Goal: Task Accomplishment & Management: Use online tool/utility

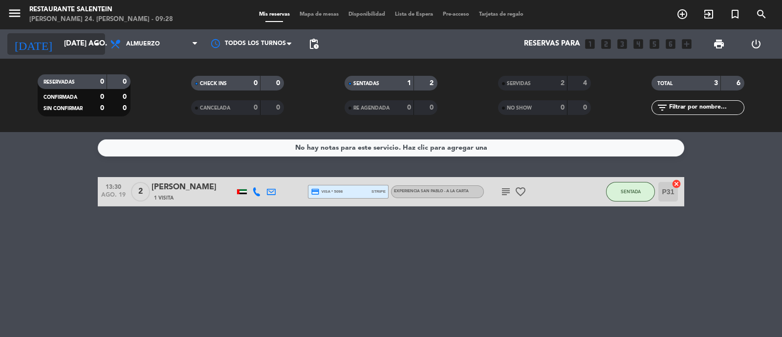
click at [88, 47] on input "[DATE] ago." at bounding box center [106, 44] width 94 height 19
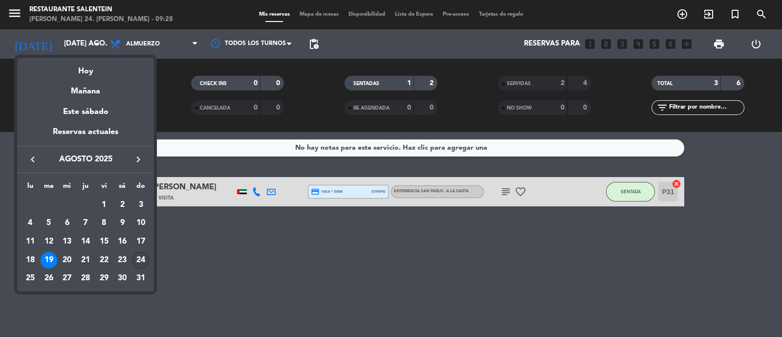
click at [145, 263] on div "24" at bounding box center [140, 260] width 17 height 17
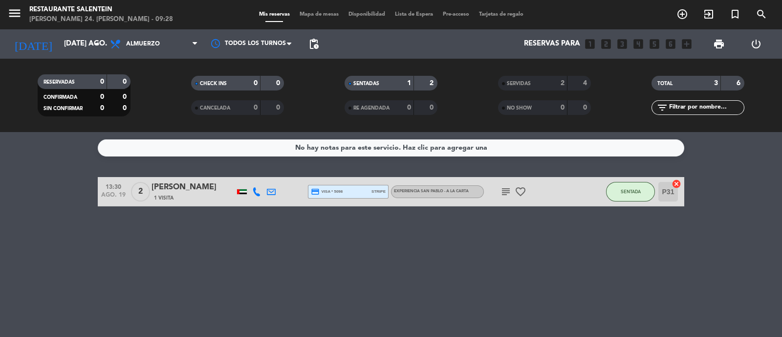
type input "dom. 24 ago."
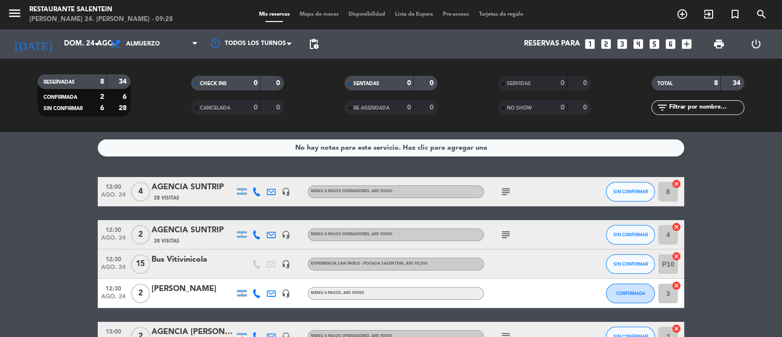
click at [10, 5] on span "menu" at bounding box center [18, 14] width 22 height 23
click at [13, 11] on icon "menu" at bounding box center [14, 13] width 15 height 15
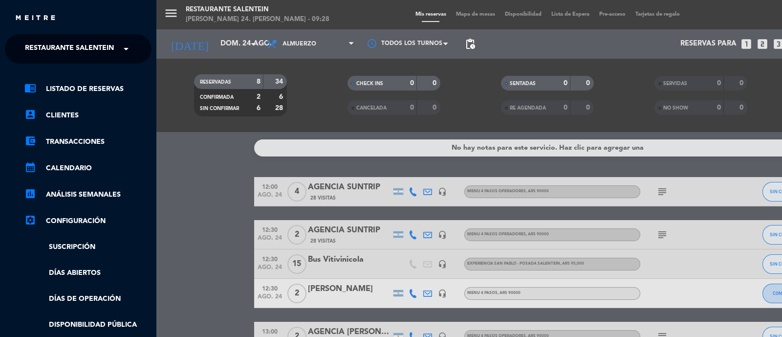
click at [83, 48] on span "Restaurante Salentein" at bounding box center [69, 49] width 89 height 21
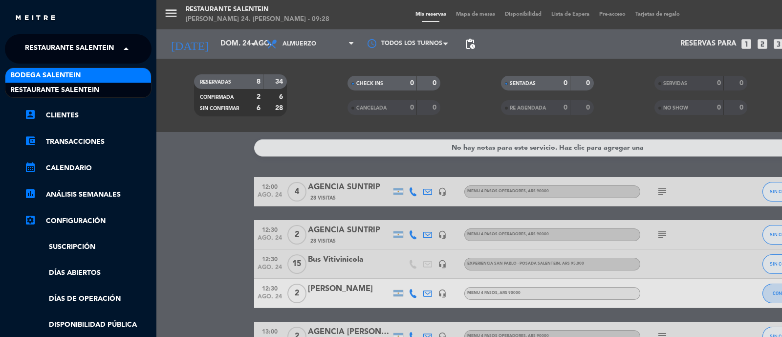
click at [87, 76] on div "Bodega Salentein" at bounding box center [78, 75] width 146 height 15
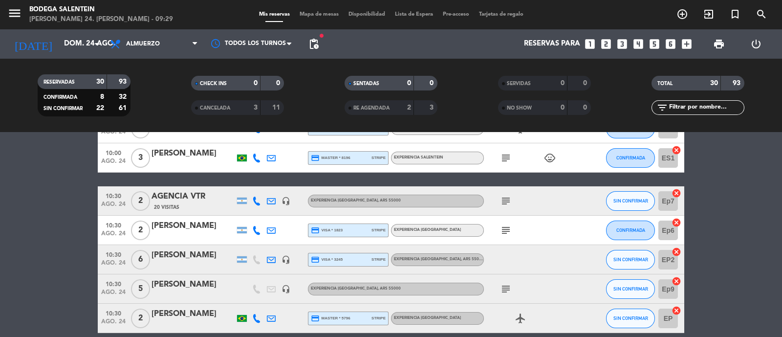
scroll to position [183, 0]
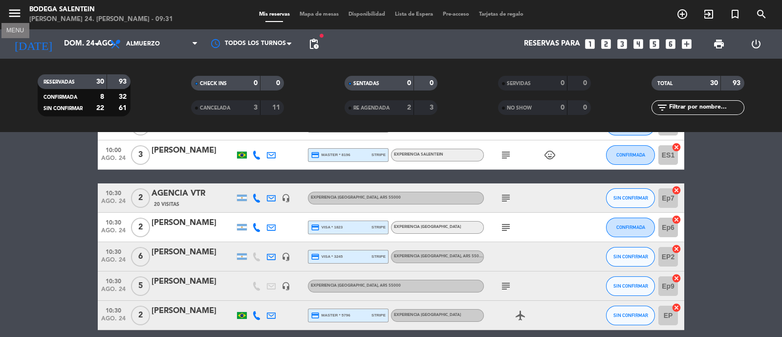
click at [10, 19] on icon "menu" at bounding box center [14, 13] width 15 height 15
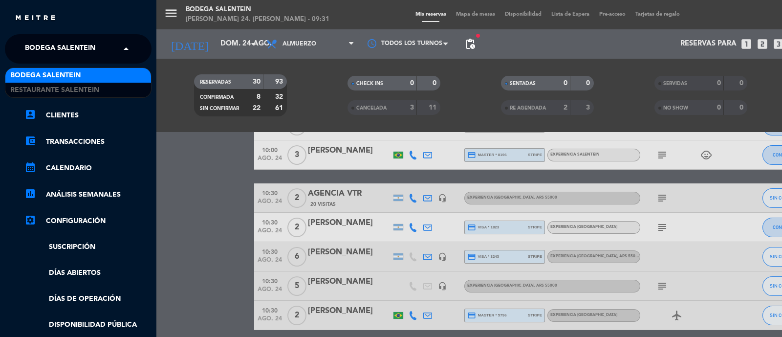
drag, startPoint x: 41, startPoint y: 43, endPoint x: 48, endPoint y: 55, distance: 13.8
click at [41, 44] on span "Bodega Salentein" at bounding box center [60, 49] width 70 height 21
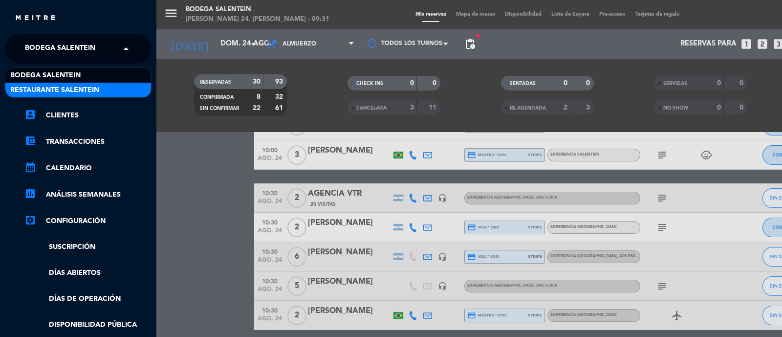
click at [64, 89] on span "Restaurante Salentein" at bounding box center [54, 90] width 89 height 11
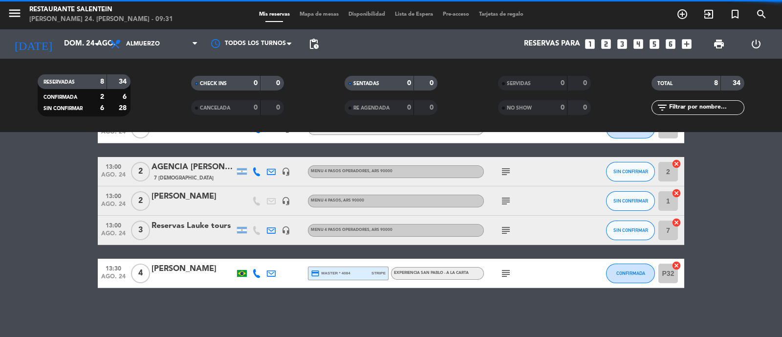
scroll to position [164, 0]
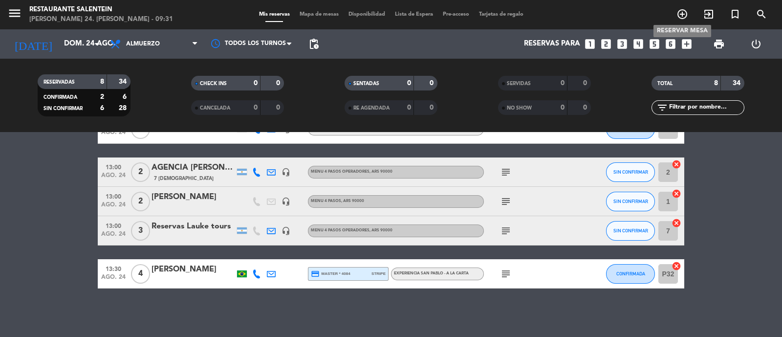
click at [682, 18] on icon "add_circle_outline" at bounding box center [683, 14] width 12 height 12
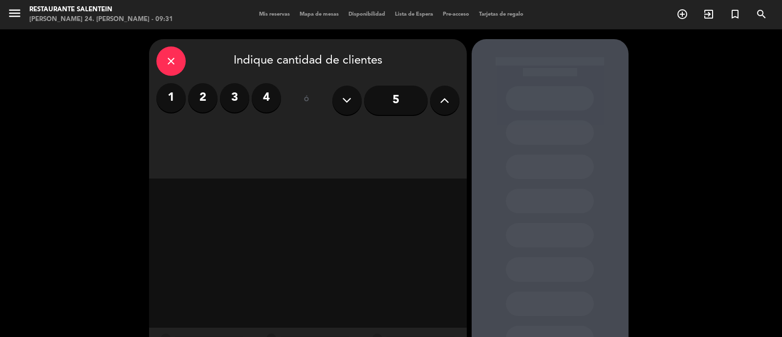
click at [208, 105] on label "2" at bounding box center [202, 97] width 29 height 29
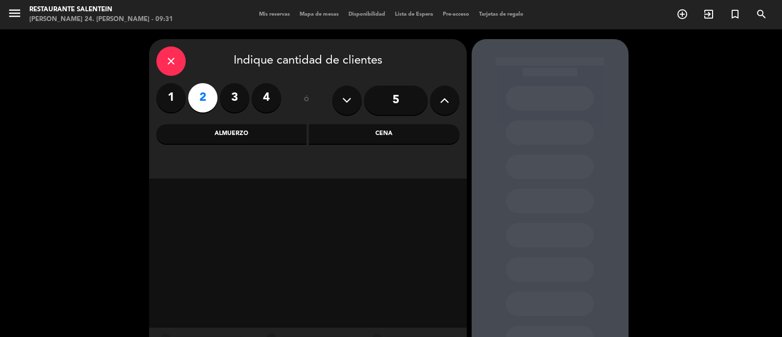
click at [275, 138] on div "Almuerzo" at bounding box center [231, 134] width 151 height 20
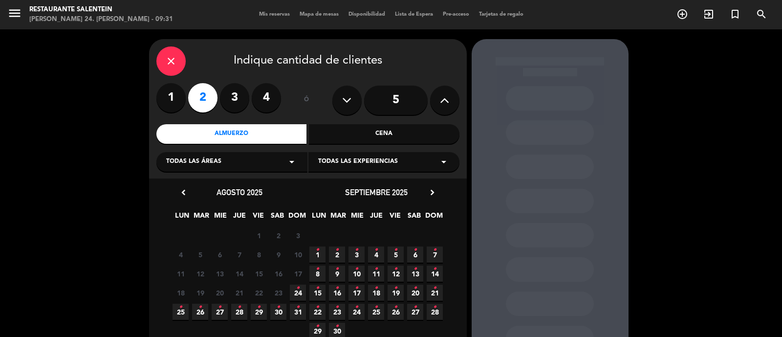
click at [259, 164] on div "Todas las áreas arrow_drop_down" at bounding box center [231, 162] width 151 height 20
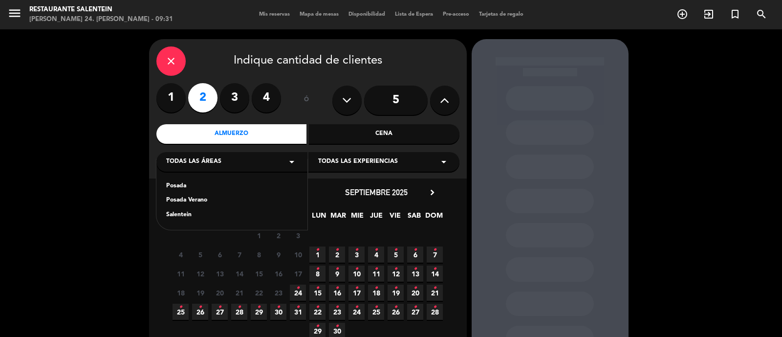
click at [232, 218] on div "Salentein" at bounding box center [232, 215] width 132 height 10
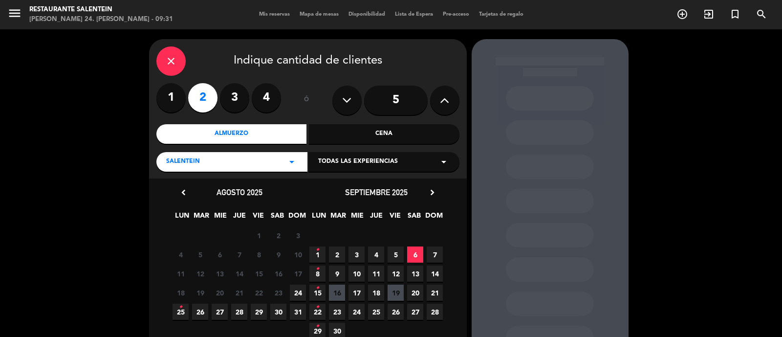
click at [430, 162] on div "Todas las experiencias arrow_drop_down" at bounding box center [384, 162] width 151 height 20
click at [334, 203] on div "Menu 4 pasos" at bounding box center [384, 201] width 132 height 10
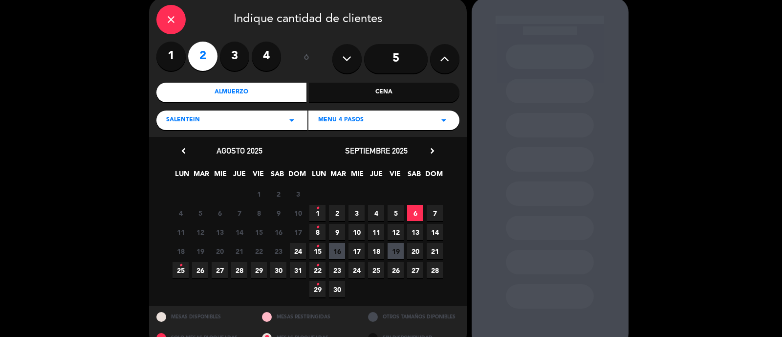
scroll to position [61, 0]
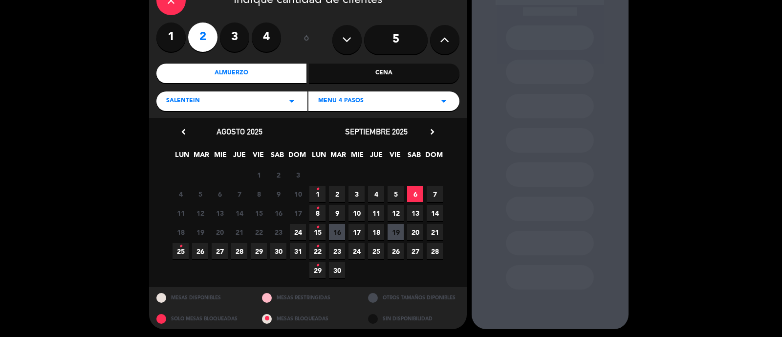
click at [282, 252] on span "30" at bounding box center [278, 251] width 16 height 16
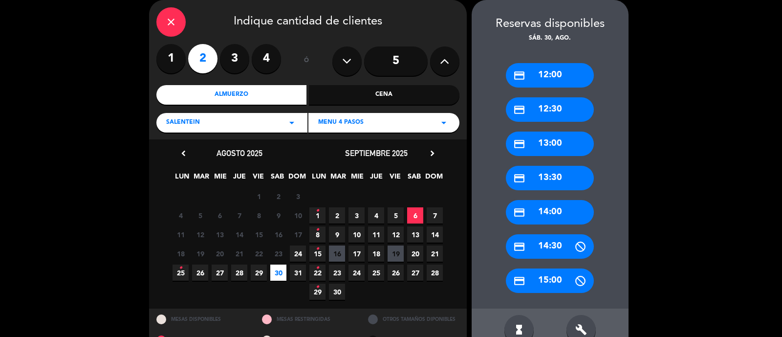
click at [540, 67] on div "credit_card 12:00" at bounding box center [550, 75] width 88 height 24
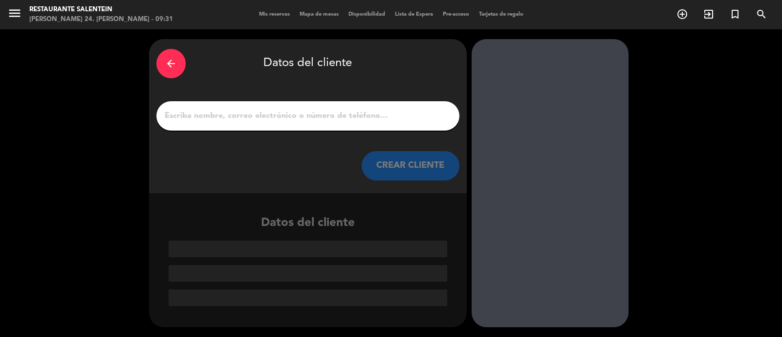
scroll to position [0, 0]
click at [285, 116] on input "1" at bounding box center [308, 116] width 288 height 14
paste input "[PERSON_NAME]"
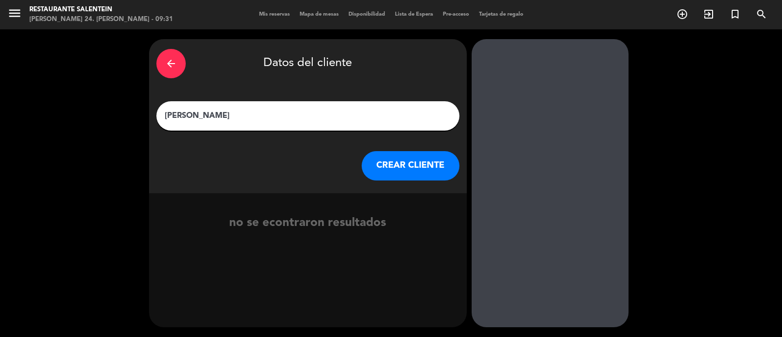
type input "[PERSON_NAME]"
click at [416, 170] on button "CREAR CLIENTE" at bounding box center [411, 165] width 98 height 29
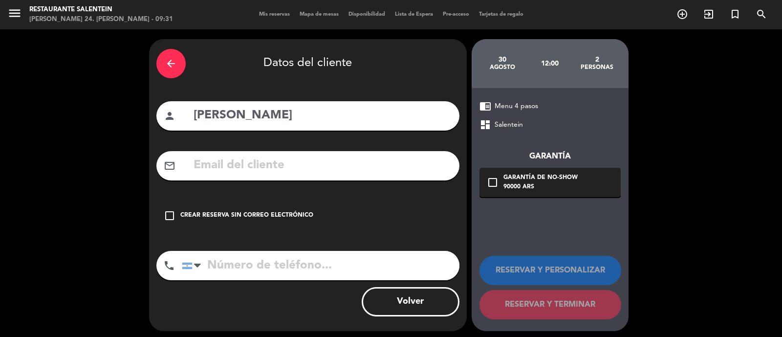
click at [178, 214] on div "check_box_outline_blank Crear reserva sin correo electrónico" at bounding box center [307, 215] width 303 height 29
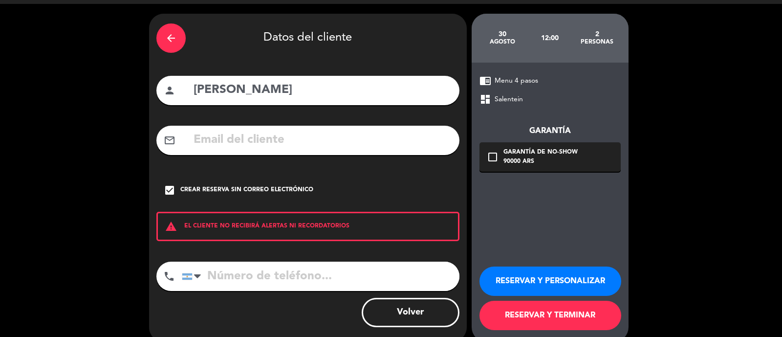
scroll to position [40, 0]
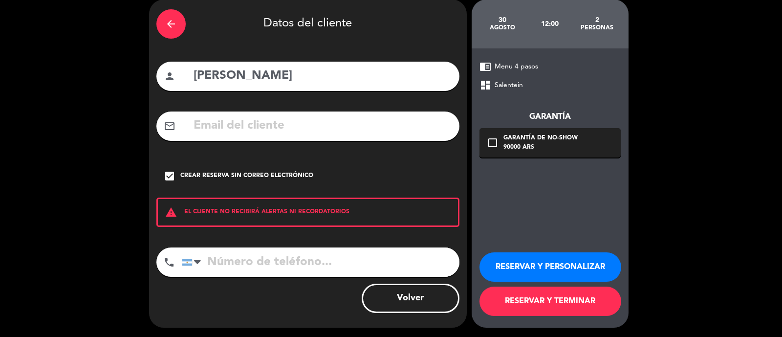
click at [543, 265] on button "RESERVAR Y PERSONALIZAR" at bounding box center [551, 266] width 142 height 29
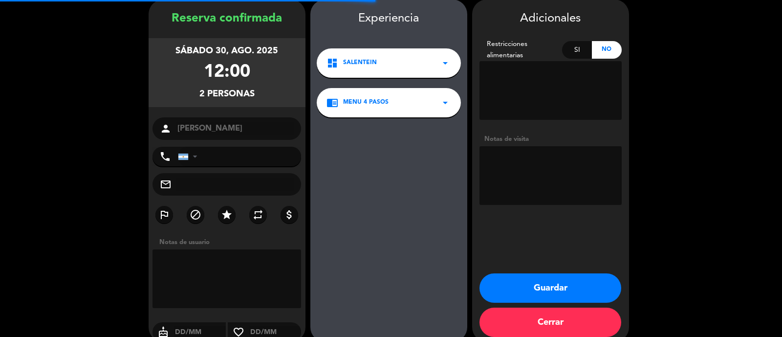
scroll to position [39, 0]
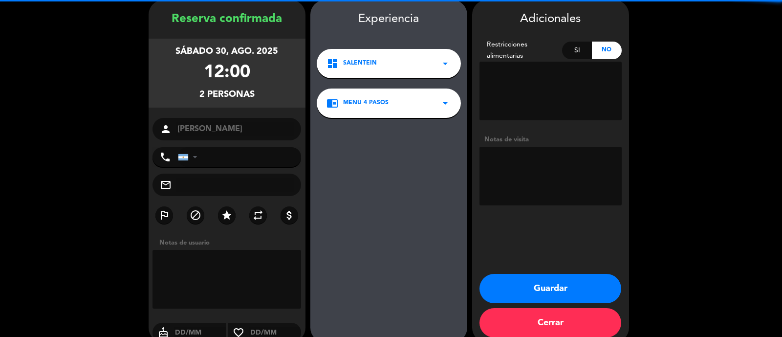
click at [518, 174] on textarea at bounding box center [551, 176] width 142 height 59
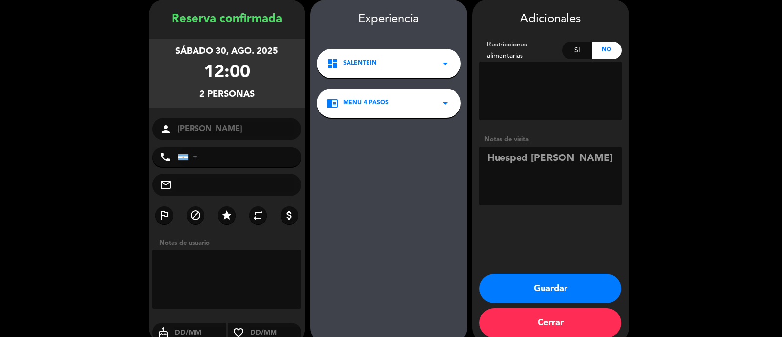
type textarea "Huesped [PERSON_NAME]"
click at [526, 287] on button "Guardar" at bounding box center [551, 288] width 142 height 29
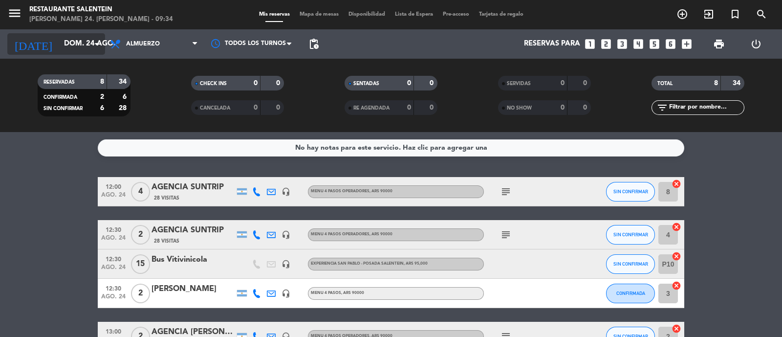
click at [94, 42] on icon "arrow_drop_down" at bounding box center [97, 44] width 12 height 12
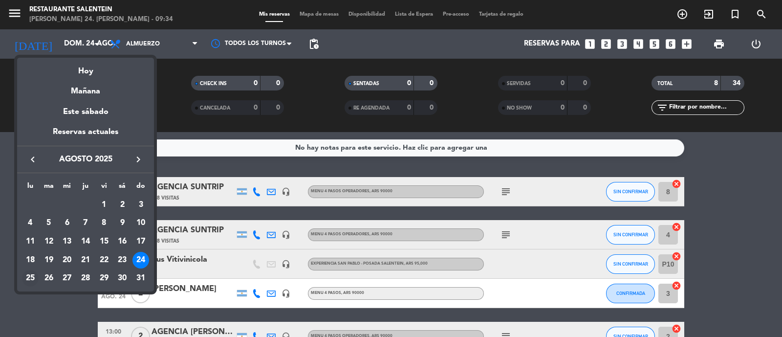
click at [27, 276] on div "25" at bounding box center [30, 278] width 17 height 17
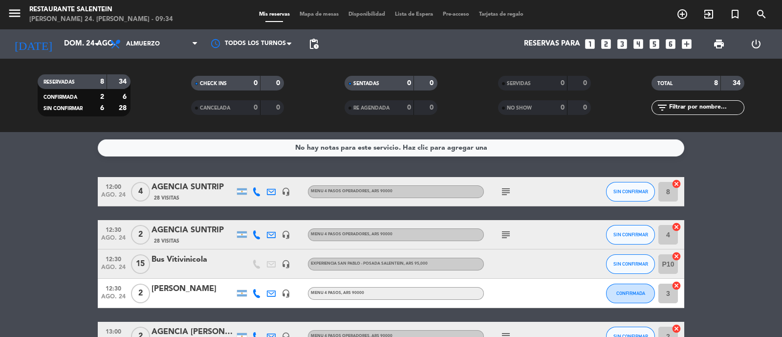
type input "lun. 25 ago."
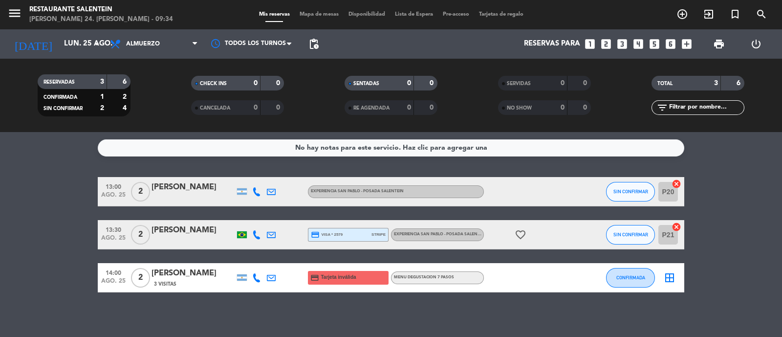
click at [317, 16] on span "Mapa de mesas" at bounding box center [319, 14] width 49 height 5
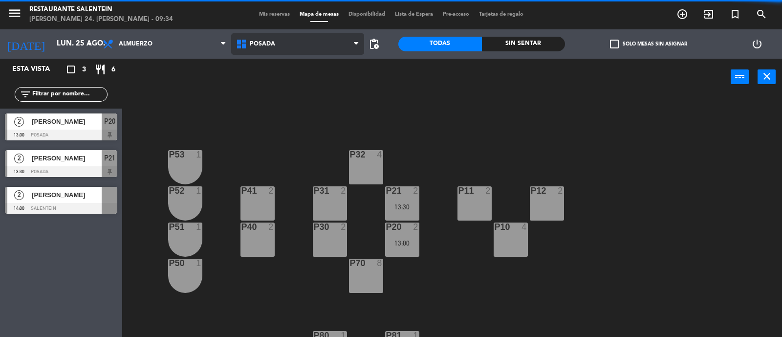
click at [324, 47] on span "Posada" at bounding box center [297, 44] width 133 height 22
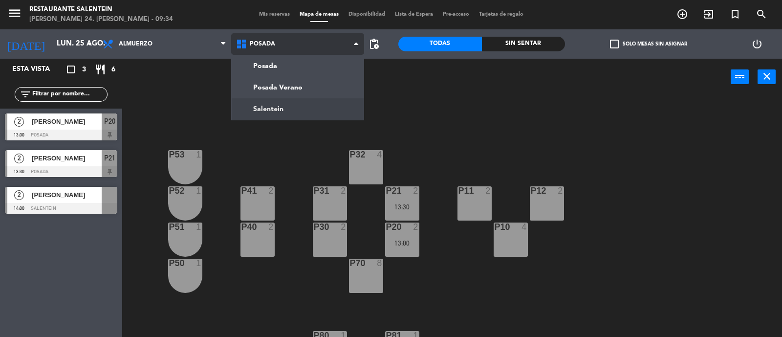
click at [271, 106] on ng-component "menu Restaurante Salentein [PERSON_NAME] 24. [PERSON_NAME] - 09:34 Mis reservas…" at bounding box center [391, 169] width 782 height 338
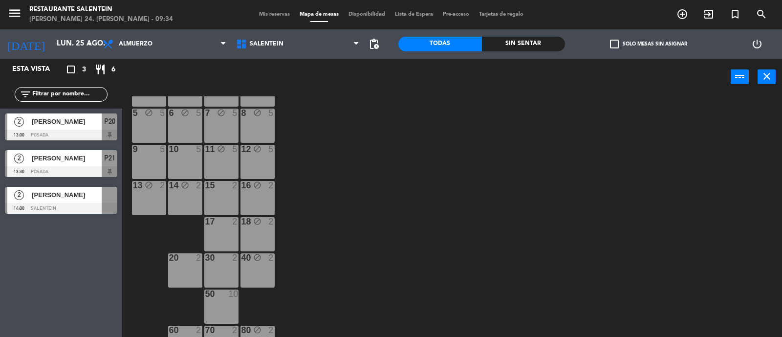
scroll to position [63, 0]
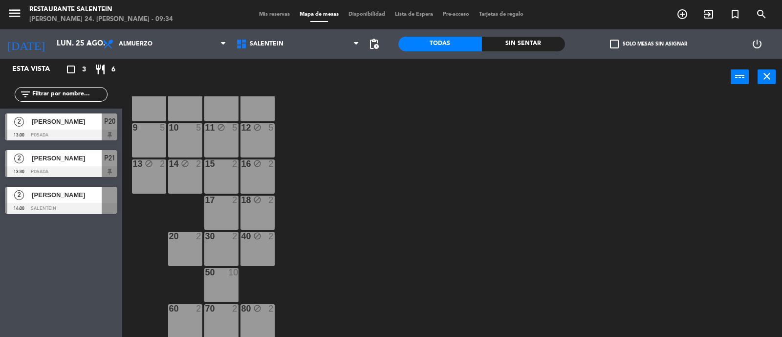
click at [176, 320] on div "60 2" at bounding box center [185, 321] width 34 height 34
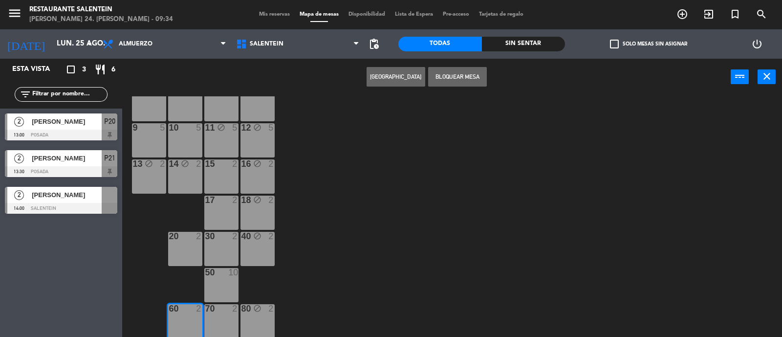
click at [452, 75] on button "Bloquear Mesa" at bounding box center [457, 77] width 59 height 20
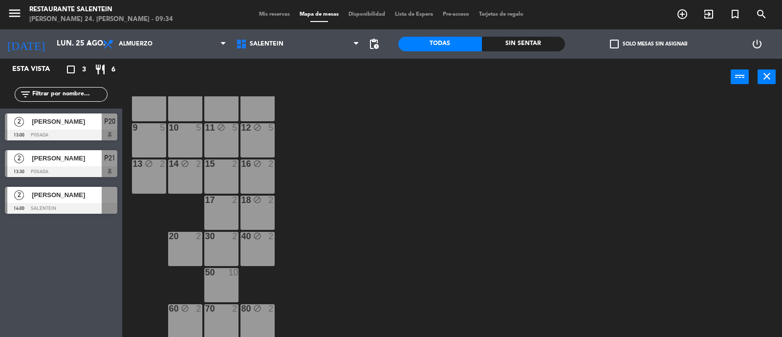
click at [224, 170] on div "15 2" at bounding box center [221, 176] width 34 height 34
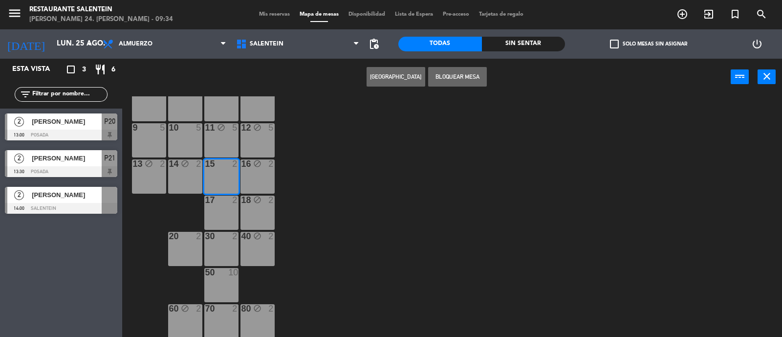
click at [224, 200] on div at bounding box center [221, 200] width 16 height 9
click at [225, 238] on div at bounding box center [221, 236] width 16 height 9
click at [226, 280] on div "50 10" at bounding box center [221, 285] width 34 height 34
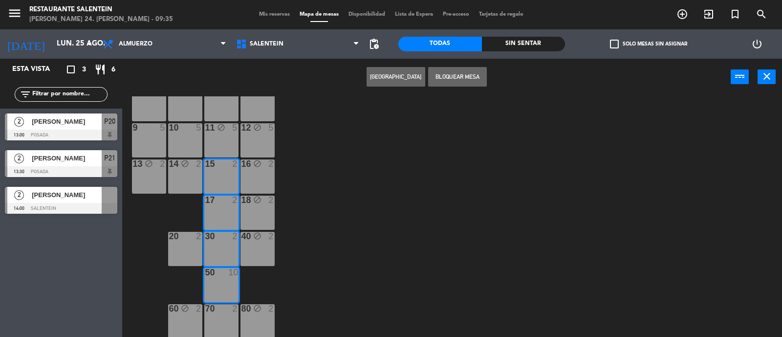
click at [229, 314] on div "70 2" at bounding box center [221, 321] width 34 height 34
drag, startPoint x: 446, startPoint y: 84, endPoint x: 448, endPoint y: 77, distance: 7.3
click at [446, 82] on button "Bloquear Mesa" at bounding box center [457, 77] width 59 height 20
click at [448, 77] on button "Bloquear Mesa" at bounding box center [457, 77] width 59 height 20
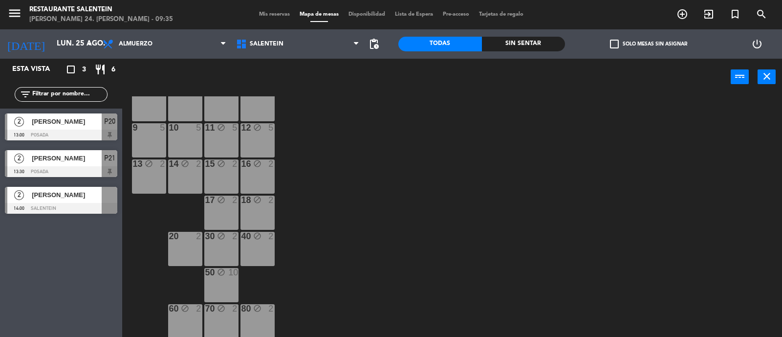
click at [190, 249] on div "20 2" at bounding box center [185, 249] width 34 height 34
click at [187, 245] on div "20 2" at bounding box center [185, 249] width 34 height 34
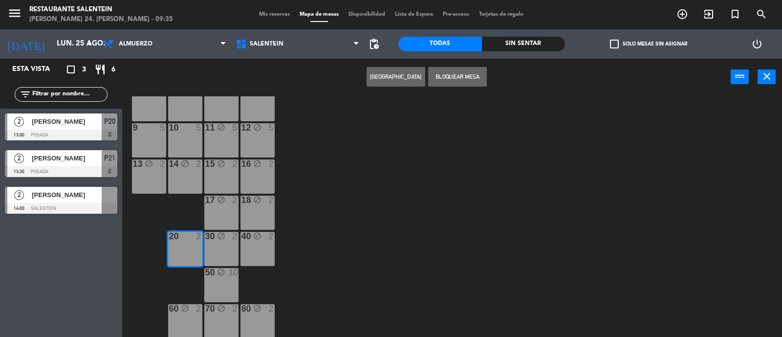
click at [448, 75] on button "Bloquear Mesa" at bounding box center [457, 77] width 59 height 20
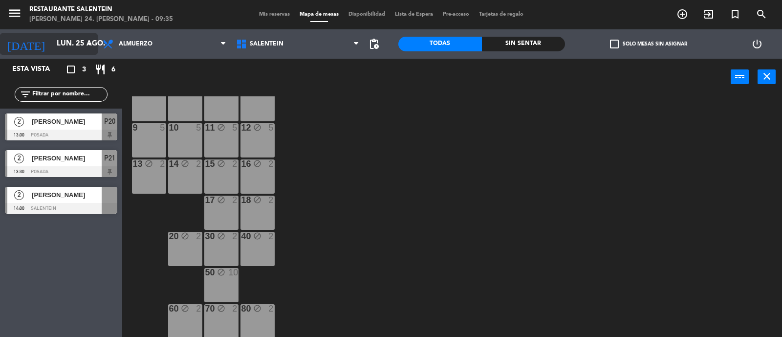
click at [80, 47] on input "lun. 25 ago." at bounding box center [99, 44] width 94 height 19
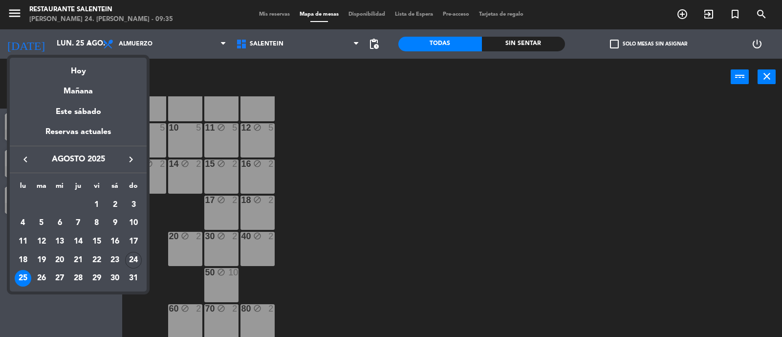
click at [134, 155] on icon "keyboard_arrow_right" at bounding box center [131, 160] width 12 height 12
click at [20, 224] on div "1" at bounding box center [23, 223] width 17 height 17
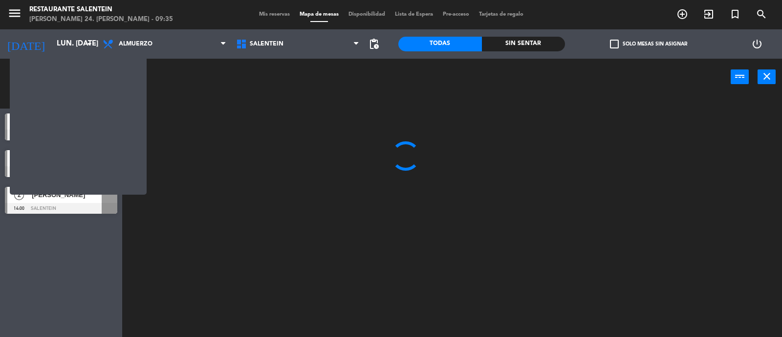
scroll to position [0, 0]
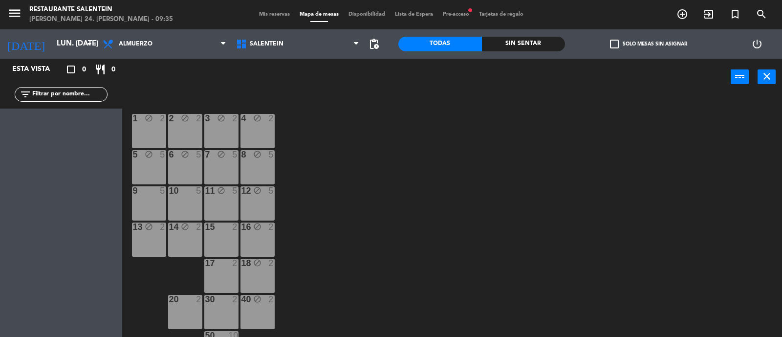
click at [224, 235] on div "15 2" at bounding box center [221, 239] width 34 height 34
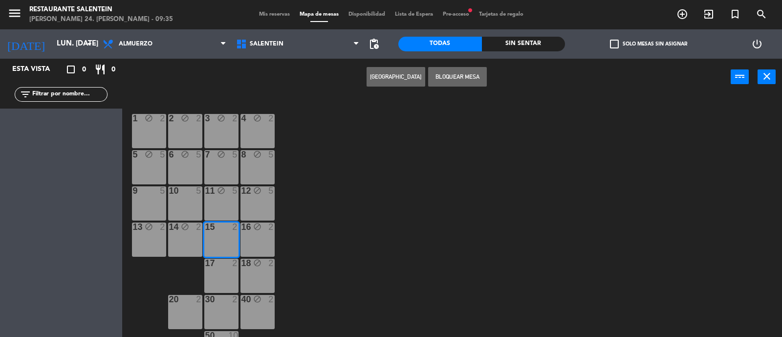
click at [225, 278] on div "17 2" at bounding box center [221, 276] width 34 height 34
click at [227, 302] on div at bounding box center [221, 299] width 16 height 9
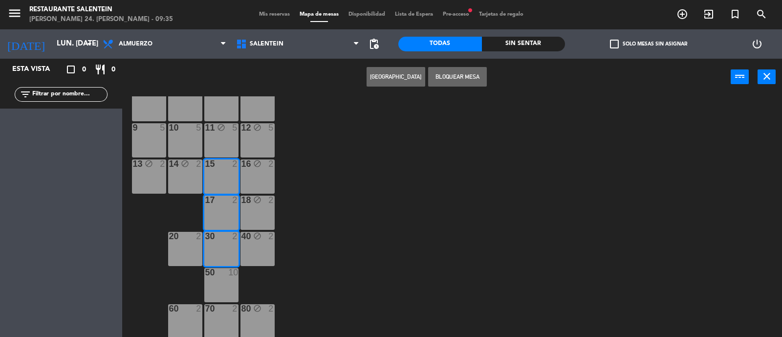
click at [223, 278] on div "50 10" at bounding box center [221, 285] width 34 height 34
click at [230, 315] on div "70 2" at bounding box center [221, 321] width 34 height 34
click at [448, 77] on button "Bloquear Mesa" at bounding box center [457, 77] width 59 height 20
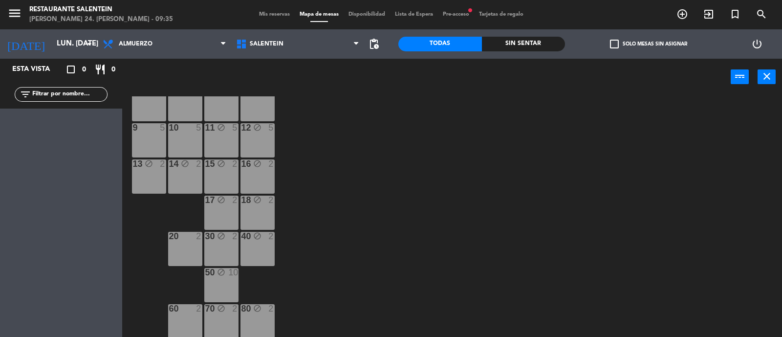
click at [189, 247] on div "20 2" at bounding box center [185, 249] width 34 height 34
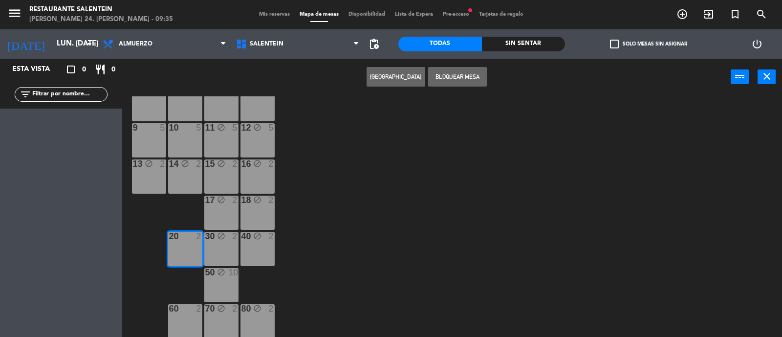
click at [189, 319] on div "60 2" at bounding box center [185, 321] width 34 height 34
click at [480, 76] on button "Bloquear Mesa" at bounding box center [457, 77] width 59 height 20
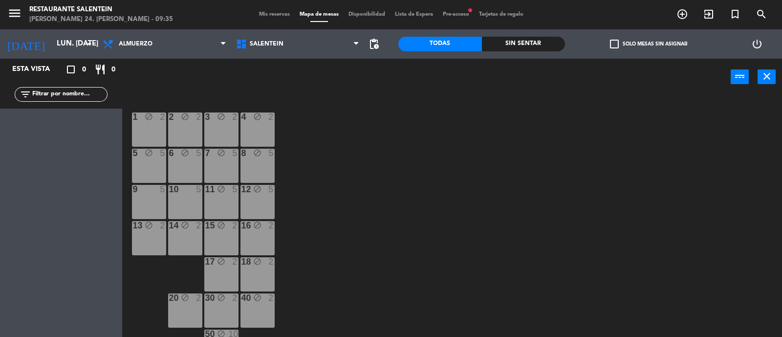
scroll to position [0, 0]
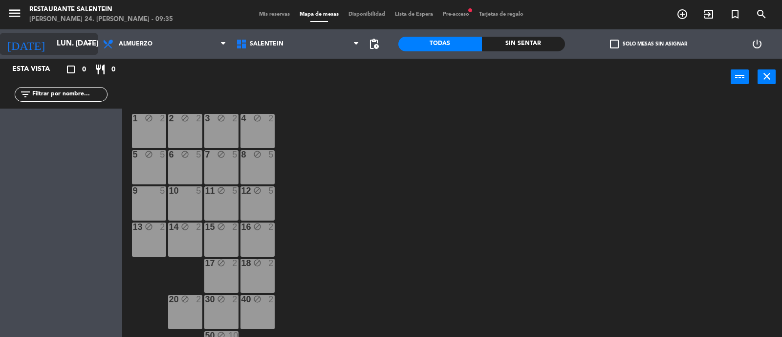
click at [80, 50] on input "lun. [DATE]" at bounding box center [99, 44] width 94 height 19
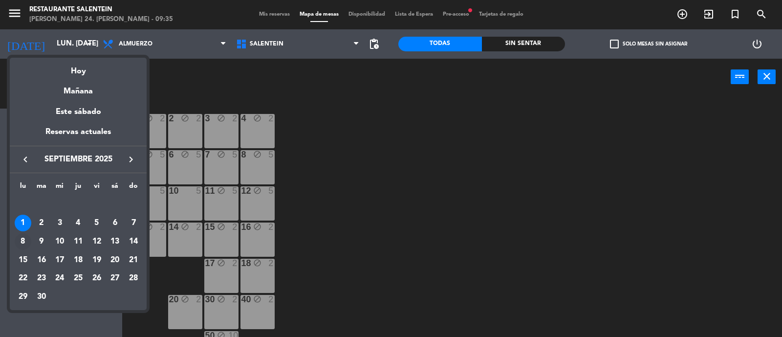
click at [26, 241] on div "8" at bounding box center [23, 241] width 17 height 17
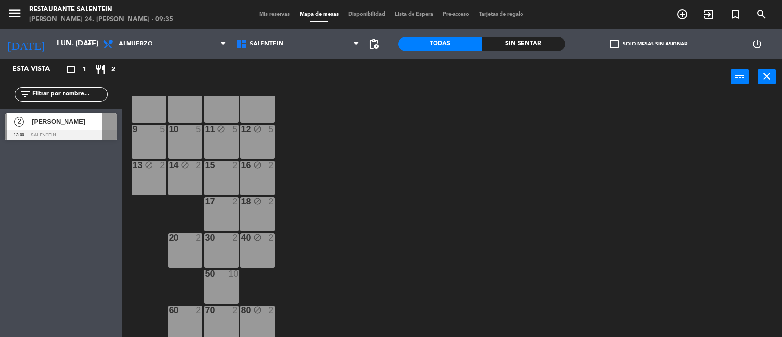
scroll to position [63, 0]
click at [227, 170] on div "15 2" at bounding box center [221, 176] width 34 height 34
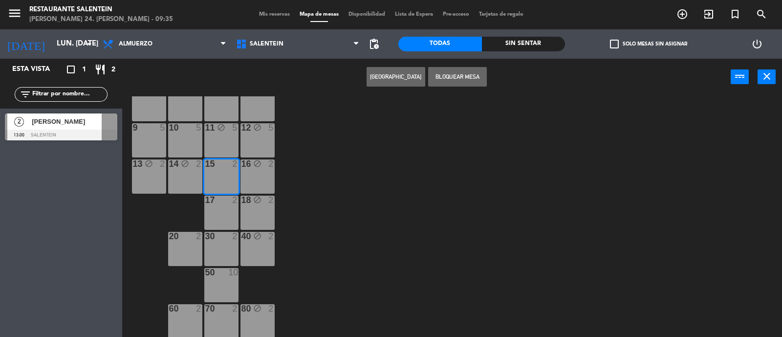
click at [226, 206] on div "17 2" at bounding box center [221, 213] width 34 height 34
click at [223, 238] on div at bounding box center [221, 236] width 16 height 9
click at [226, 280] on div "50 10" at bounding box center [221, 285] width 34 height 34
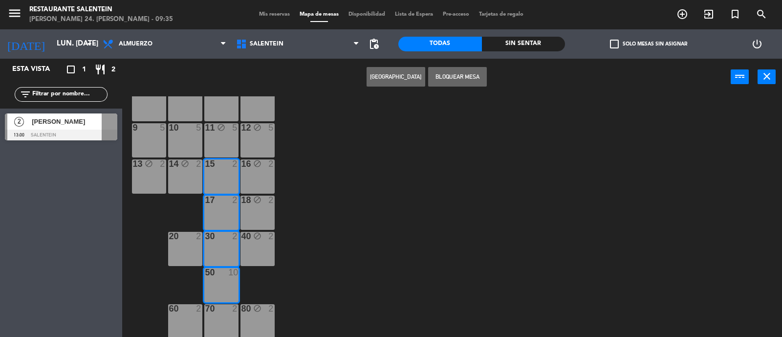
click at [224, 312] on div "70 2" at bounding box center [221, 309] width 34 height 10
click at [444, 73] on button "Bloquear Mesa" at bounding box center [457, 77] width 59 height 20
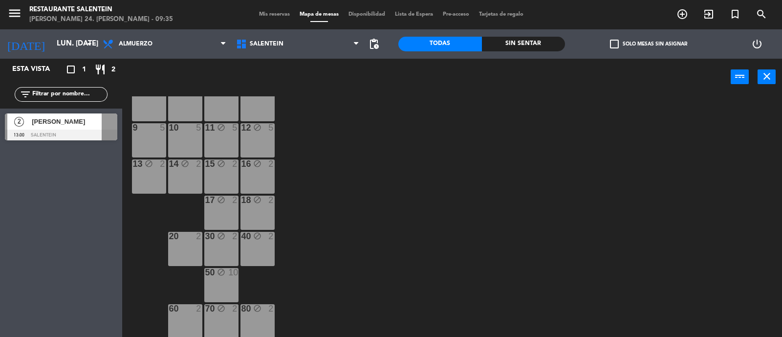
click at [188, 248] on div "20 2" at bounding box center [185, 249] width 34 height 34
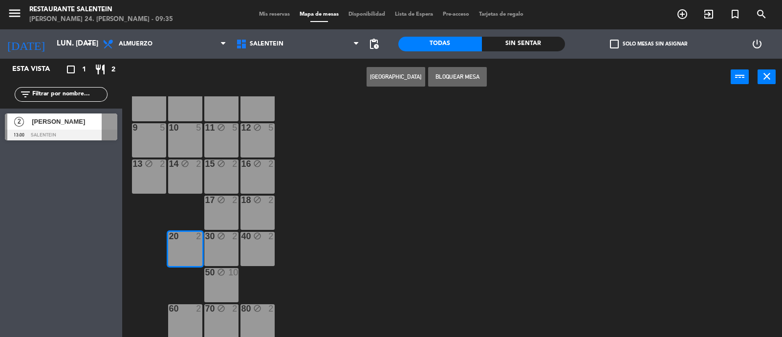
click at [184, 314] on div "60 2" at bounding box center [185, 321] width 34 height 34
click at [467, 82] on button "Bloquear Mesa" at bounding box center [457, 77] width 59 height 20
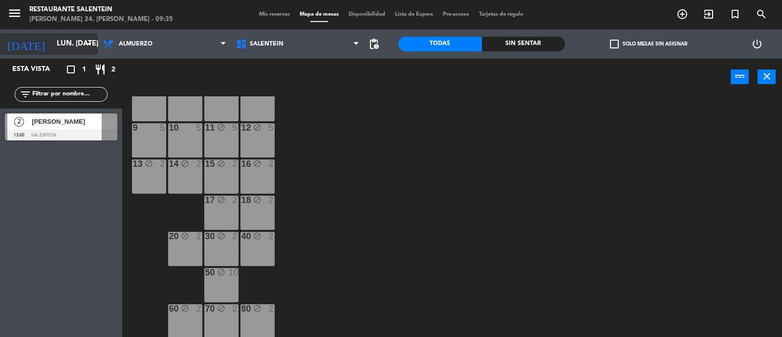
click at [79, 44] on input "lun. [DATE]" at bounding box center [99, 44] width 94 height 19
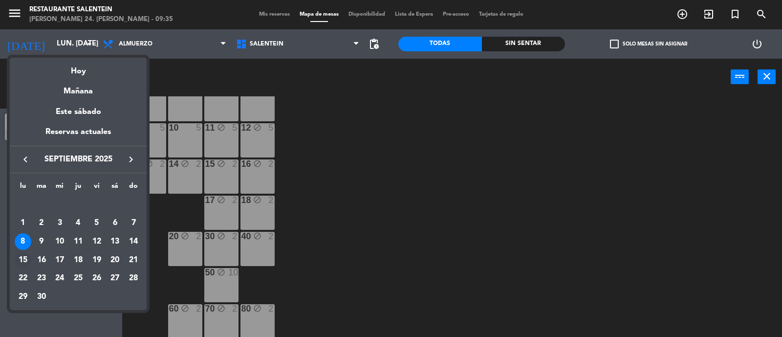
click at [26, 258] on div "15" at bounding box center [23, 260] width 17 height 17
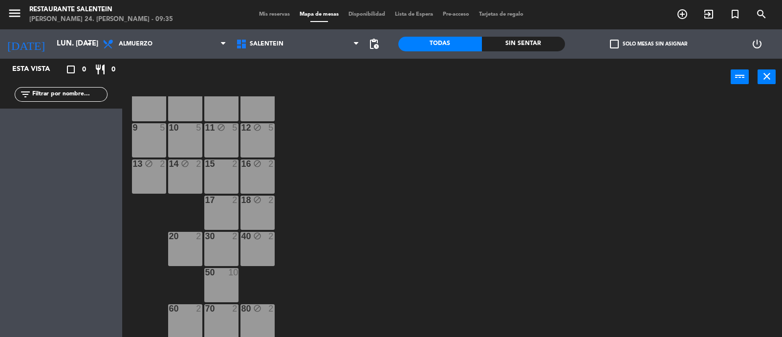
click at [222, 164] on div at bounding box center [221, 163] width 16 height 9
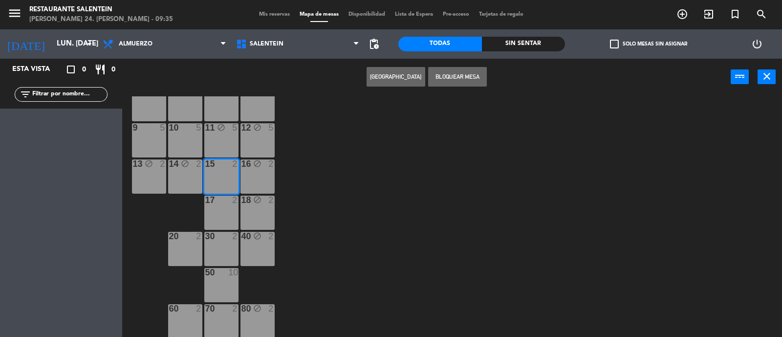
click at [220, 221] on div "17 2" at bounding box center [221, 213] width 34 height 34
click at [220, 245] on div "30 2" at bounding box center [221, 249] width 34 height 34
click at [228, 280] on div "50 10" at bounding box center [221, 285] width 34 height 34
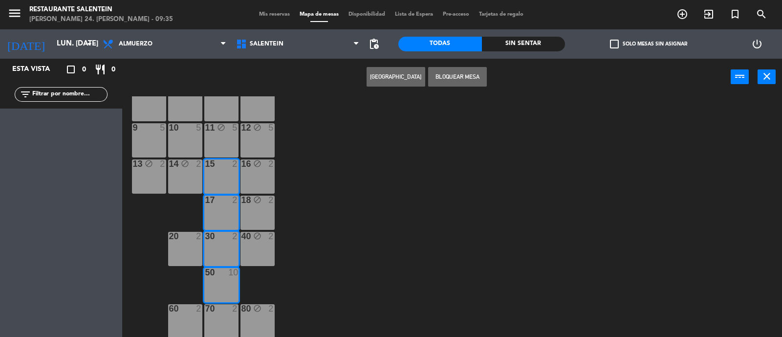
click at [229, 317] on div "70 2" at bounding box center [221, 321] width 34 height 34
click at [460, 76] on button "Bloquear Mesa" at bounding box center [457, 77] width 59 height 20
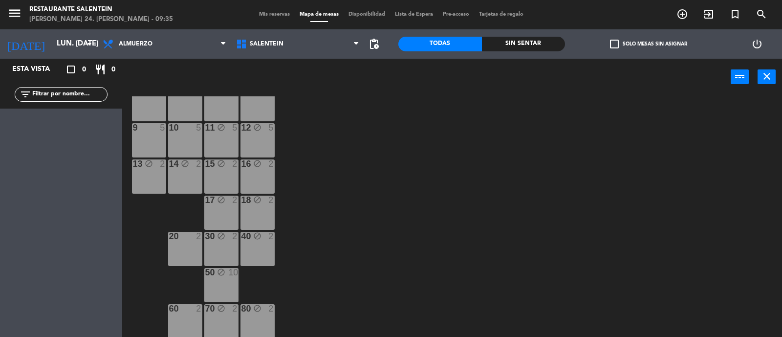
click at [189, 252] on div "20 2" at bounding box center [185, 249] width 34 height 34
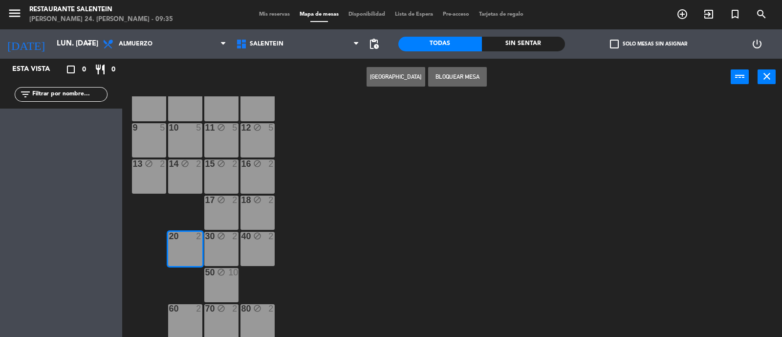
click at [181, 315] on div "60 2" at bounding box center [185, 321] width 34 height 34
click at [463, 78] on button "Bloquear Mesa" at bounding box center [457, 77] width 59 height 20
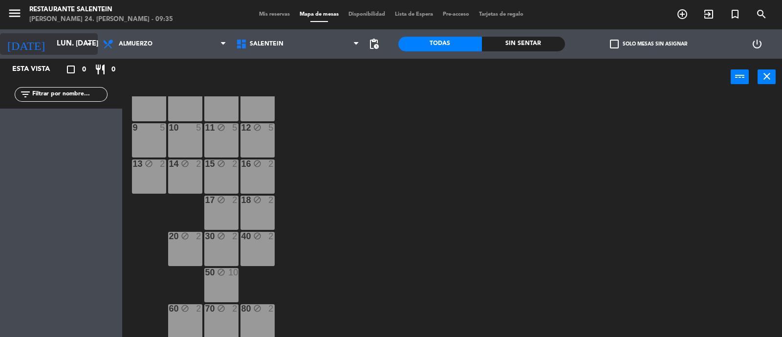
click at [81, 43] on input "lun. [DATE]" at bounding box center [99, 44] width 94 height 19
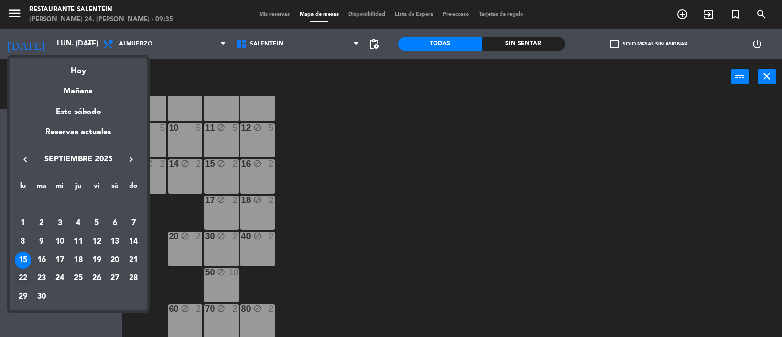
click at [23, 279] on div "22" at bounding box center [23, 278] width 17 height 17
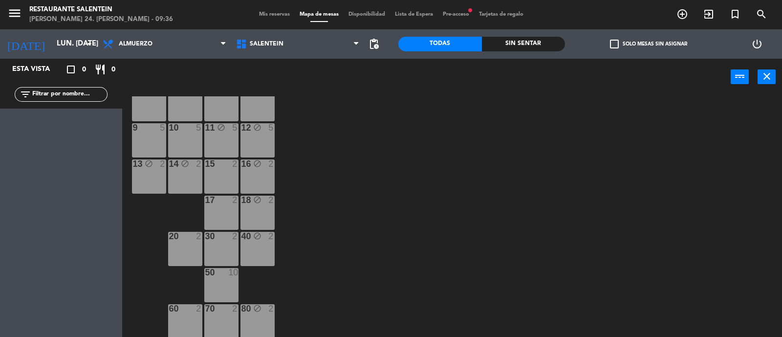
click at [220, 170] on div "15 2" at bounding box center [221, 176] width 34 height 34
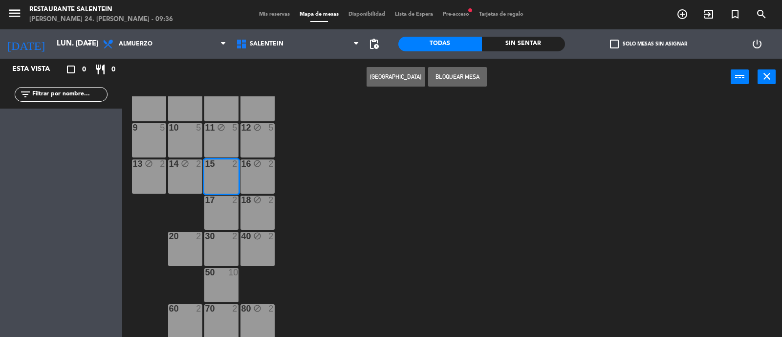
click at [228, 216] on div "17 2" at bounding box center [221, 213] width 34 height 34
click at [224, 250] on div "30 2" at bounding box center [221, 249] width 34 height 34
click at [223, 282] on div "50 10" at bounding box center [221, 285] width 34 height 34
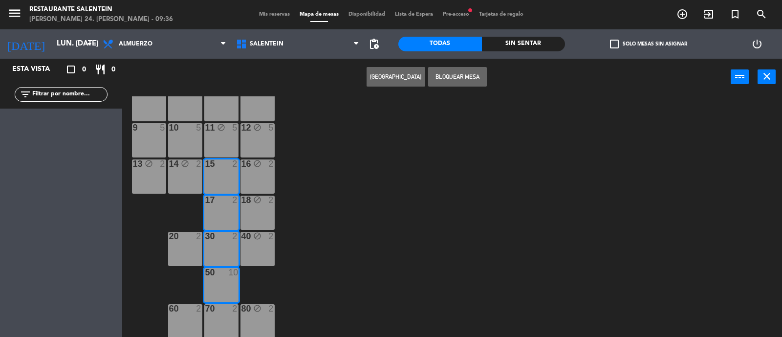
click at [222, 320] on div "70 2" at bounding box center [221, 321] width 34 height 34
click at [452, 75] on button "Bloquear Mesa" at bounding box center [457, 77] width 59 height 20
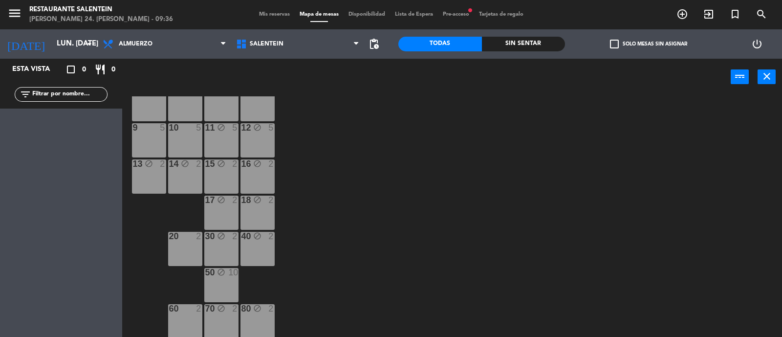
click at [183, 251] on div "20 2" at bounding box center [185, 249] width 34 height 34
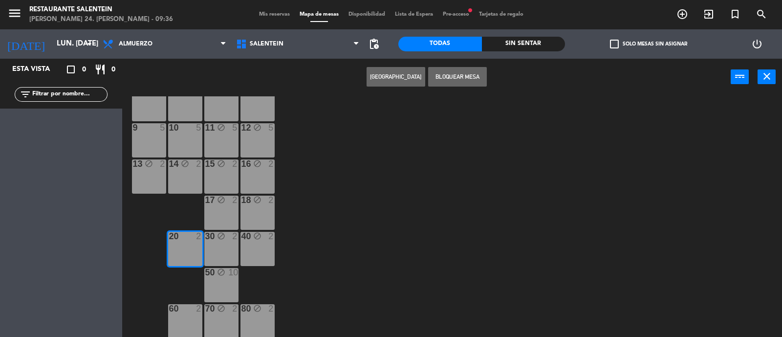
click at [190, 324] on div "60 2" at bounding box center [185, 321] width 34 height 34
click at [464, 80] on button "Bloquear Mesa" at bounding box center [457, 77] width 59 height 20
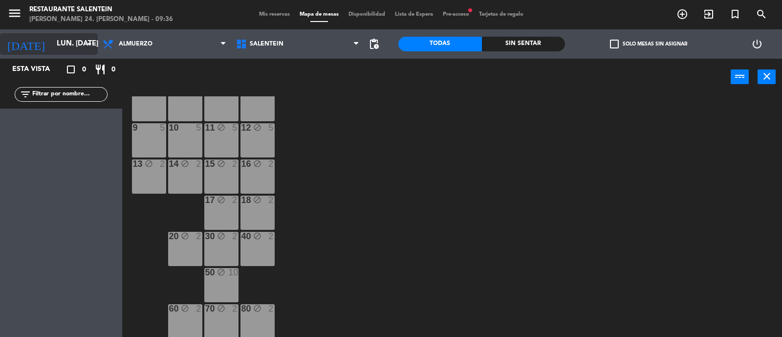
click at [78, 42] on input "lun. [DATE]" at bounding box center [99, 44] width 94 height 19
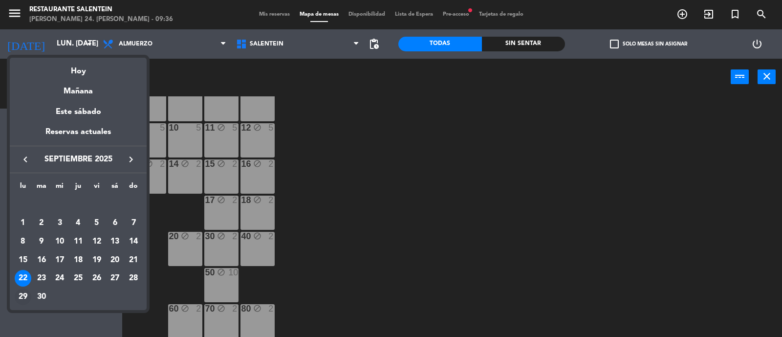
click at [25, 293] on div "29" at bounding box center [23, 296] width 17 height 17
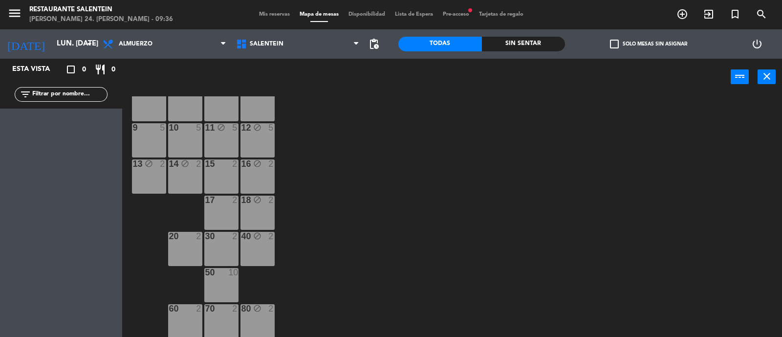
click at [228, 173] on div "15 2" at bounding box center [221, 176] width 34 height 34
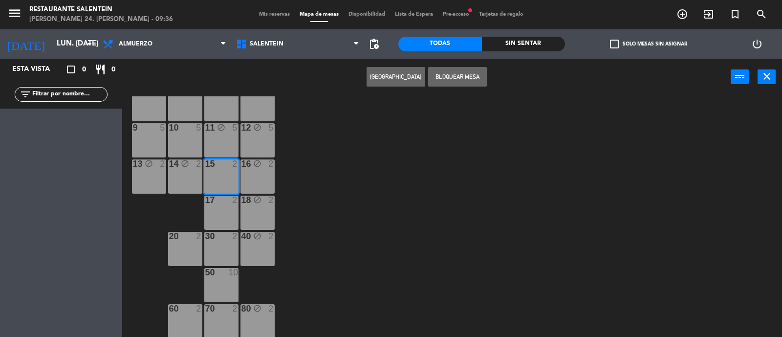
click at [222, 214] on div "17 2" at bounding box center [221, 213] width 34 height 34
click at [226, 249] on div "30 2" at bounding box center [221, 249] width 34 height 34
click at [228, 287] on div "50 10" at bounding box center [221, 285] width 34 height 34
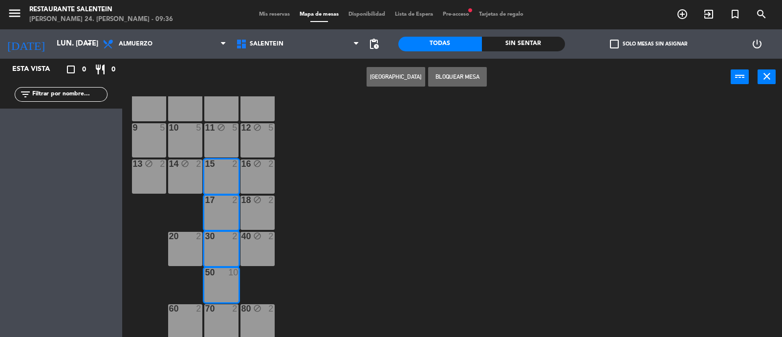
click at [228, 323] on div "70 2" at bounding box center [221, 321] width 34 height 34
click at [459, 77] on button "Bloquear Mesa" at bounding box center [457, 77] width 59 height 20
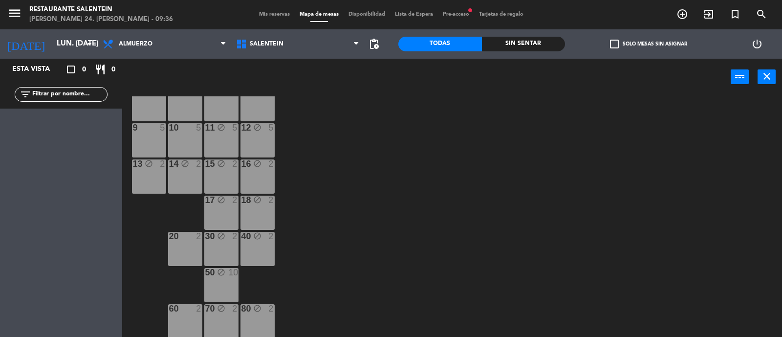
click at [185, 250] on div "20 2" at bounding box center [185, 249] width 34 height 34
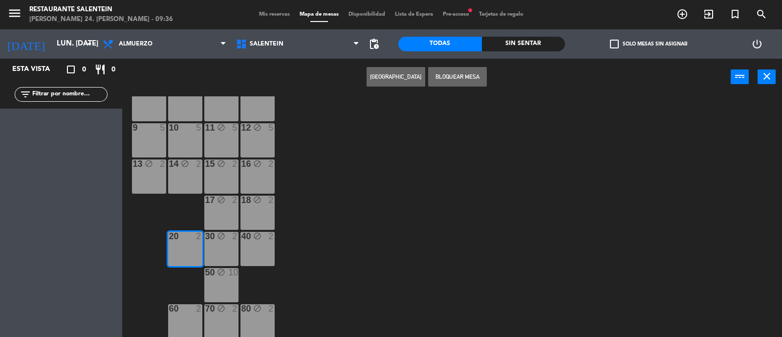
click at [178, 318] on div "60 2" at bounding box center [185, 321] width 34 height 34
click at [465, 78] on button "Bloquear Mesa" at bounding box center [457, 77] width 59 height 20
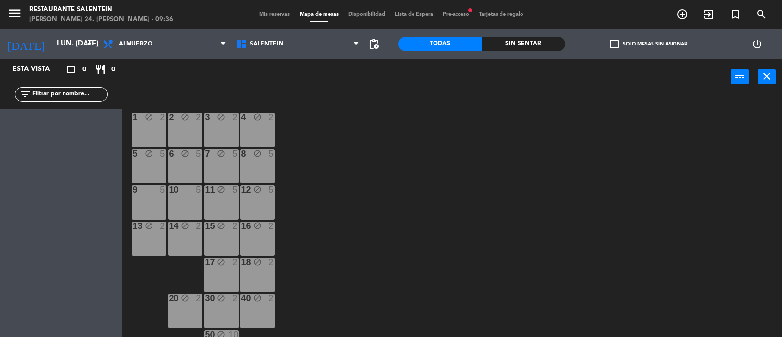
scroll to position [0, 0]
click at [52, 39] on input "lun. [DATE]" at bounding box center [99, 44] width 94 height 19
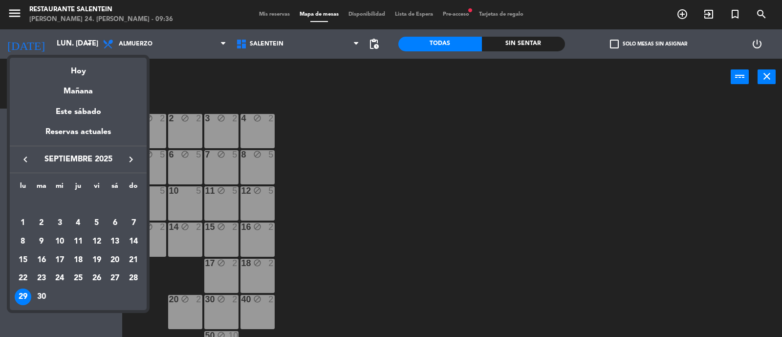
click at [132, 157] on icon "keyboard_arrow_right" at bounding box center [131, 160] width 12 height 12
click at [22, 240] on div "6" at bounding box center [23, 241] width 17 height 17
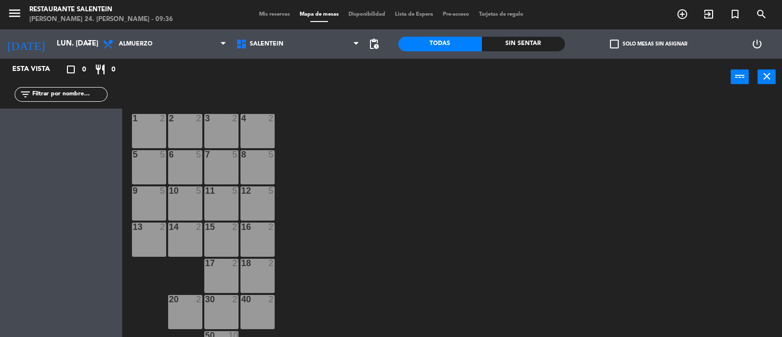
click at [150, 126] on div "1 2" at bounding box center [149, 131] width 34 height 34
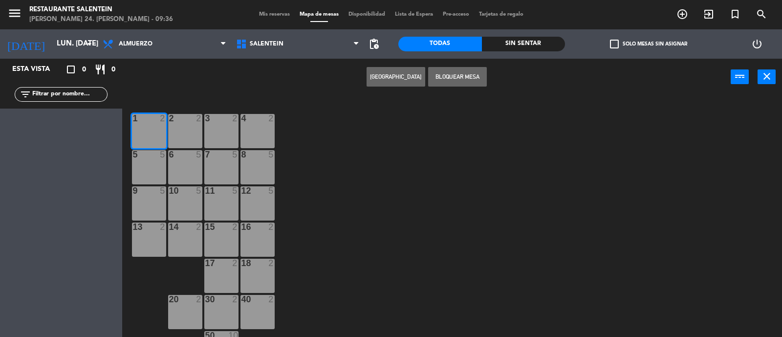
click at [142, 154] on div at bounding box center [149, 154] width 16 height 9
click at [151, 201] on div "9 5" at bounding box center [149, 203] width 34 height 34
click at [149, 239] on div "13 2" at bounding box center [149, 239] width 34 height 34
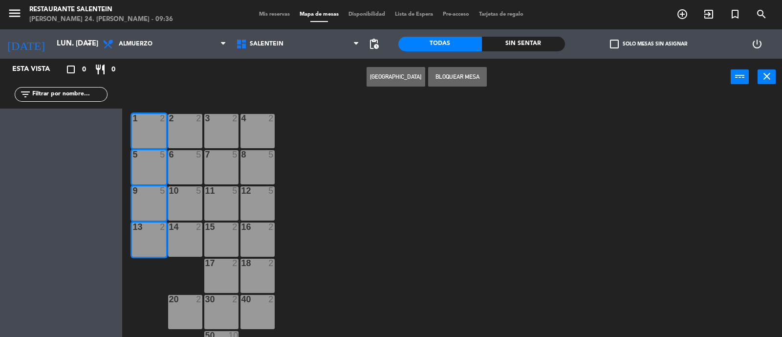
click at [189, 137] on div "2 2" at bounding box center [185, 131] width 34 height 34
click at [456, 74] on button "Bloquear Mesa" at bounding box center [457, 77] width 59 height 20
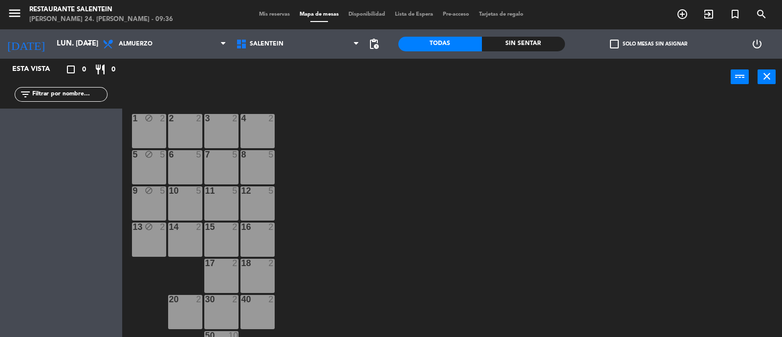
click at [189, 131] on div "2 2" at bounding box center [185, 131] width 34 height 34
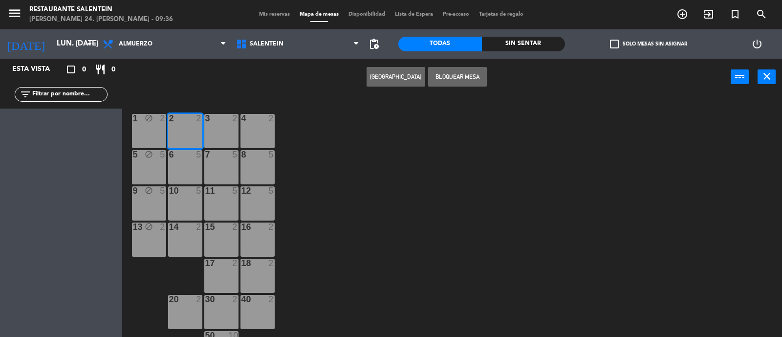
click at [188, 158] on div "6 5" at bounding box center [185, 155] width 34 height 10
click at [182, 203] on div "10 5" at bounding box center [185, 203] width 34 height 34
click at [178, 233] on div "14 2" at bounding box center [185, 239] width 34 height 34
click at [455, 75] on button "Bloquear Mesa" at bounding box center [457, 77] width 59 height 20
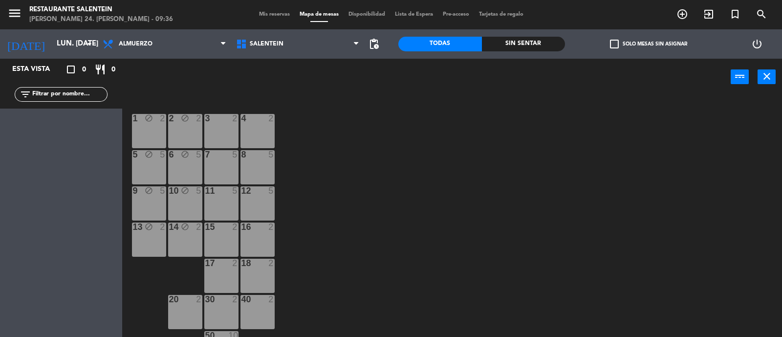
click at [222, 131] on div "3 2" at bounding box center [221, 131] width 34 height 34
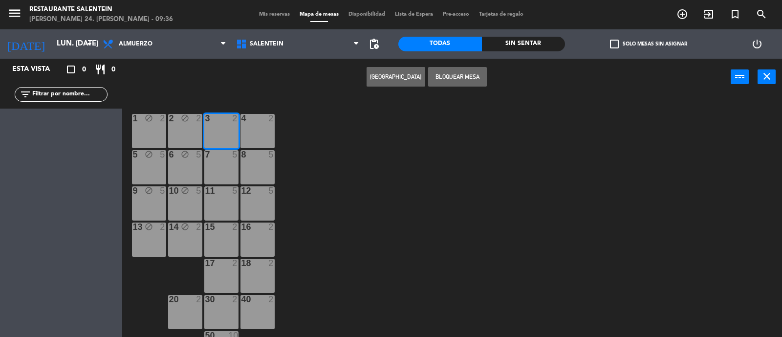
click at [217, 163] on div "7 5" at bounding box center [221, 167] width 34 height 34
click at [216, 192] on div at bounding box center [221, 190] width 16 height 9
click at [229, 236] on div "15 2" at bounding box center [221, 239] width 34 height 34
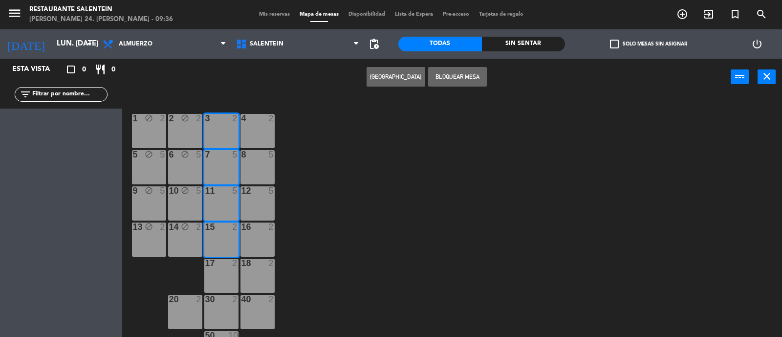
click at [229, 267] on div "17 2" at bounding box center [221, 264] width 34 height 10
click at [227, 305] on div "30 2" at bounding box center [221, 312] width 34 height 34
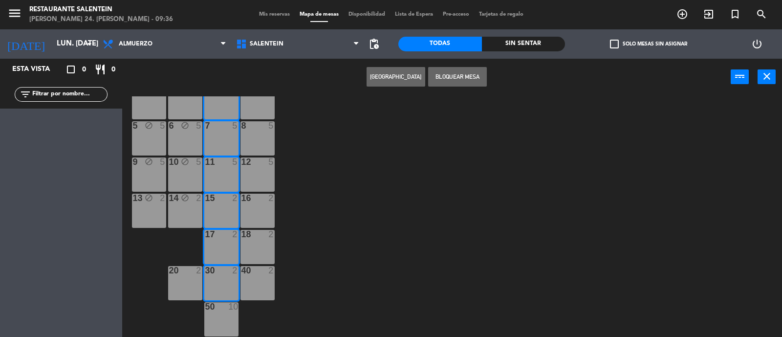
scroll to position [63, 0]
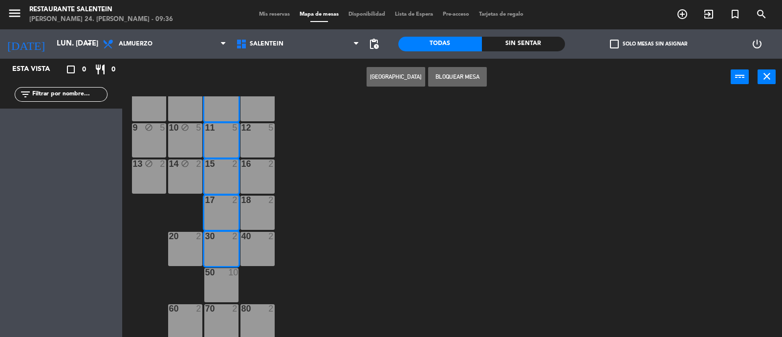
click at [230, 287] on div "50 10" at bounding box center [221, 285] width 34 height 34
click at [228, 319] on div "70 2" at bounding box center [221, 321] width 34 height 34
click at [448, 72] on button "Bloquear Mesa" at bounding box center [457, 77] width 59 height 20
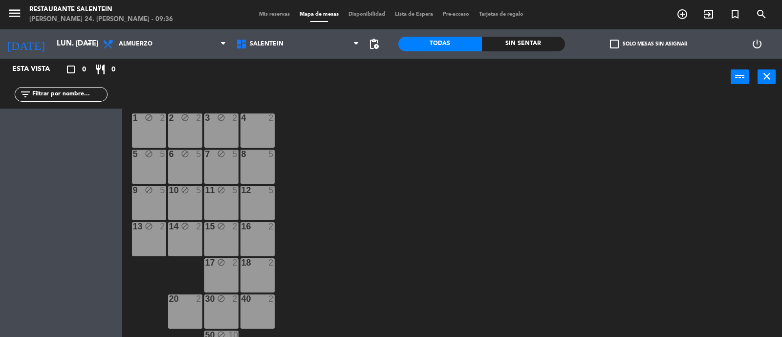
scroll to position [0, 0]
click at [254, 127] on div "4 2" at bounding box center [258, 131] width 34 height 34
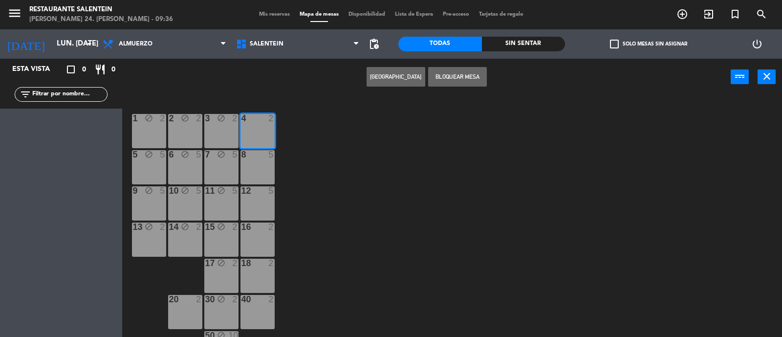
click at [257, 168] on div "8 5" at bounding box center [258, 167] width 34 height 34
click at [262, 203] on div "12 5" at bounding box center [258, 203] width 34 height 34
drag, startPoint x: 257, startPoint y: 237, endPoint x: 253, endPoint y: 265, distance: 28.6
click at [257, 239] on div "16 2" at bounding box center [258, 239] width 34 height 34
click at [254, 277] on div "18 2" at bounding box center [258, 276] width 34 height 34
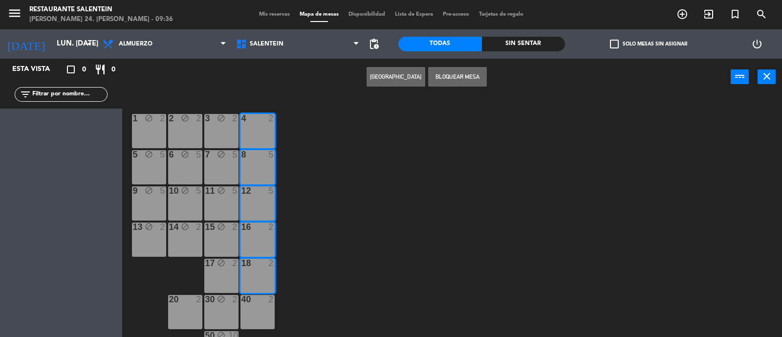
click at [257, 300] on div at bounding box center [257, 299] width 16 height 9
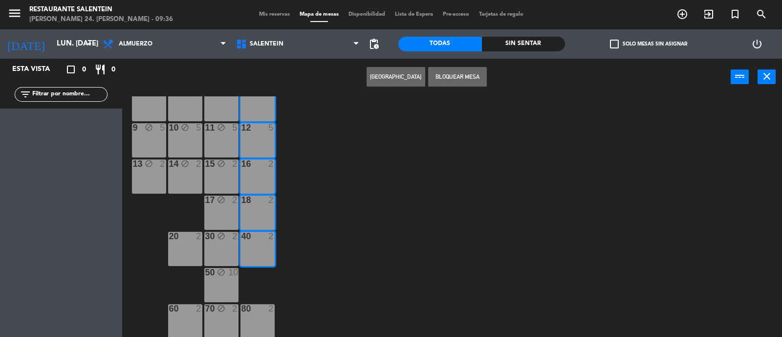
click at [263, 317] on div "80 2" at bounding box center [258, 321] width 34 height 34
click at [262, 314] on div "80 2" at bounding box center [258, 321] width 34 height 34
click at [464, 72] on button "Bloquear Mesa" at bounding box center [457, 77] width 59 height 20
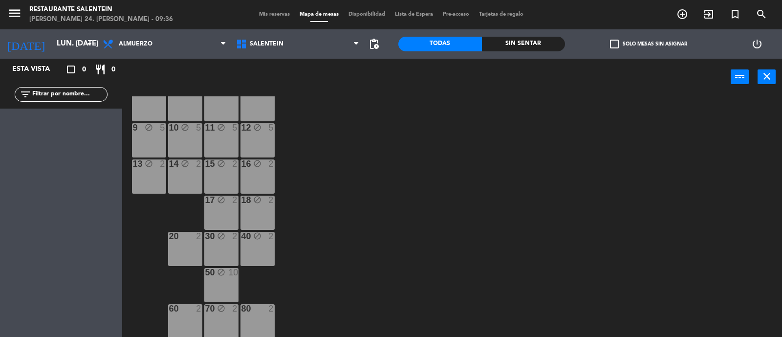
click at [265, 328] on div "80 2" at bounding box center [258, 321] width 34 height 34
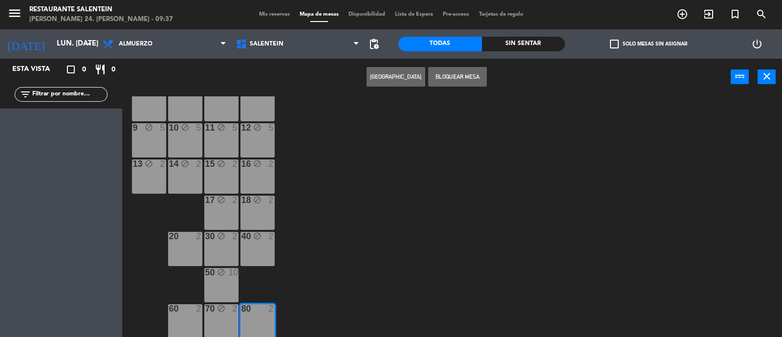
click at [448, 79] on button "Bloquear Mesa" at bounding box center [457, 77] width 59 height 20
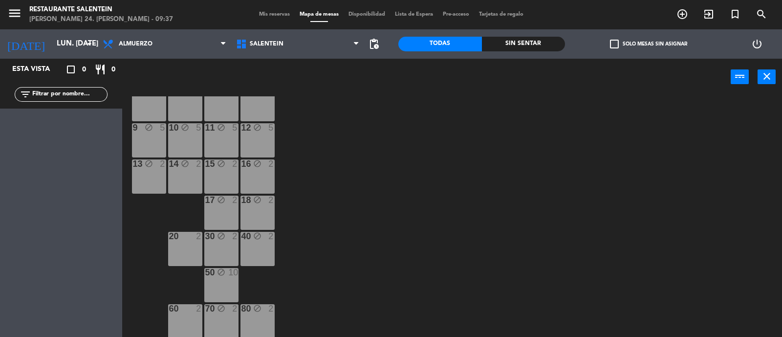
click at [170, 241] on div "20" at bounding box center [169, 236] width 0 height 9
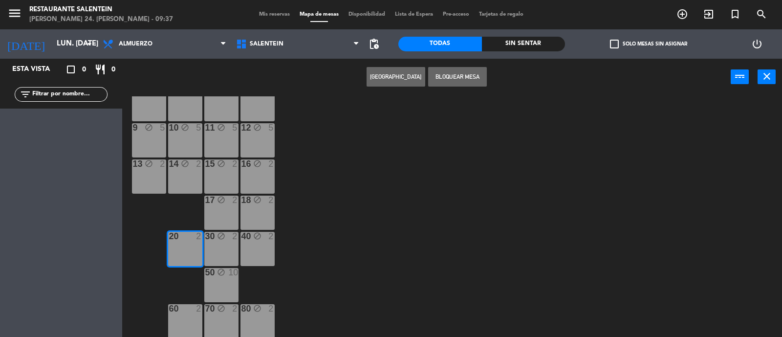
click at [180, 318] on div "60 2" at bounding box center [185, 321] width 34 height 34
click at [454, 79] on button "Bloquear Mesa" at bounding box center [457, 77] width 59 height 20
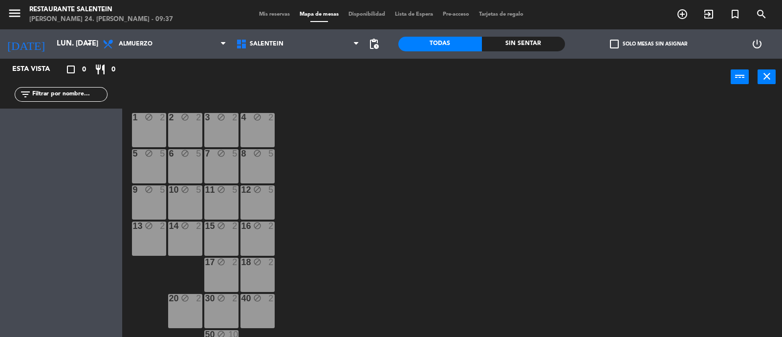
scroll to position [0, 0]
click at [31, 31] on div "[DATE] lun. [DATE] arrow_drop_down" at bounding box center [49, 43] width 98 height 29
click at [52, 46] on input "lun. [DATE]" at bounding box center [99, 44] width 94 height 19
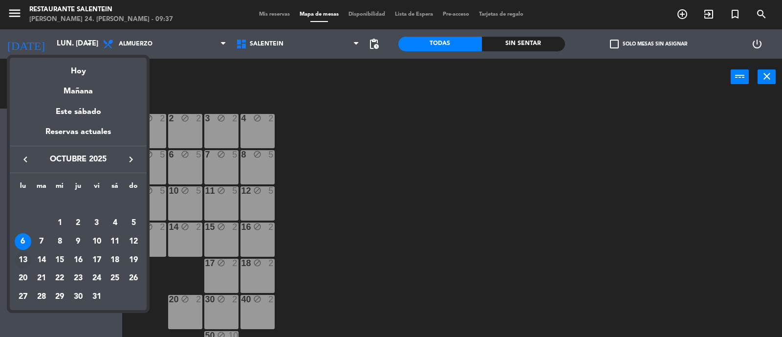
click at [24, 257] on div "13" at bounding box center [23, 260] width 17 height 17
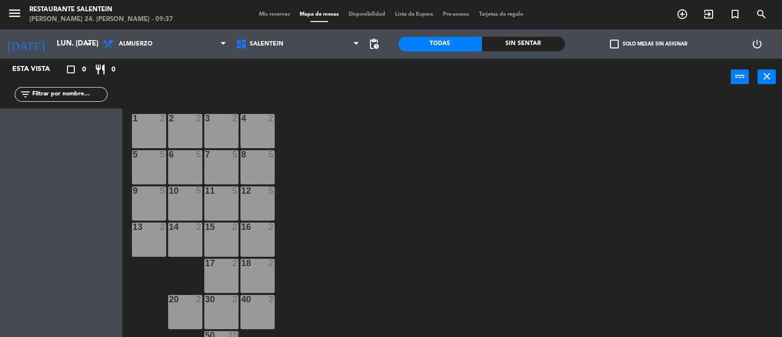
click at [135, 127] on div "1 2" at bounding box center [149, 131] width 34 height 34
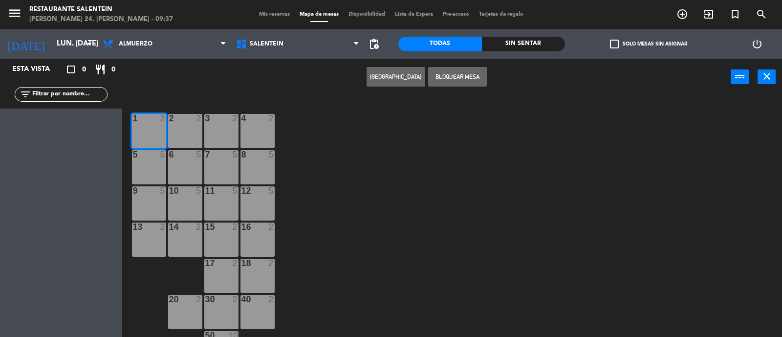
click at [148, 173] on div "5 5" at bounding box center [149, 167] width 34 height 34
click at [147, 197] on div "9 5" at bounding box center [149, 203] width 34 height 34
click at [154, 231] on div at bounding box center [149, 226] width 16 height 9
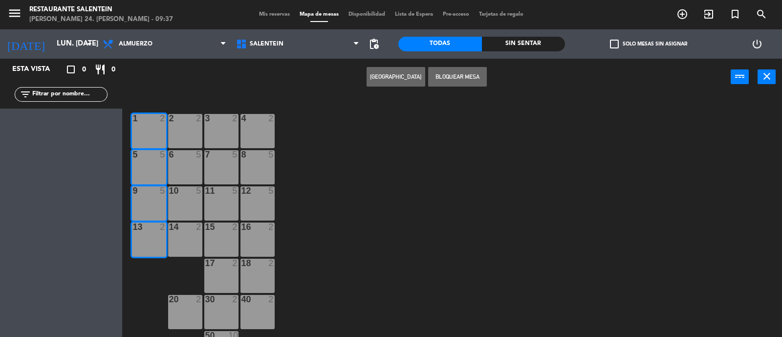
click at [472, 71] on button "Bloquear Mesa" at bounding box center [457, 77] width 59 height 20
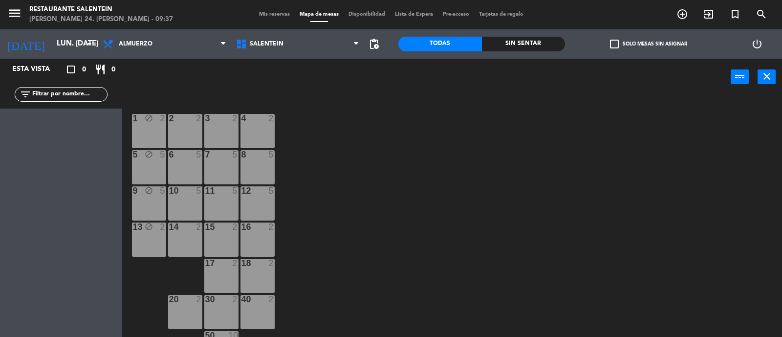
click at [184, 126] on div "2 2" at bounding box center [185, 131] width 34 height 34
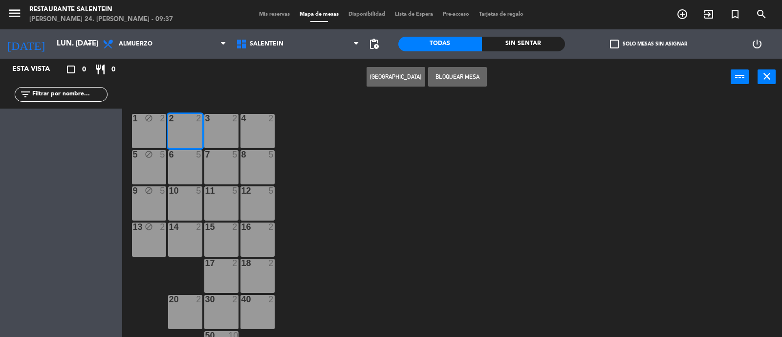
click at [183, 153] on div at bounding box center [185, 154] width 16 height 9
click at [183, 194] on div at bounding box center [185, 190] width 16 height 9
click at [184, 232] on div "14 2" at bounding box center [185, 239] width 34 height 34
click at [191, 307] on div "20 2" at bounding box center [185, 312] width 34 height 34
click at [455, 73] on button "Bloquear Mesa" at bounding box center [457, 77] width 59 height 20
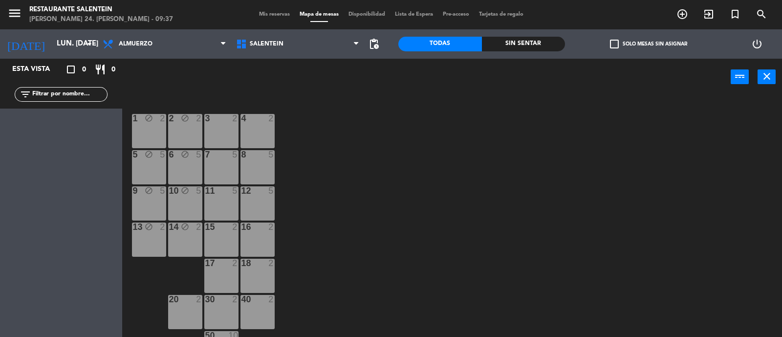
click at [233, 130] on div "3 2" at bounding box center [221, 131] width 34 height 34
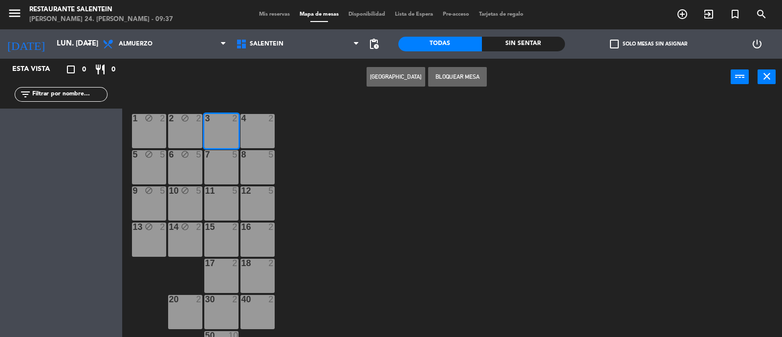
click at [221, 170] on div "7 5" at bounding box center [221, 167] width 34 height 34
click at [225, 206] on div "11 5" at bounding box center [221, 203] width 34 height 34
click at [223, 236] on div "15 2" at bounding box center [221, 239] width 34 height 34
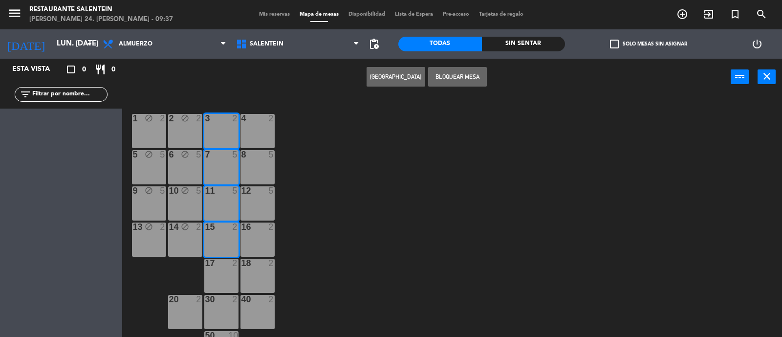
click at [222, 272] on div "17 2" at bounding box center [221, 276] width 34 height 34
click at [224, 299] on div at bounding box center [221, 299] width 16 height 9
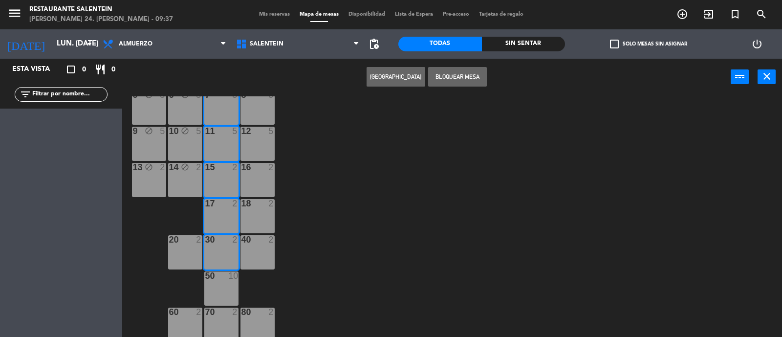
scroll to position [63, 0]
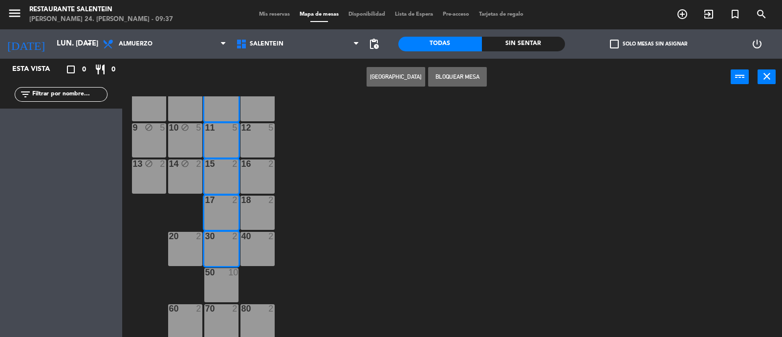
click at [232, 283] on div "50 10" at bounding box center [221, 285] width 34 height 34
click at [226, 316] on div "70 2" at bounding box center [221, 321] width 34 height 34
click at [466, 79] on button "Bloquear Mesa" at bounding box center [457, 77] width 59 height 20
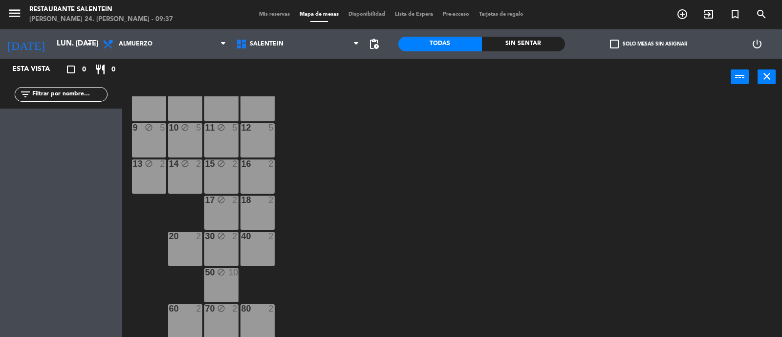
click at [186, 240] on div at bounding box center [185, 236] width 16 height 9
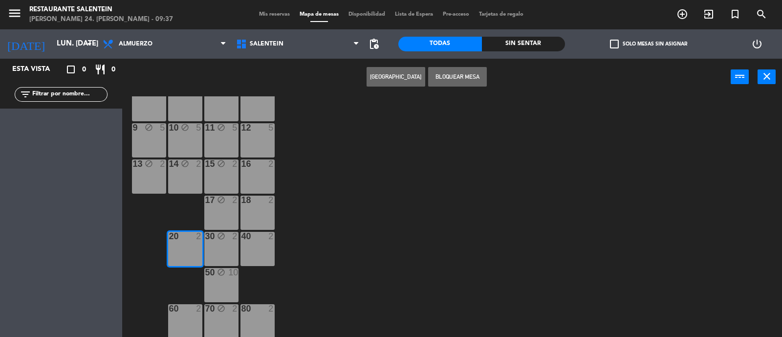
click at [178, 316] on div "60 2" at bounding box center [185, 321] width 34 height 34
click at [447, 71] on button "Bloquear Mesa" at bounding box center [457, 77] width 59 height 20
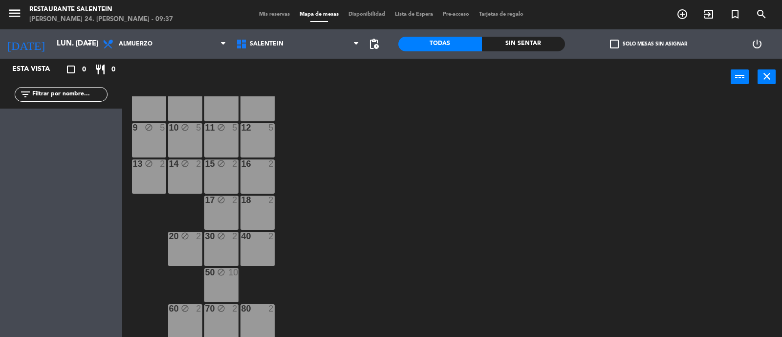
click at [266, 313] on div "80 2" at bounding box center [258, 309] width 34 height 10
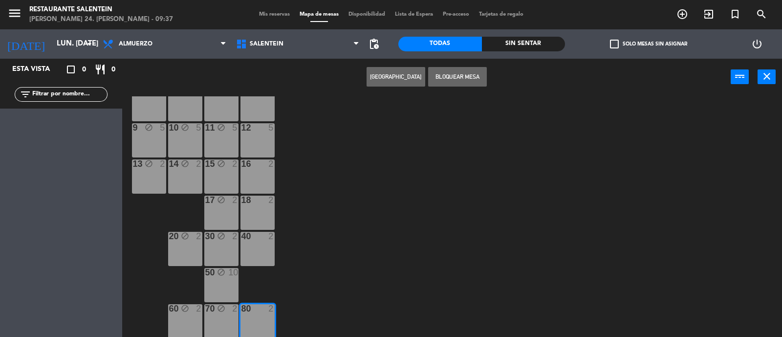
click at [270, 246] on div "40 2" at bounding box center [258, 249] width 34 height 34
click at [443, 72] on button "Bloquear Mesa" at bounding box center [457, 77] width 59 height 20
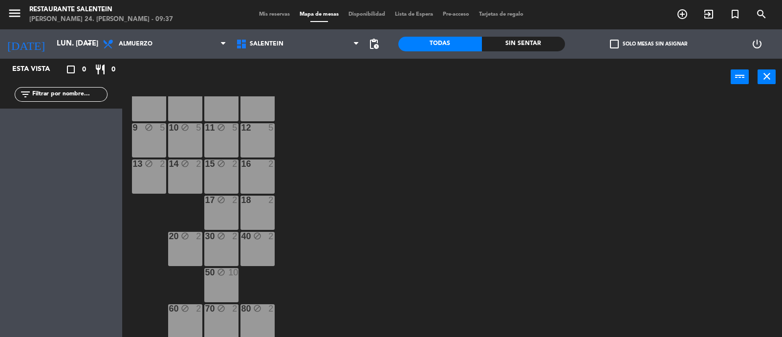
click at [272, 212] on div "18 2" at bounding box center [258, 213] width 34 height 34
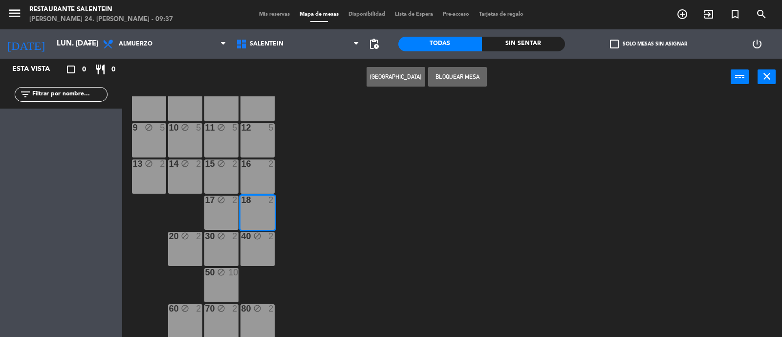
drag, startPoint x: 264, startPoint y: 172, endPoint x: 265, endPoint y: 155, distance: 17.2
click at [264, 171] on div "16 2" at bounding box center [258, 176] width 34 height 34
click at [266, 137] on div "12 5" at bounding box center [258, 140] width 34 height 34
click at [266, 108] on div "8 5" at bounding box center [258, 104] width 34 height 34
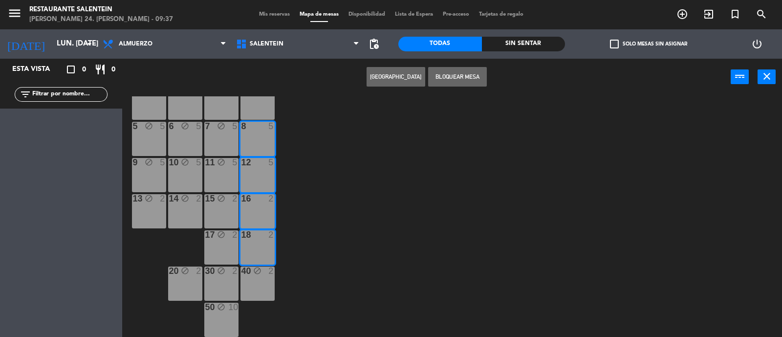
scroll to position [0, 0]
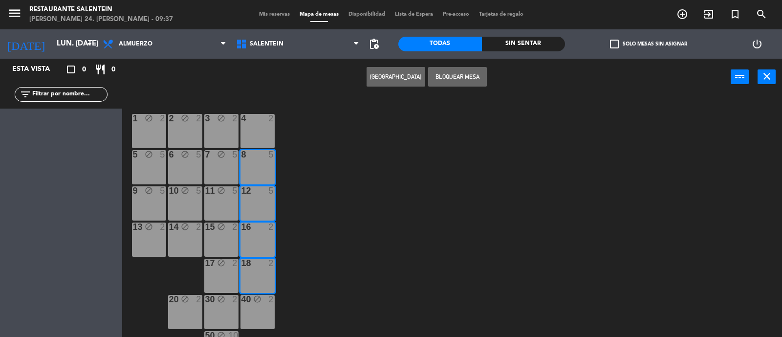
click at [265, 129] on div "4 2" at bounding box center [258, 131] width 34 height 34
click at [463, 73] on button "Bloquear Mesa" at bounding box center [457, 77] width 59 height 20
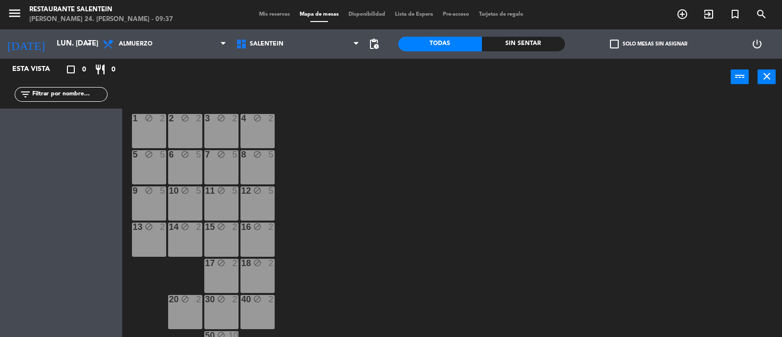
scroll to position [63, 0]
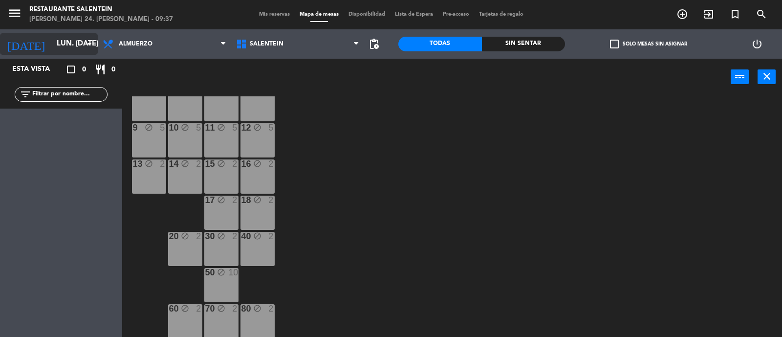
click at [64, 47] on input "lun. [DATE]" at bounding box center [99, 44] width 94 height 19
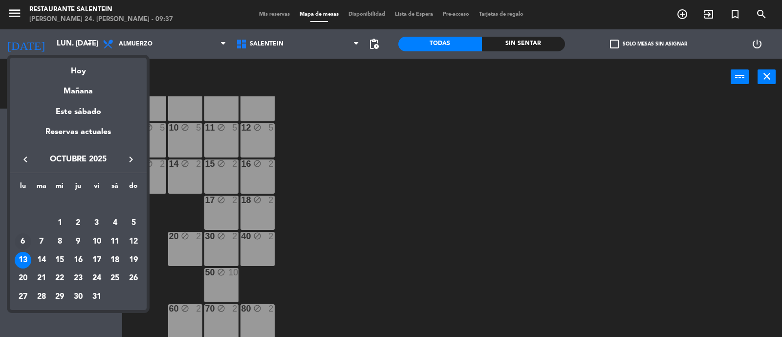
click at [21, 241] on div "6" at bounding box center [23, 241] width 17 height 17
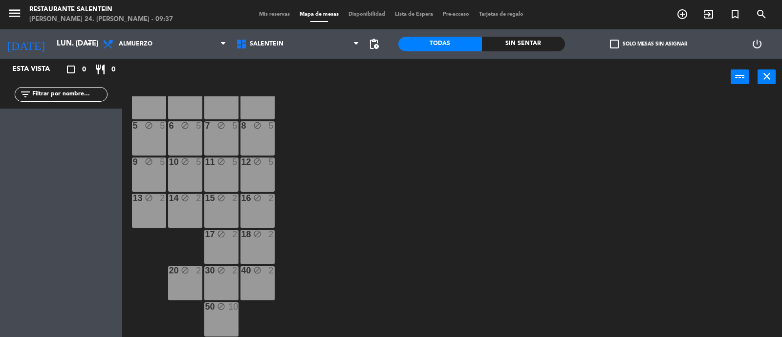
scroll to position [0, 0]
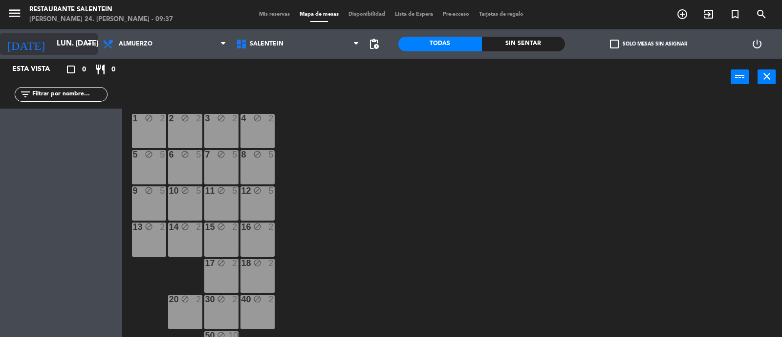
click at [68, 54] on div "[DATE] lun. [DATE] arrow_drop_down" at bounding box center [49, 44] width 98 height 22
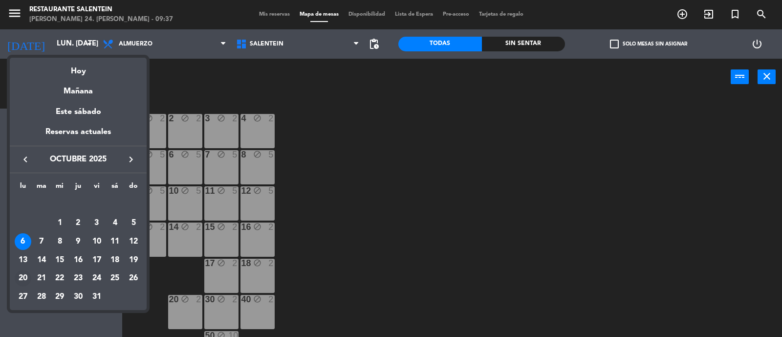
click at [24, 274] on div "20" at bounding box center [23, 278] width 17 height 17
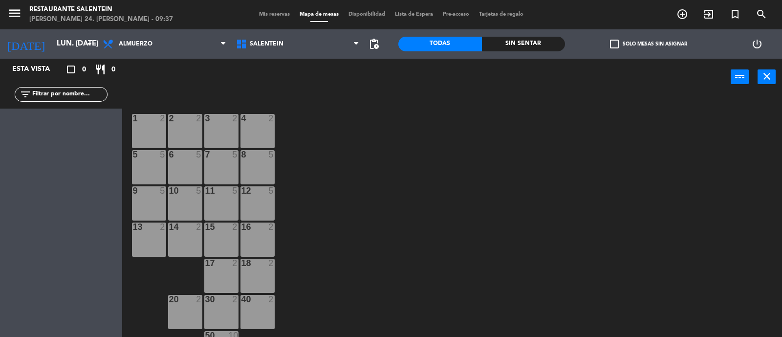
click at [146, 129] on div "1 2" at bounding box center [149, 131] width 34 height 34
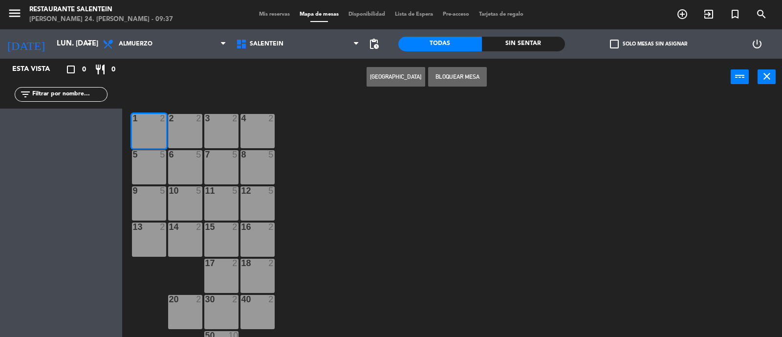
click at [147, 165] on div "5 5" at bounding box center [149, 167] width 34 height 34
click at [144, 194] on div at bounding box center [149, 190] width 16 height 9
drag, startPoint x: 149, startPoint y: 240, endPoint x: 158, endPoint y: 230, distance: 13.5
click at [150, 240] on div "13 2" at bounding box center [149, 239] width 34 height 34
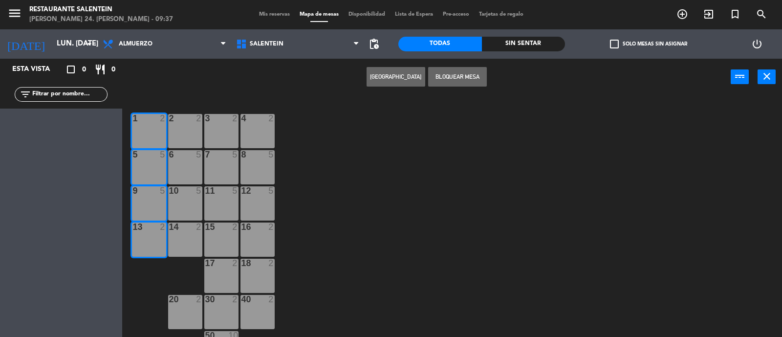
click at [457, 81] on button "Bloquear Mesa" at bounding box center [457, 77] width 59 height 20
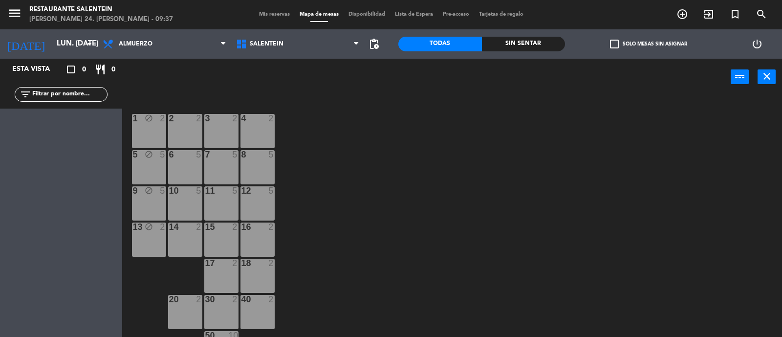
click at [186, 134] on div "2 2" at bounding box center [185, 131] width 34 height 34
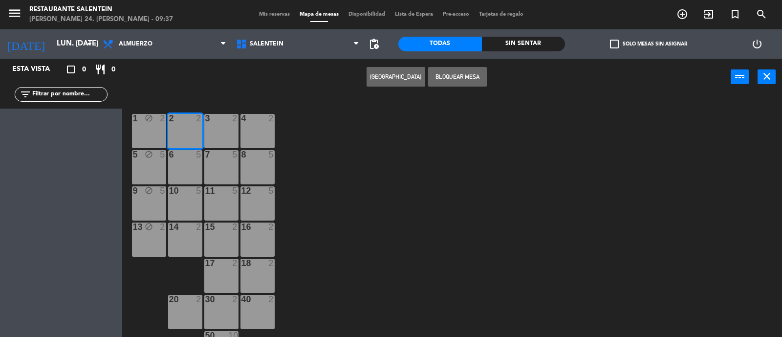
click at [183, 160] on div "6 5" at bounding box center [185, 167] width 34 height 34
click at [187, 192] on div at bounding box center [185, 190] width 16 height 9
click at [186, 231] on div "14 2" at bounding box center [185, 227] width 34 height 10
click at [464, 72] on button "Bloquear Mesa" at bounding box center [457, 77] width 59 height 20
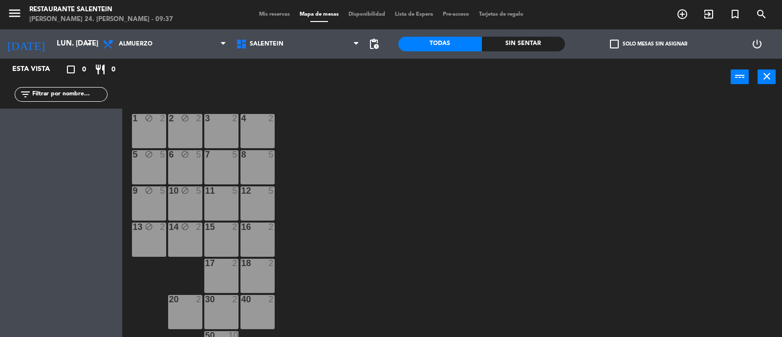
click at [234, 128] on div "3 2" at bounding box center [221, 131] width 34 height 34
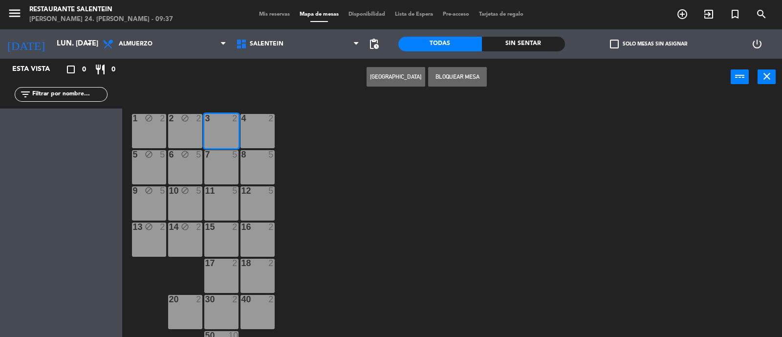
click at [224, 162] on div "7 5" at bounding box center [221, 167] width 34 height 34
click at [227, 193] on div at bounding box center [221, 190] width 16 height 9
click at [229, 229] on div "2" at bounding box center [237, 226] width 16 height 9
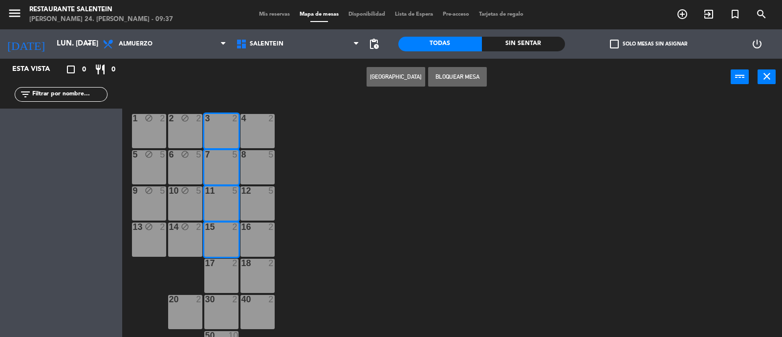
click at [228, 266] on div at bounding box center [221, 263] width 16 height 9
click at [220, 304] on div "30 2" at bounding box center [221, 300] width 34 height 10
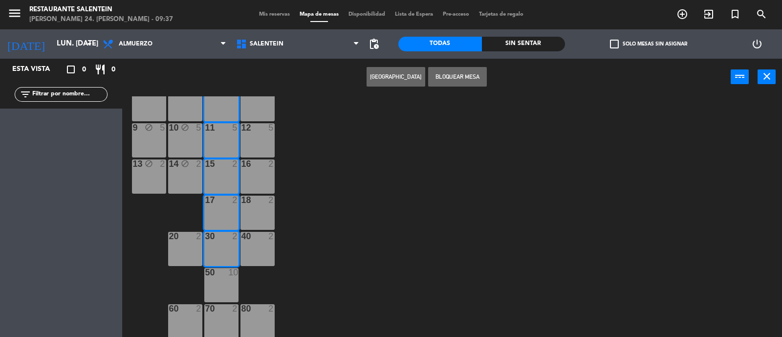
drag, startPoint x: 227, startPoint y: 284, endPoint x: 223, endPoint y: 316, distance: 32.5
click at [226, 284] on div "50 10" at bounding box center [221, 285] width 34 height 34
click at [223, 324] on div "70 2" at bounding box center [221, 321] width 34 height 34
click at [472, 77] on button "Bloquear Mesa" at bounding box center [457, 77] width 59 height 20
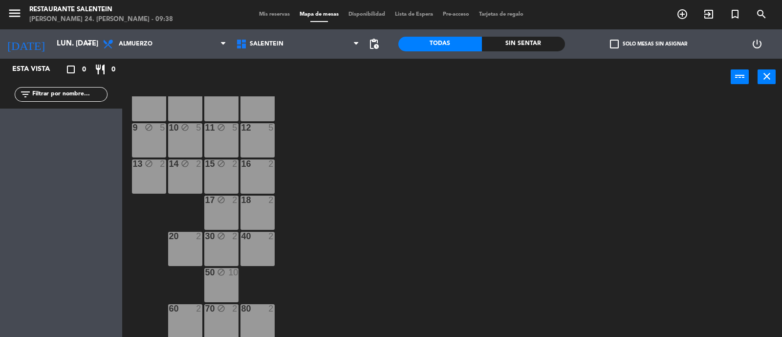
click at [183, 250] on div "20 2" at bounding box center [185, 249] width 34 height 34
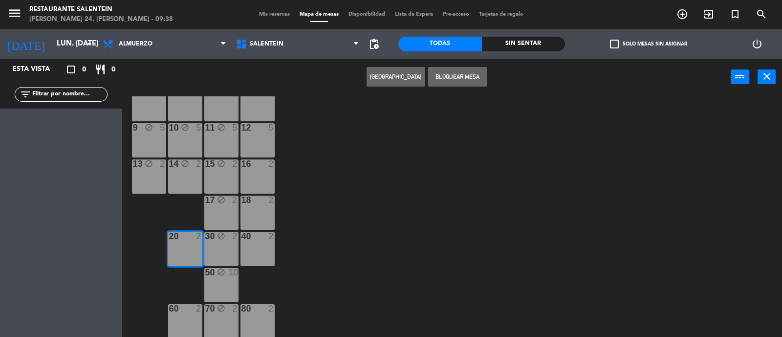
click at [170, 311] on div "60" at bounding box center [169, 308] width 0 height 9
click at [451, 75] on button "Bloquear Mesa" at bounding box center [457, 77] width 59 height 20
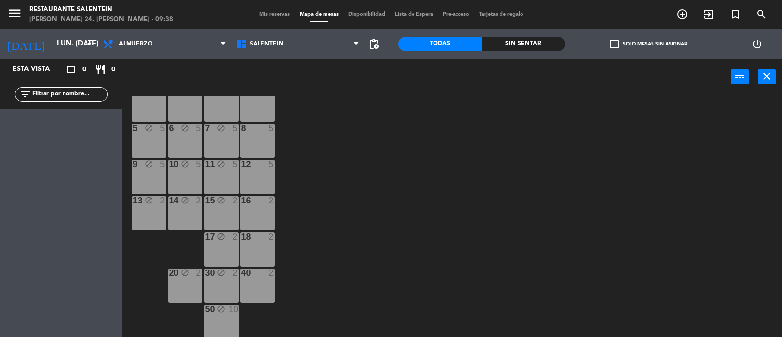
scroll to position [0, 0]
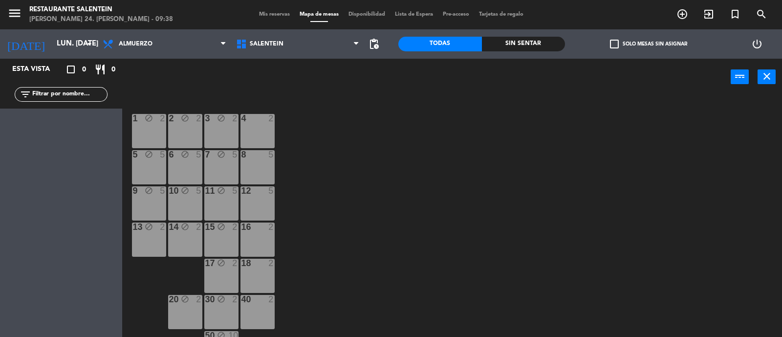
click at [269, 129] on div "4 2" at bounding box center [258, 131] width 34 height 34
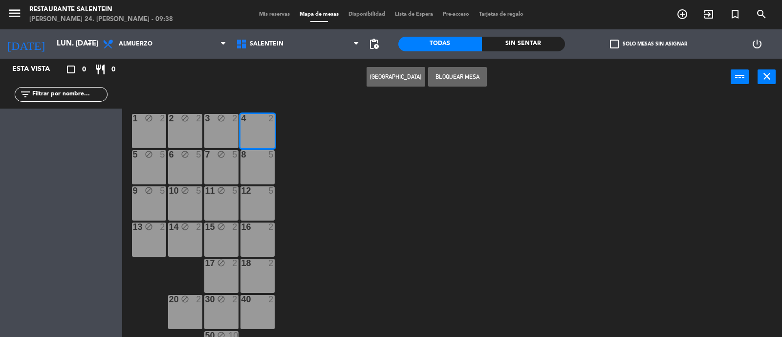
click at [255, 158] on div "8 5" at bounding box center [258, 155] width 34 height 10
click at [245, 202] on div "12 5" at bounding box center [258, 203] width 34 height 34
click at [256, 242] on div "16 2" at bounding box center [258, 239] width 34 height 34
click at [257, 270] on div "18 2" at bounding box center [258, 276] width 34 height 34
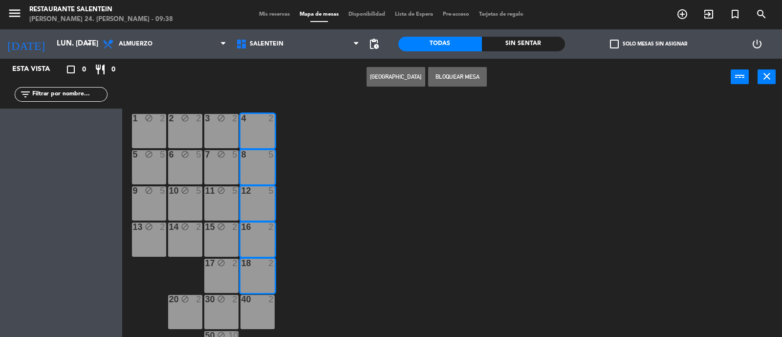
click at [263, 309] on div "40 2" at bounding box center [258, 312] width 34 height 34
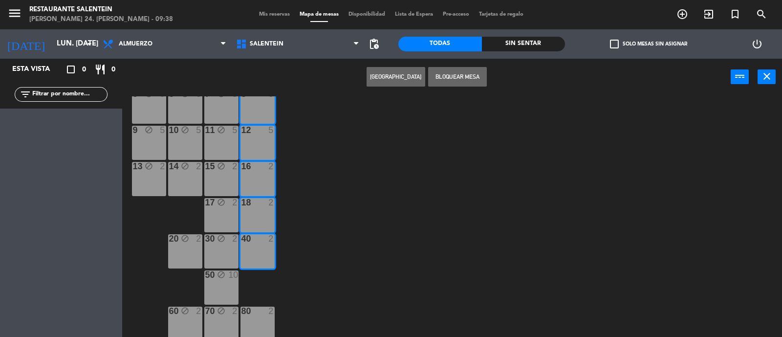
scroll to position [63, 0]
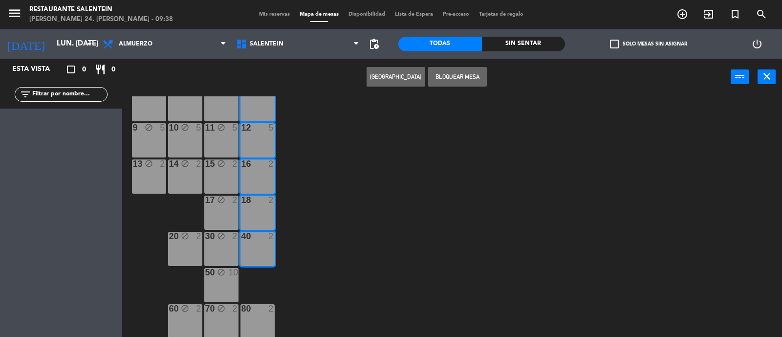
click at [262, 317] on div "80 2" at bounding box center [258, 321] width 34 height 34
click at [248, 314] on div "80 2" at bounding box center [258, 321] width 34 height 34
click at [271, 321] on div "80 2" at bounding box center [258, 321] width 34 height 34
click at [441, 78] on button "Bloquear Mesa" at bounding box center [457, 77] width 59 height 20
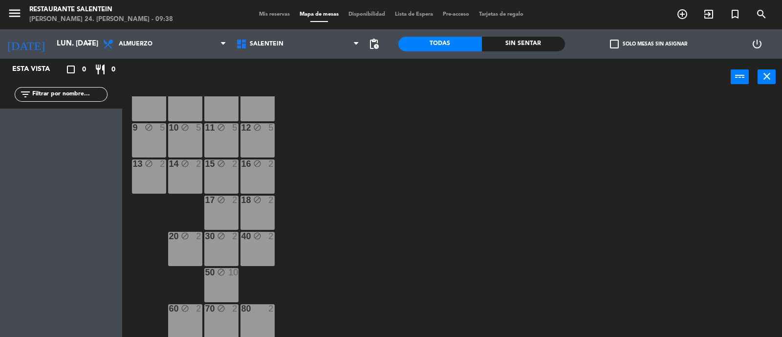
click at [255, 311] on div at bounding box center [257, 308] width 16 height 9
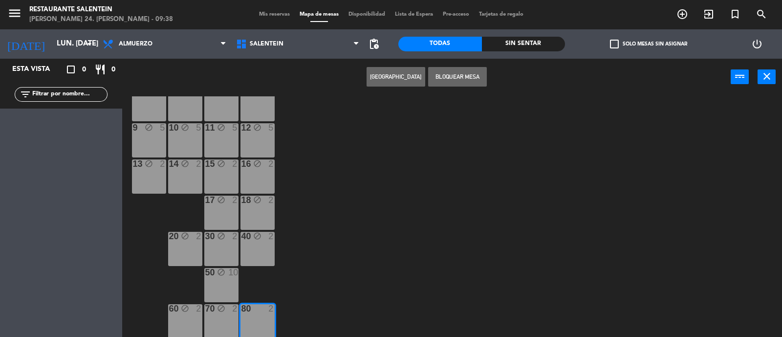
click at [445, 82] on button "Bloquear Mesa" at bounding box center [457, 77] width 59 height 20
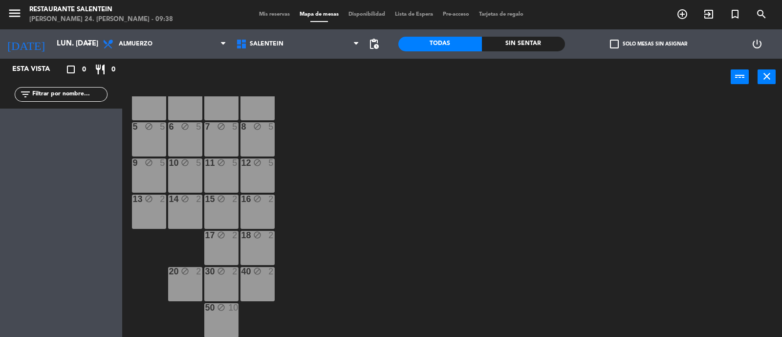
scroll to position [0, 0]
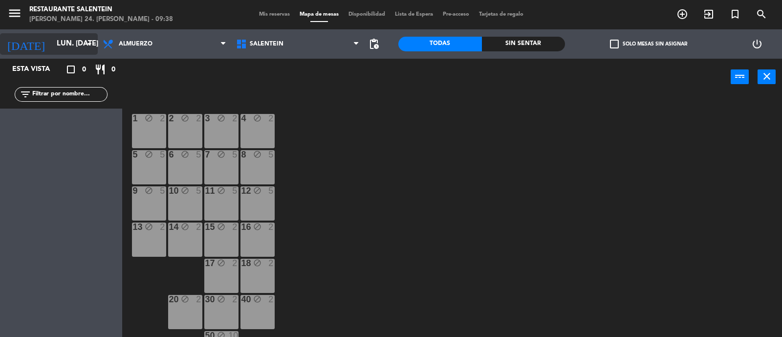
click at [56, 35] on input "lun. [DATE]" at bounding box center [99, 44] width 94 height 19
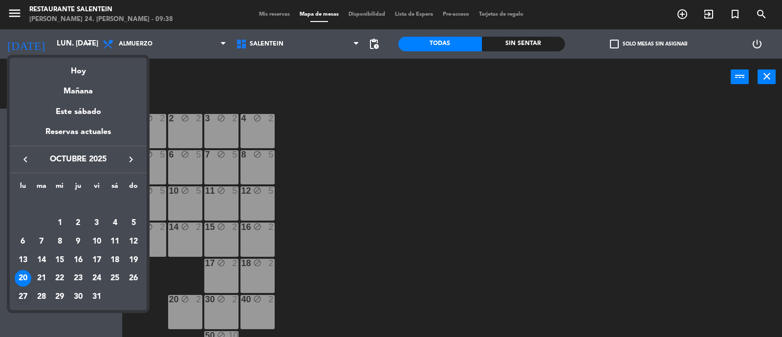
click at [23, 294] on div "27" at bounding box center [23, 296] width 17 height 17
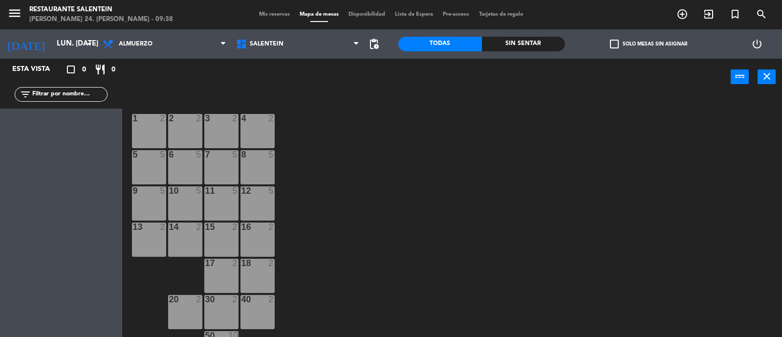
click at [150, 129] on div "1 2" at bounding box center [149, 131] width 34 height 34
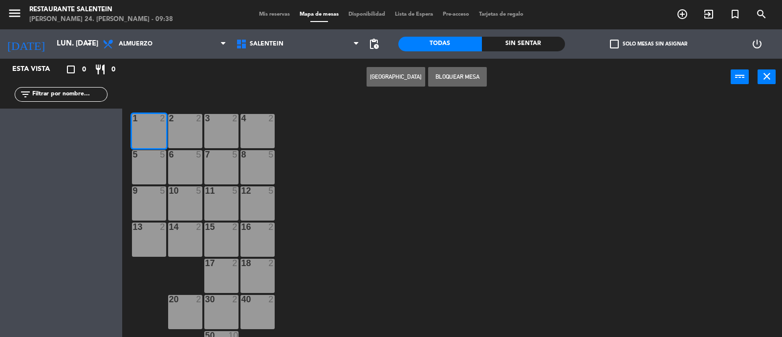
click at [144, 175] on div "5 5" at bounding box center [149, 167] width 34 height 34
click at [148, 201] on div "9 5" at bounding box center [149, 203] width 34 height 34
click at [151, 236] on div "13 2" at bounding box center [149, 239] width 34 height 34
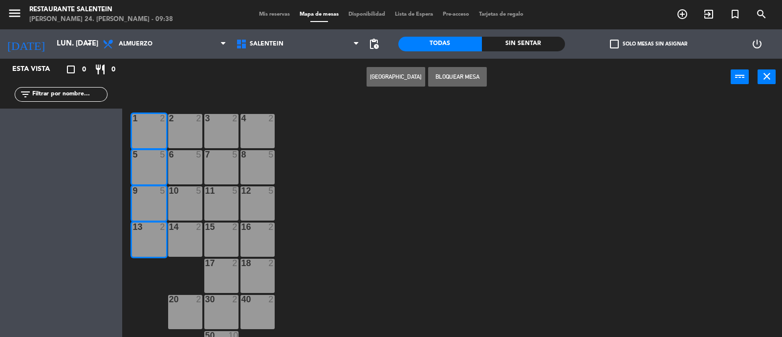
click at [478, 77] on button "Bloquear Mesa" at bounding box center [457, 77] width 59 height 20
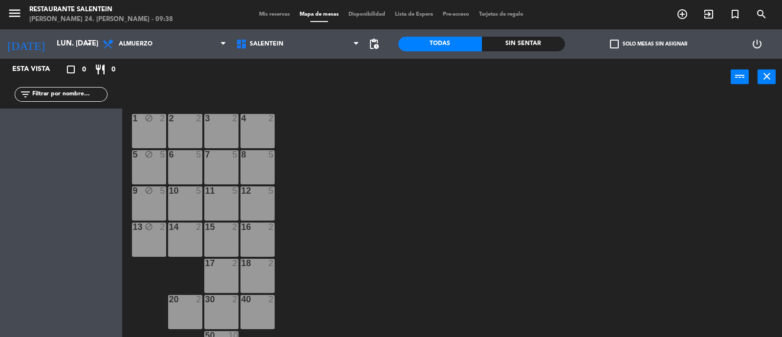
click at [192, 128] on div "2 2" at bounding box center [185, 131] width 34 height 34
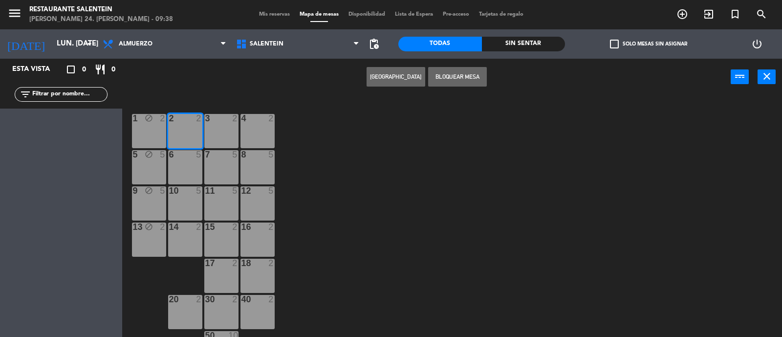
click at [191, 155] on div at bounding box center [185, 154] width 16 height 9
drag, startPoint x: 190, startPoint y: 199, endPoint x: 189, endPoint y: 220, distance: 21.0
click at [190, 199] on div "10 5" at bounding box center [185, 203] width 34 height 34
click at [189, 227] on div at bounding box center [185, 226] width 16 height 9
click at [441, 80] on button "Bloquear Mesa" at bounding box center [457, 77] width 59 height 20
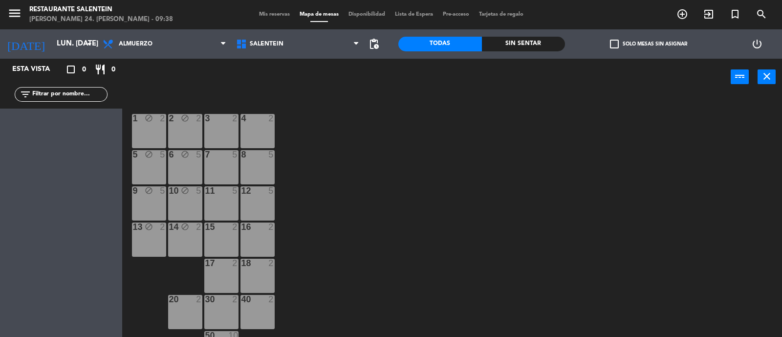
click at [220, 131] on div "3 2" at bounding box center [221, 131] width 34 height 34
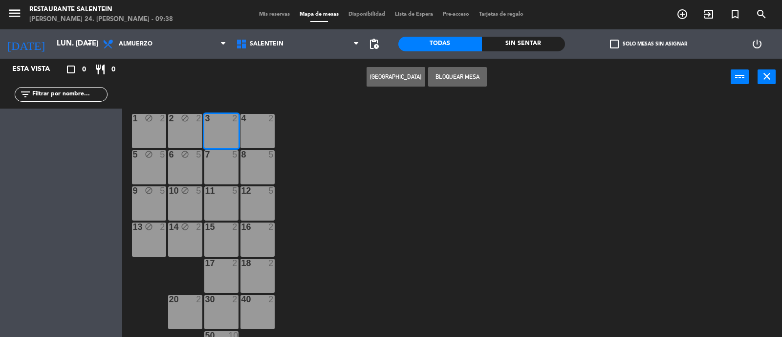
click at [218, 165] on div "7 5" at bounding box center [221, 167] width 34 height 34
click at [219, 203] on div "11 5" at bounding box center [221, 203] width 34 height 34
drag, startPoint x: 221, startPoint y: 233, endPoint x: 224, endPoint y: 255, distance: 22.1
click at [222, 233] on div "15 2" at bounding box center [221, 239] width 34 height 34
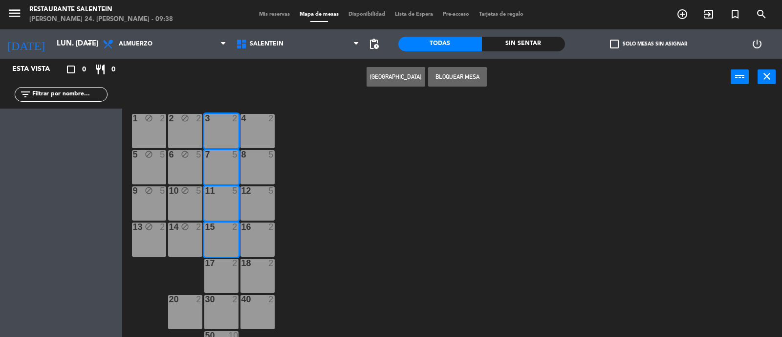
click at [225, 266] on div at bounding box center [221, 263] width 16 height 9
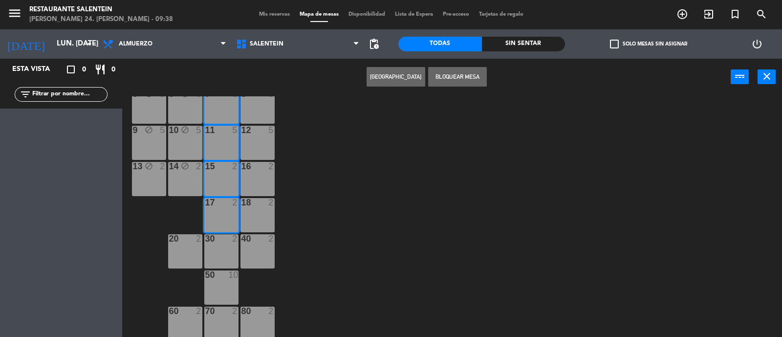
scroll to position [63, 0]
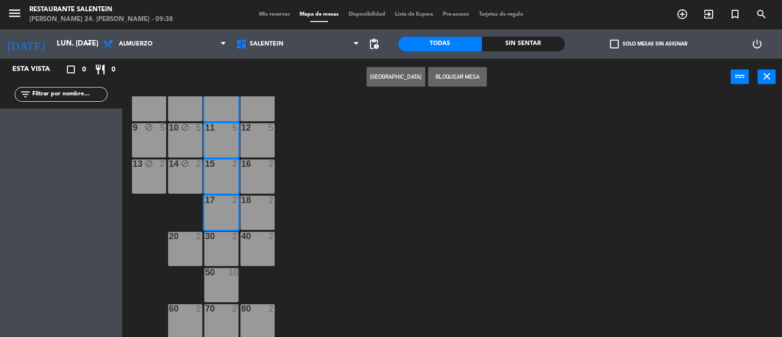
click at [214, 249] on div "30 2" at bounding box center [221, 249] width 34 height 34
click at [223, 281] on div "50 10" at bounding box center [221, 285] width 34 height 34
click at [222, 317] on div "70 2" at bounding box center [221, 321] width 34 height 34
click at [459, 73] on button "Bloquear Mesa" at bounding box center [457, 77] width 59 height 20
click at [452, 72] on button "Bloquear Mesa" at bounding box center [457, 77] width 59 height 20
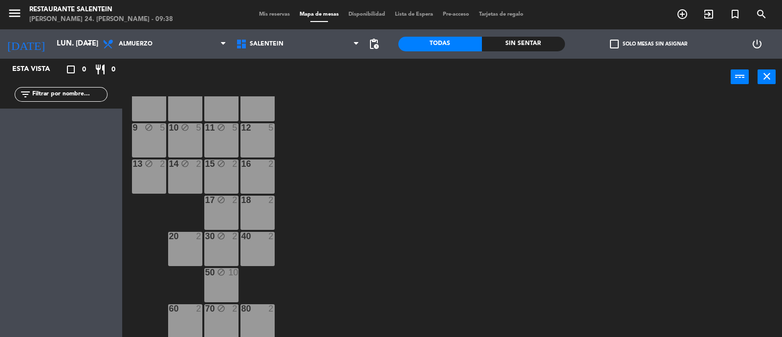
click at [183, 243] on div "20 2" at bounding box center [185, 249] width 34 height 34
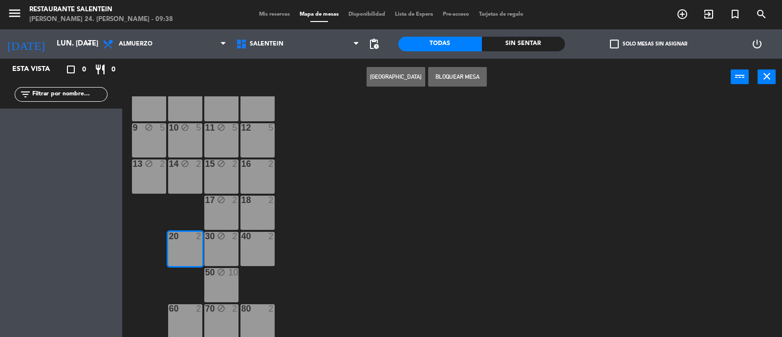
click at [177, 320] on div "60 2" at bounding box center [185, 321] width 34 height 34
click at [447, 79] on button "Bloquear Mesa" at bounding box center [457, 77] width 59 height 20
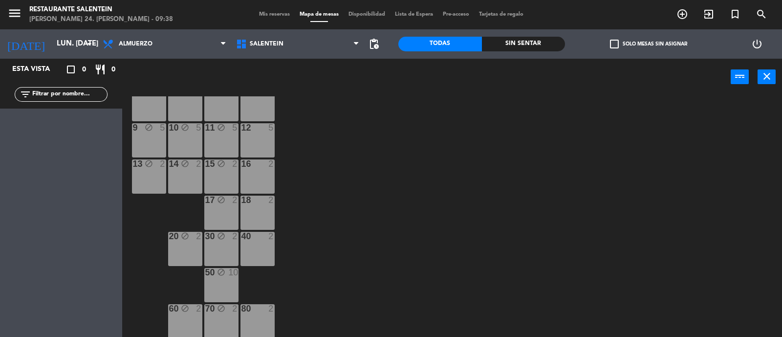
click at [264, 316] on div "80 2" at bounding box center [258, 321] width 34 height 34
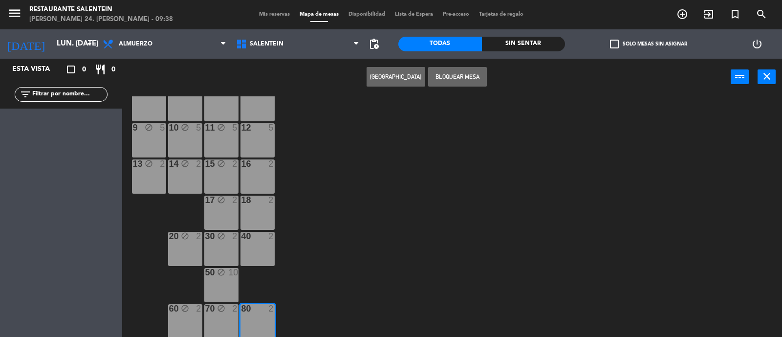
click at [266, 255] on div "40 2" at bounding box center [258, 249] width 34 height 34
click at [446, 82] on button "Bloquear Mesa" at bounding box center [457, 77] width 59 height 20
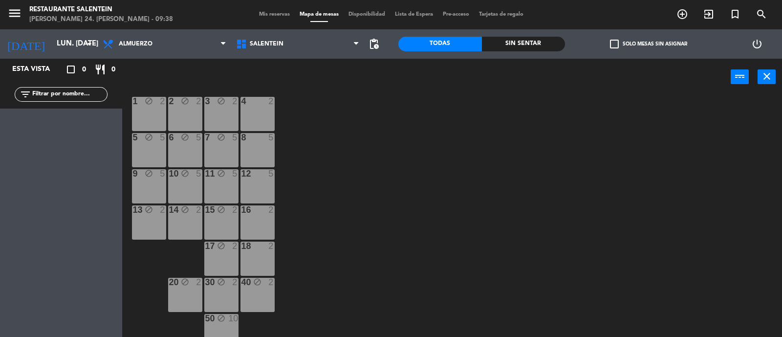
scroll to position [0, 0]
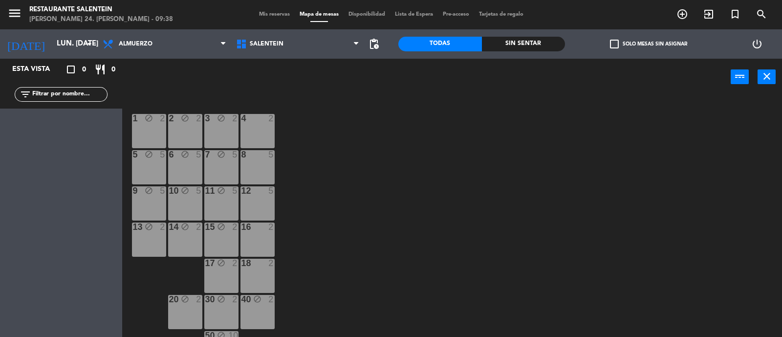
click at [264, 132] on div "4 2" at bounding box center [258, 131] width 34 height 34
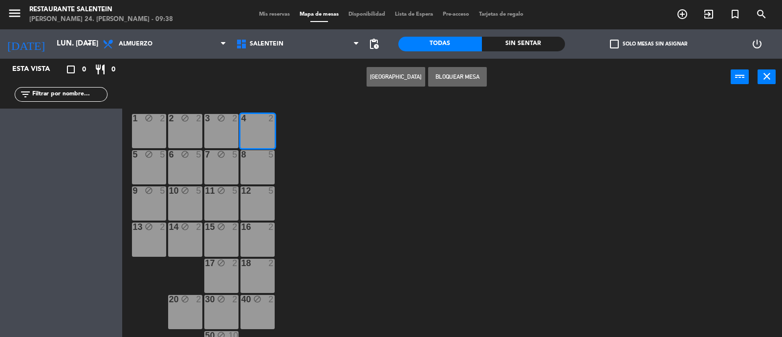
click at [262, 161] on div "8 5" at bounding box center [258, 167] width 34 height 34
click at [257, 197] on div "12 5" at bounding box center [258, 203] width 34 height 34
click at [256, 239] on div "16 2" at bounding box center [258, 239] width 34 height 34
click at [259, 268] on div "18 2" at bounding box center [258, 276] width 34 height 34
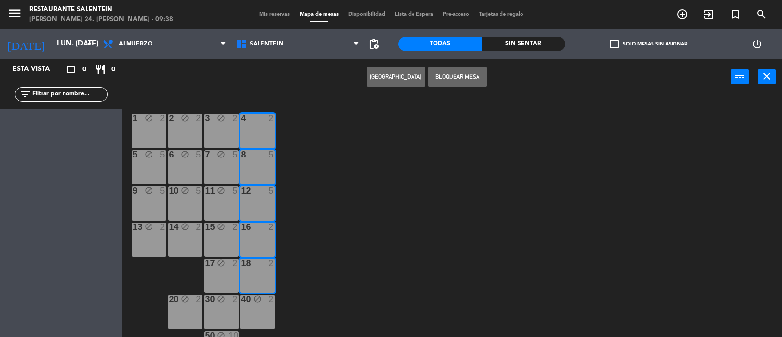
click at [470, 75] on button "Bloquear Mesa" at bounding box center [457, 77] width 59 height 20
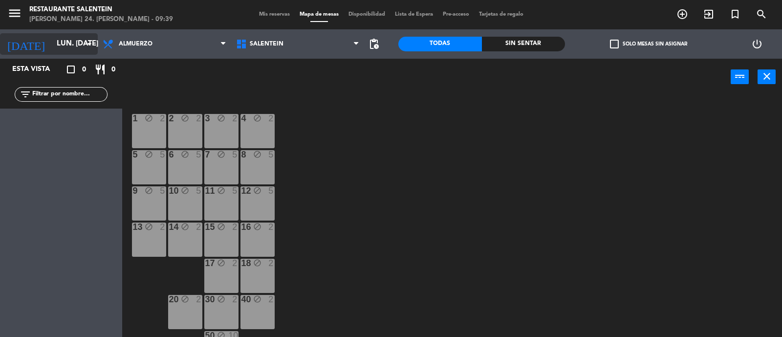
click at [61, 51] on input "lun. [DATE]" at bounding box center [99, 44] width 94 height 19
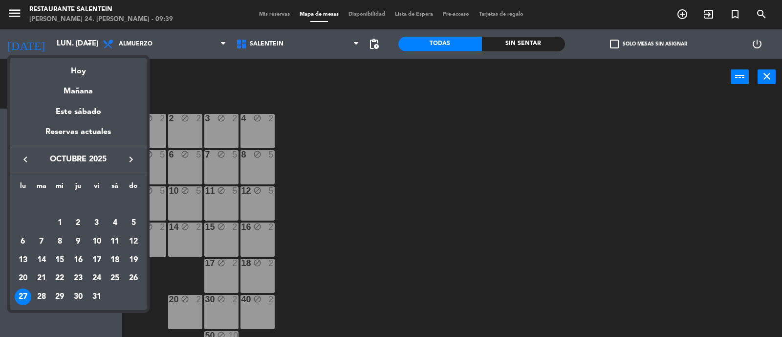
click at [134, 156] on icon "keyboard_arrow_right" at bounding box center [131, 160] width 12 height 12
click at [20, 220] on div "3" at bounding box center [23, 223] width 17 height 17
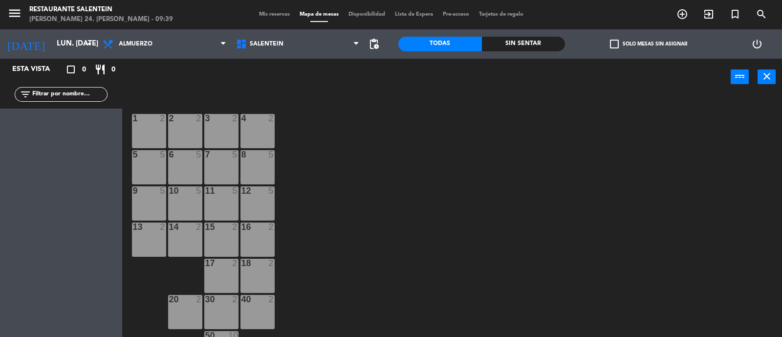
click at [148, 135] on div "1 2" at bounding box center [149, 131] width 34 height 34
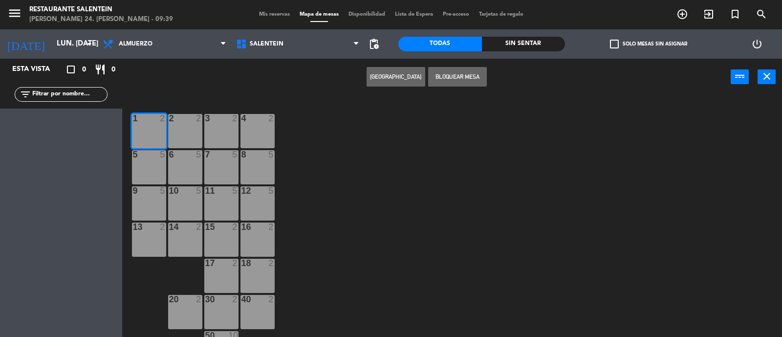
click at [142, 158] on div "5 5" at bounding box center [149, 155] width 34 height 10
click at [152, 194] on div at bounding box center [149, 190] width 16 height 9
click at [151, 245] on div "13 2" at bounding box center [149, 239] width 34 height 34
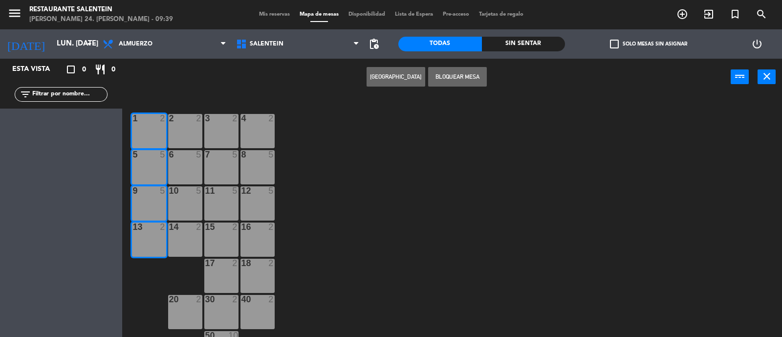
click at [464, 77] on button "Bloquear Mesa" at bounding box center [457, 77] width 59 height 20
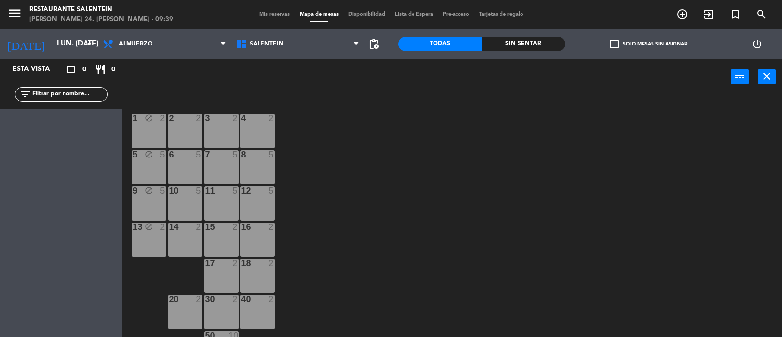
click at [182, 127] on div "2 2" at bounding box center [185, 131] width 34 height 34
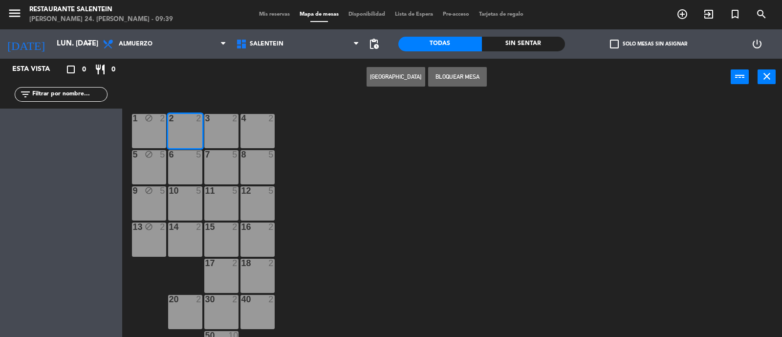
click at [178, 156] on div at bounding box center [185, 154] width 16 height 9
click at [189, 194] on div at bounding box center [185, 190] width 16 height 9
click at [186, 230] on div at bounding box center [185, 226] width 16 height 9
click at [438, 82] on button "Bloquear Mesa" at bounding box center [457, 77] width 59 height 20
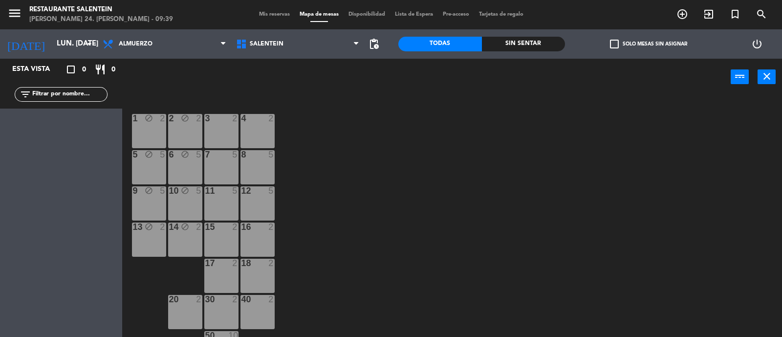
click at [222, 129] on div "3 2" at bounding box center [221, 131] width 34 height 34
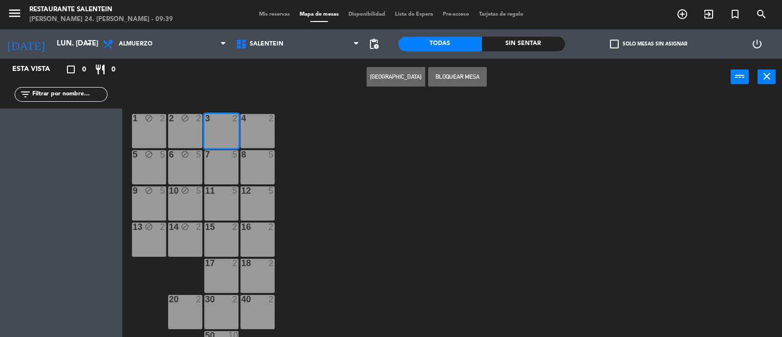
click at [222, 166] on div "7 5" at bounding box center [221, 167] width 34 height 34
click at [222, 197] on div "11 5" at bounding box center [221, 203] width 34 height 34
click at [227, 237] on div "15 2" at bounding box center [221, 239] width 34 height 34
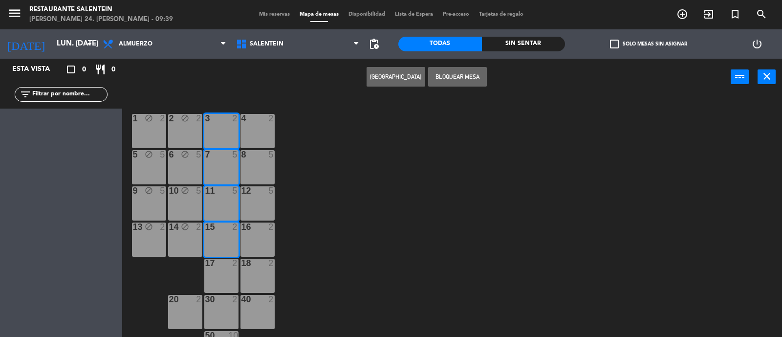
click at [225, 269] on div "17 2" at bounding box center [221, 276] width 34 height 34
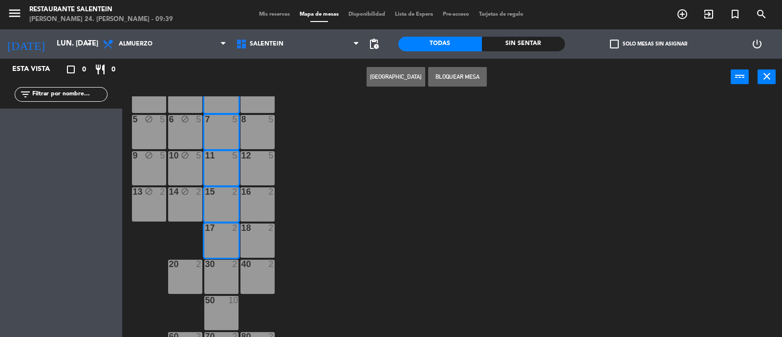
scroll to position [63, 0]
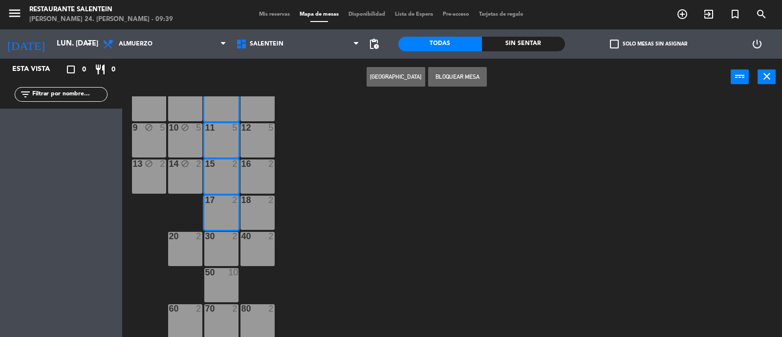
drag, startPoint x: 227, startPoint y: 245, endPoint x: 230, endPoint y: 255, distance: 10.2
click at [227, 245] on div "30 2" at bounding box center [221, 249] width 34 height 34
click at [232, 277] on div "50 10" at bounding box center [221, 273] width 34 height 10
click at [223, 321] on div "70 2" at bounding box center [221, 321] width 34 height 34
click at [455, 72] on button "Bloquear Mesa" at bounding box center [457, 77] width 59 height 20
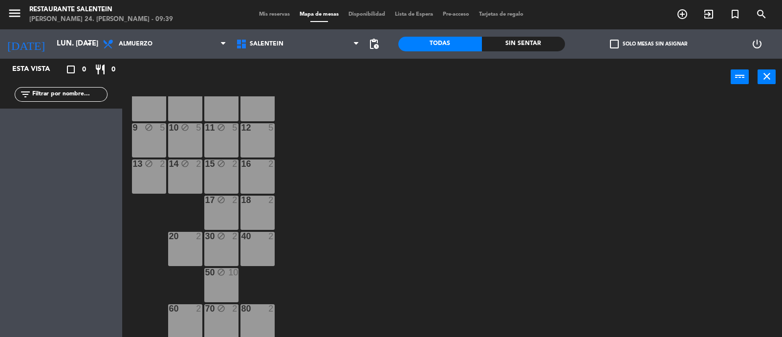
click at [188, 249] on div "20 2" at bounding box center [185, 249] width 34 height 34
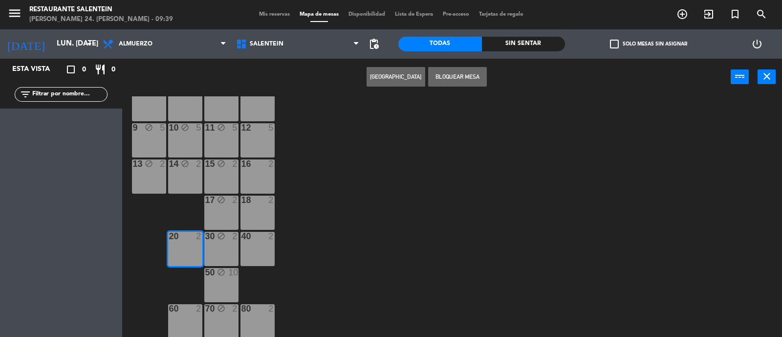
click at [191, 312] on div at bounding box center [185, 308] width 16 height 9
click at [472, 81] on button "Bloquear Mesa" at bounding box center [457, 77] width 59 height 20
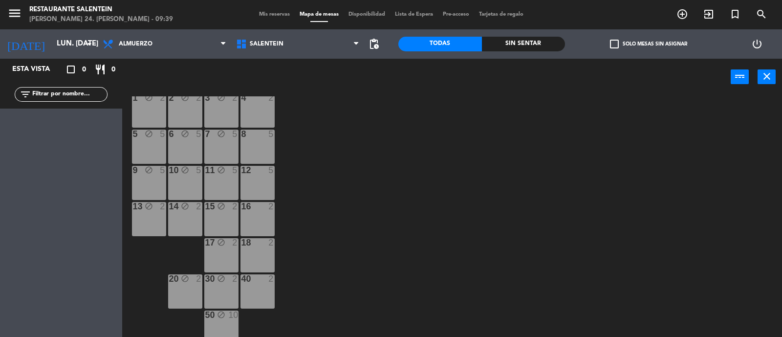
scroll to position [0, 0]
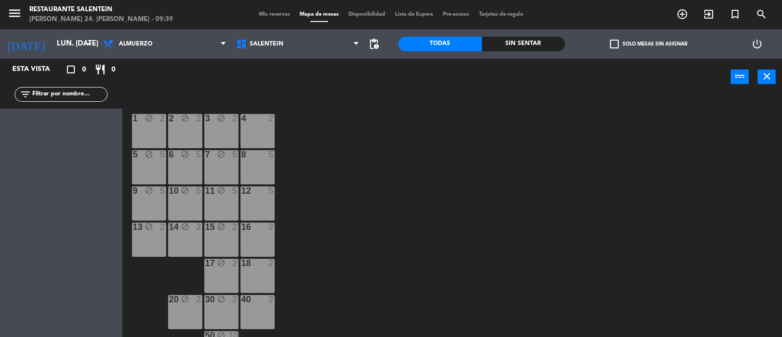
click at [266, 128] on div "4 2" at bounding box center [258, 131] width 34 height 34
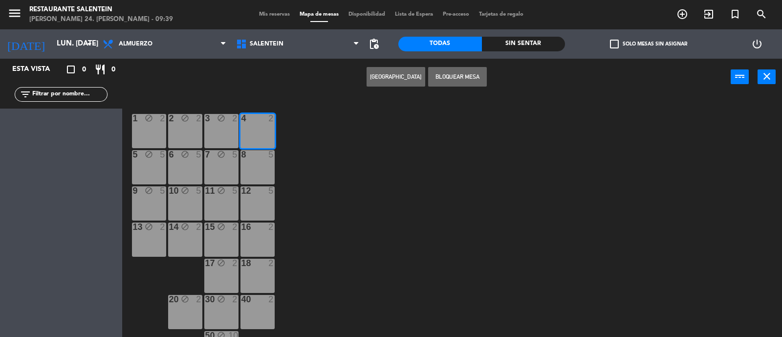
click at [267, 170] on div "8 5" at bounding box center [258, 167] width 34 height 34
click at [259, 207] on div "12 5" at bounding box center [258, 203] width 34 height 34
click at [263, 243] on div "16 2" at bounding box center [258, 239] width 34 height 34
click at [262, 270] on div "18 2" at bounding box center [258, 276] width 34 height 34
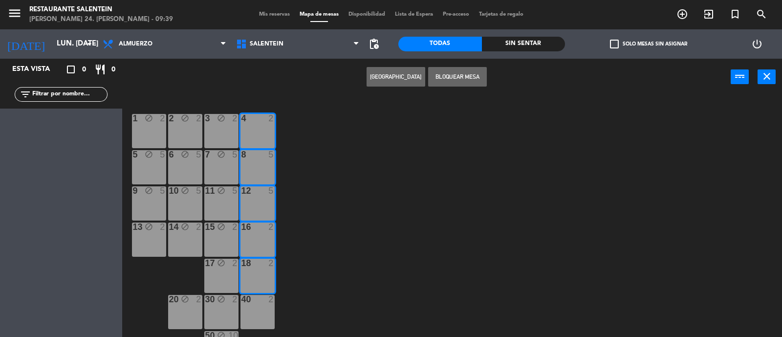
drag, startPoint x: 267, startPoint y: 313, endPoint x: 308, endPoint y: 285, distance: 49.5
click at [268, 313] on div "40 2" at bounding box center [258, 312] width 34 height 34
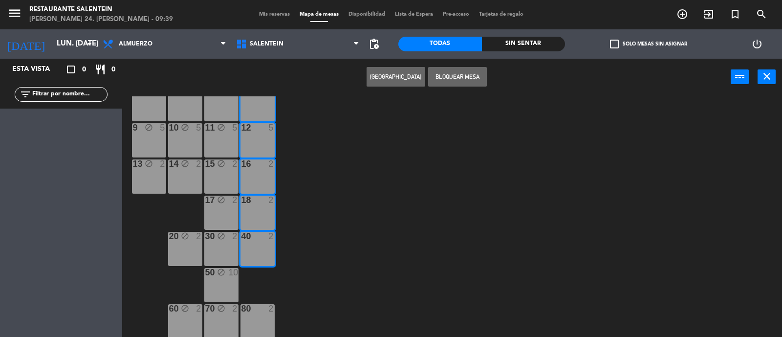
click at [466, 70] on button "Bloquear Mesa" at bounding box center [457, 77] width 59 height 20
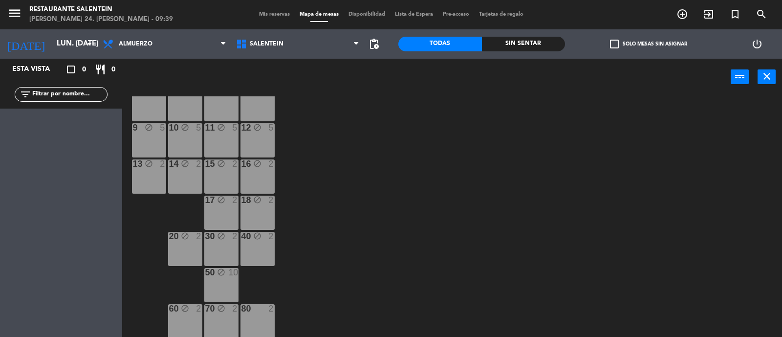
click at [260, 319] on div "80 2" at bounding box center [258, 321] width 34 height 34
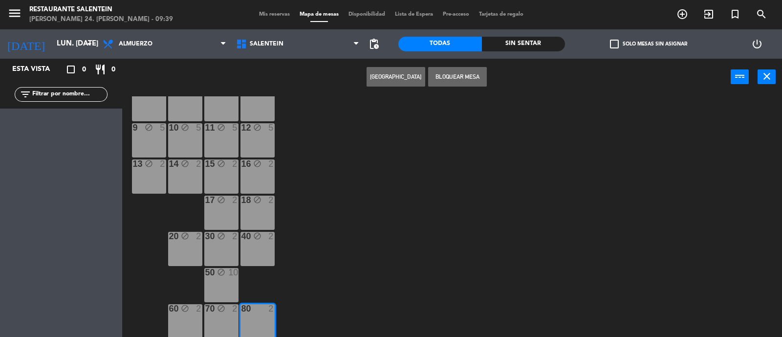
click at [456, 75] on button "Bloquear Mesa" at bounding box center [457, 77] width 59 height 20
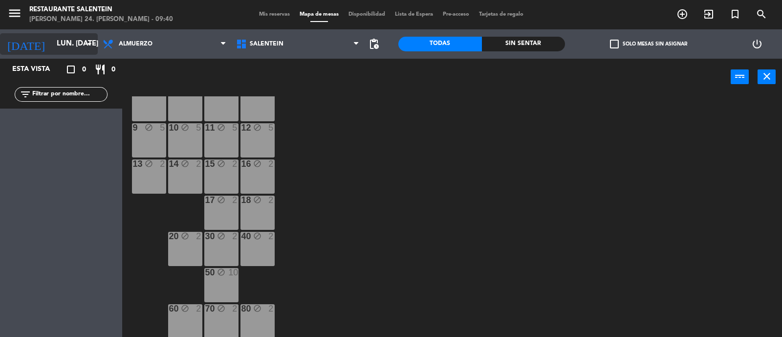
click at [52, 44] on input "lun. [DATE]" at bounding box center [99, 44] width 94 height 19
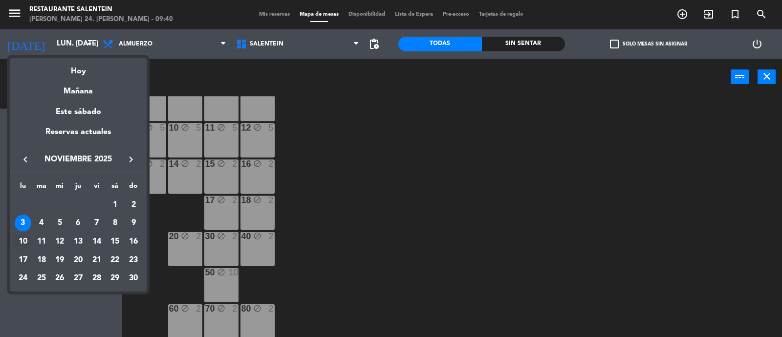
click at [24, 241] on div "10" at bounding box center [23, 241] width 17 height 17
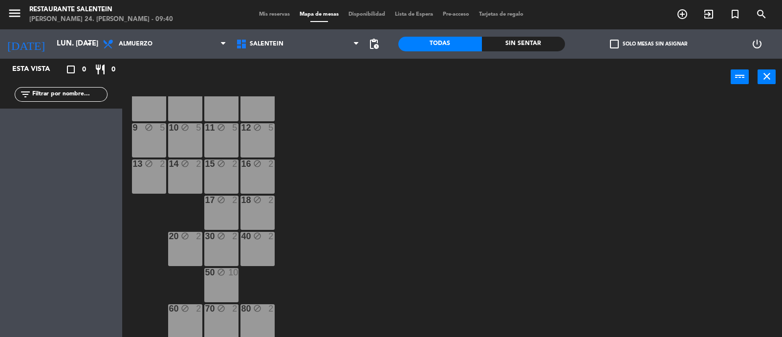
scroll to position [0, 0]
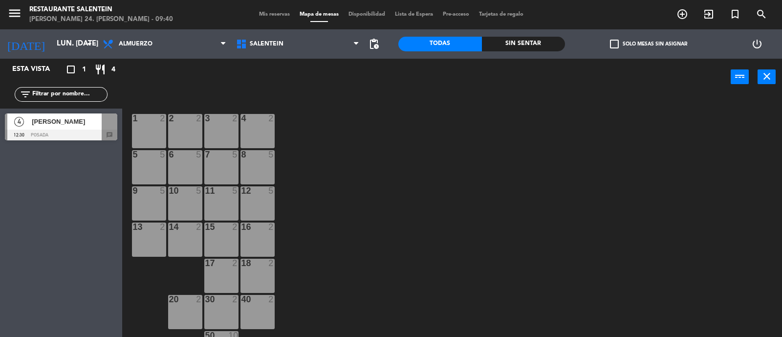
click at [159, 123] on div "1 2" at bounding box center [149, 119] width 34 height 10
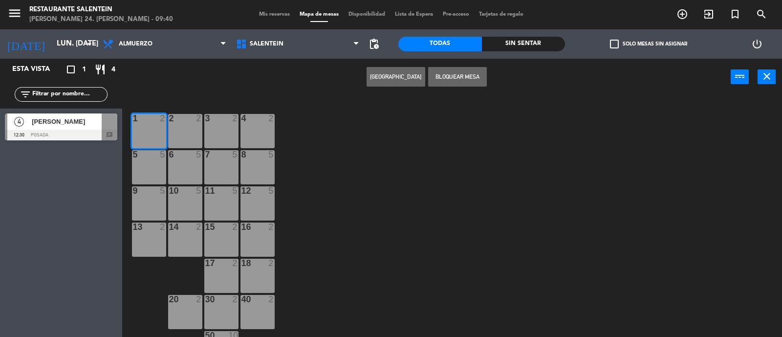
click at [137, 158] on div "5 5" at bounding box center [149, 155] width 34 height 10
click at [147, 193] on div at bounding box center [149, 190] width 16 height 9
click at [149, 236] on div "13 2" at bounding box center [149, 239] width 34 height 34
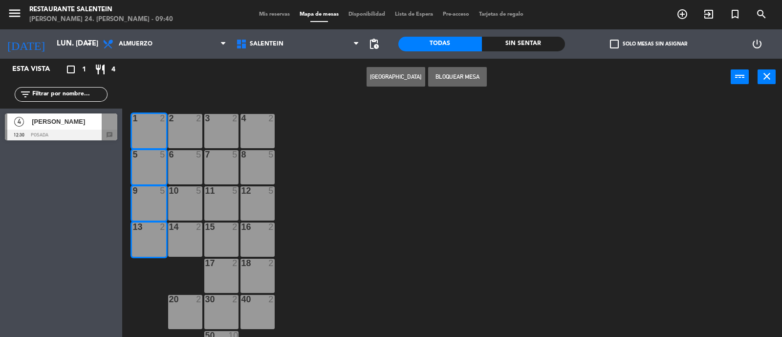
click at [465, 72] on button "Bloquear Mesa" at bounding box center [457, 77] width 59 height 20
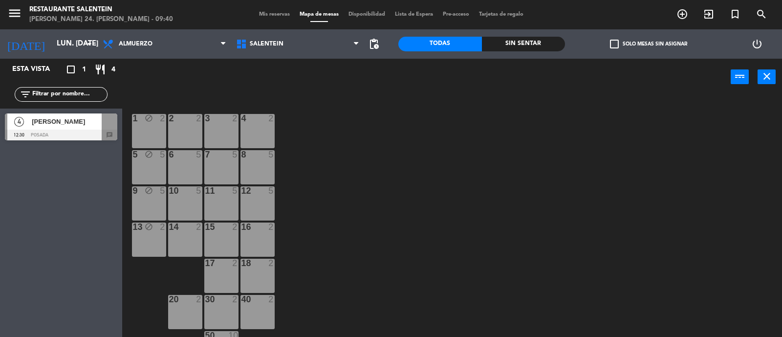
click at [181, 128] on div "2 2" at bounding box center [185, 131] width 34 height 34
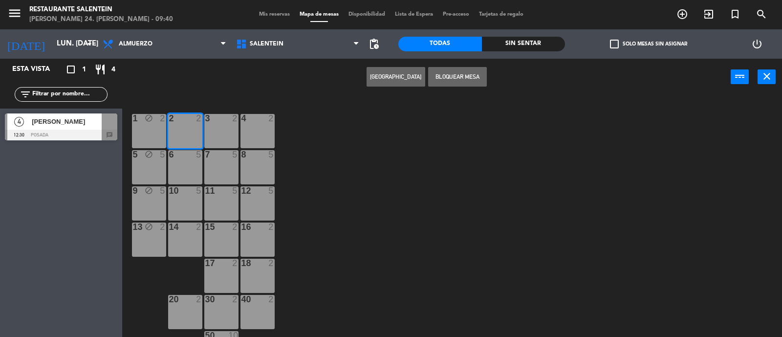
click at [183, 156] on div at bounding box center [185, 154] width 16 height 9
click at [182, 200] on div "10 5" at bounding box center [185, 203] width 34 height 34
click at [186, 228] on div at bounding box center [185, 226] width 16 height 9
click at [471, 73] on button "Bloquear Mesa" at bounding box center [457, 77] width 59 height 20
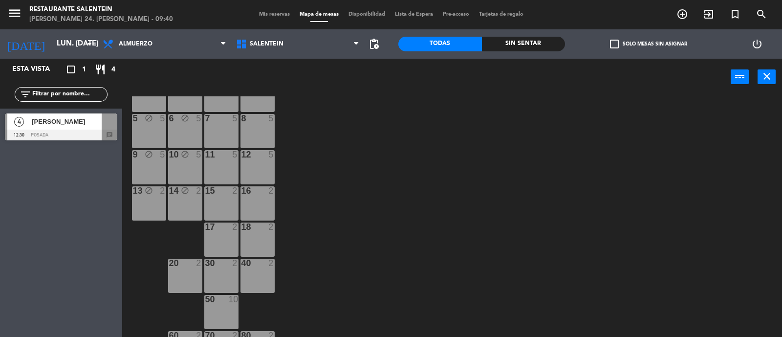
scroll to position [63, 0]
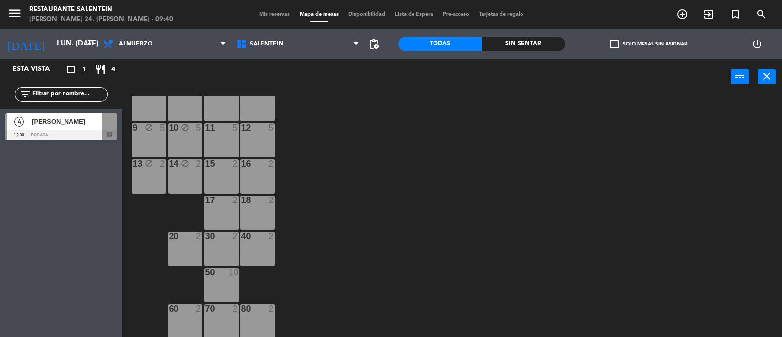
click at [189, 243] on div "20 2" at bounding box center [185, 249] width 34 height 34
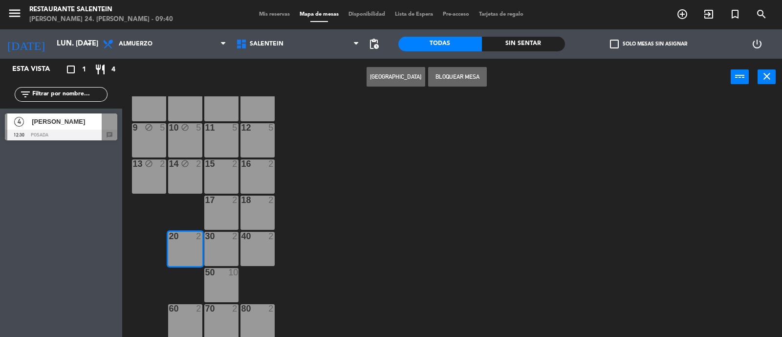
click at [196, 322] on div "60 2" at bounding box center [185, 321] width 34 height 34
click at [464, 74] on button "Bloquear Mesa" at bounding box center [457, 77] width 59 height 20
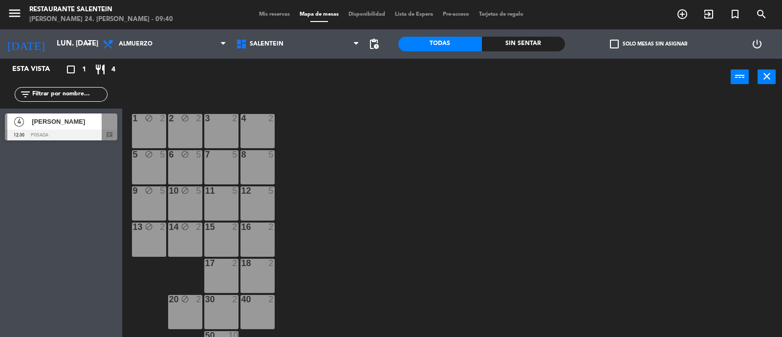
scroll to position [0, 0]
click at [227, 130] on div "3 2" at bounding box center [221, 131] width 34 height 34
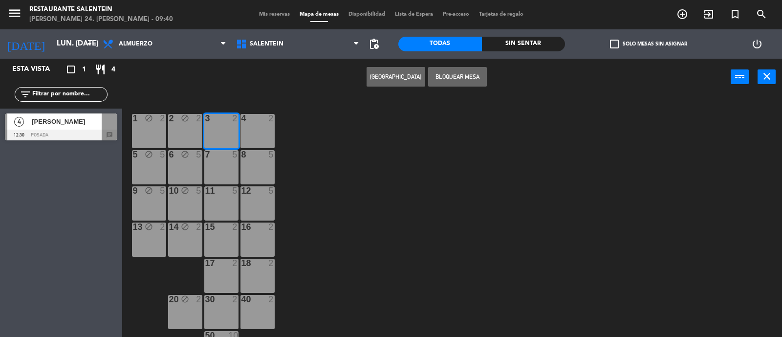
click at [221, 165] on div "7 5" at bounding box center [221, 167] width 34 height 34
click at [225, 209] on div "11 5" at bounding box center [221, 203] width 34 height 34
click at [224, 234] on div "15 2" at bounding box center [221, 239] width 34 height 34
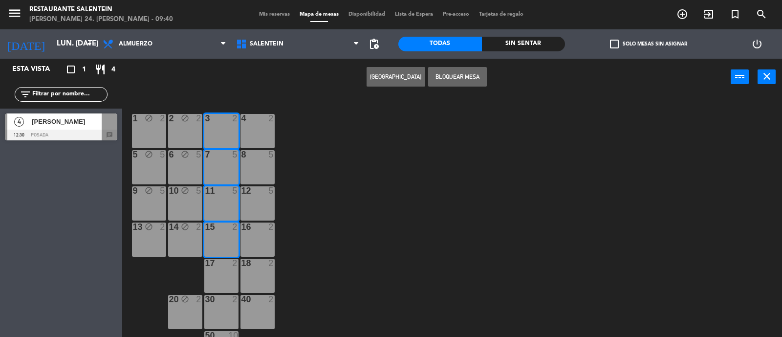
click at [223, 264] on div at bounding box center [221, 263] width 16 height 9
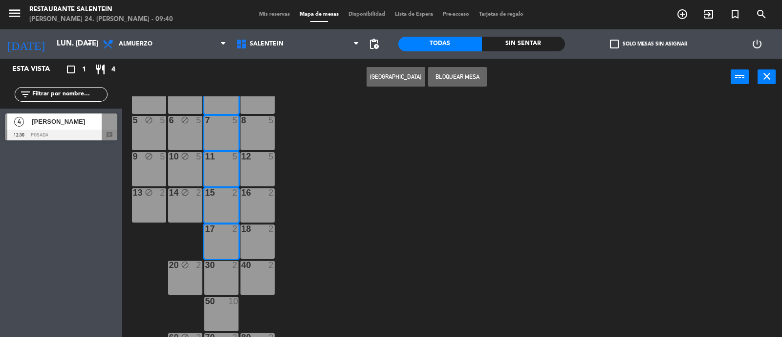
scroll to position [63, 0]
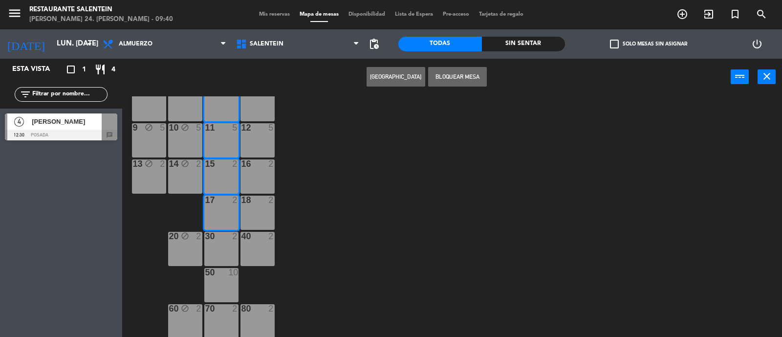
click at [221, 249] on div "30 2" at bounding box center [221, 249] width 34 height 34
click at [226, 288] on div "50 10" at bounding box center [221, 285] width 34 height 34
click at [223, 316] on div "70 2" at bounding box center [221, 321] width 34 height 34
click at [460, 79] on button "Bloquear Mesa" at bounding box center [457, 77] width 59 height 20
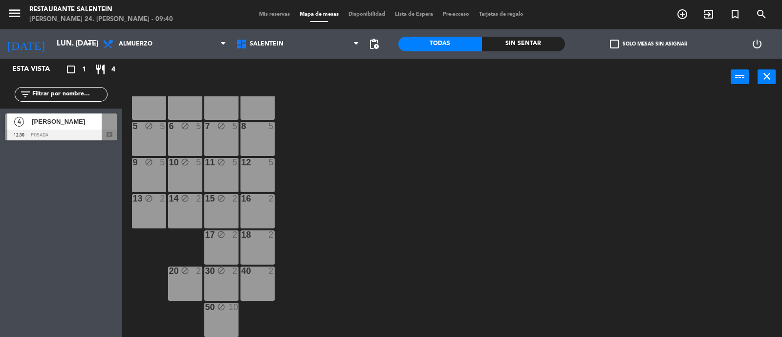
scroll to position [0, 0]
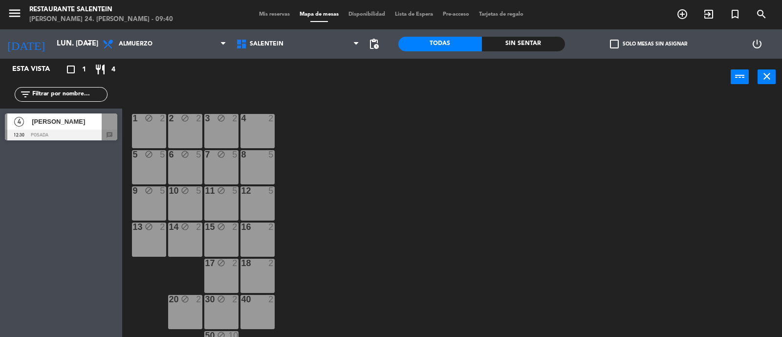
click at [257, 128] on div "4 2" at bounding box center [258, 131] width 34 height 34
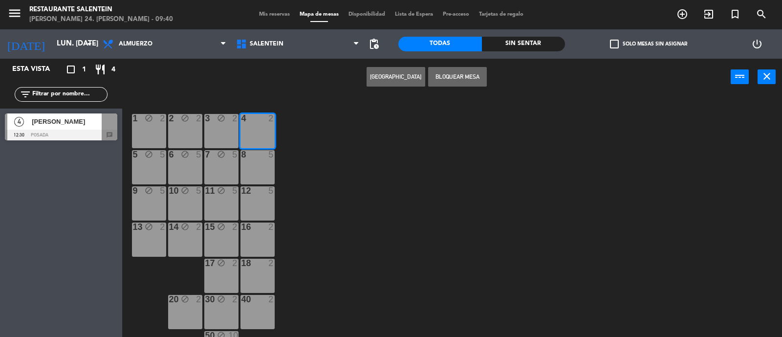
click at [258, 162] on div "8 5" at bounding box center [258, 167] width 34 height 34
click at [263, 199] on div "12 5" at bounding box center [258, 203] width 34 height 34
click at [267, 235] on div "16 2" at bounding box center [258, 239] width 34 height 34
click at [253, 272] on div "18 2" at bounding box center [258, 276] width 34 height 34
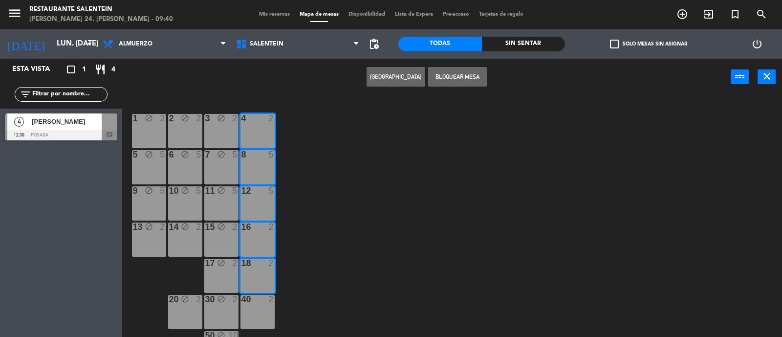
click at [259, 311] on div "40 2" at bounding box center [258, 312] width 34 height 34
click at [462, 78] on button "Bloquear Mesa" at bounding box center [457, 77] width 59 height 20
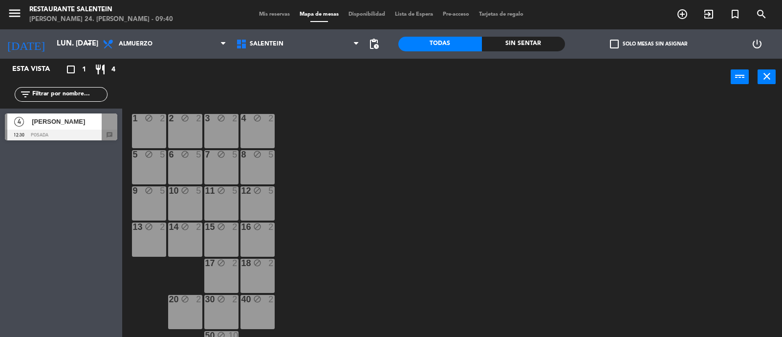
scroll to position [63, 0]
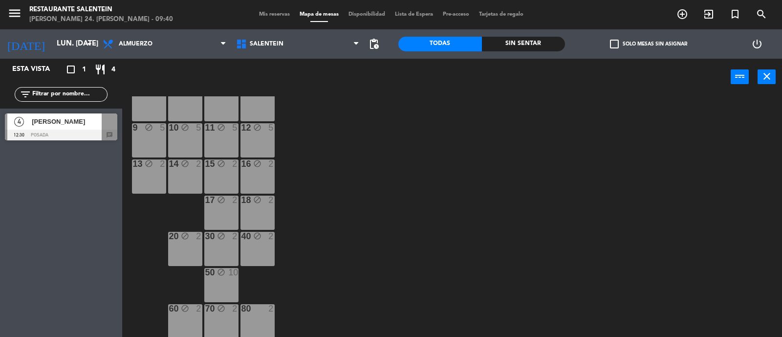
click at [265, 311] on div "2" at bounding box center [273, 308] width 16 height 9
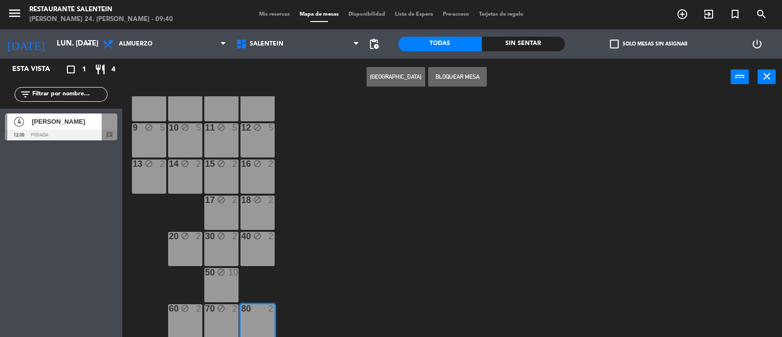
click at [462, 77] on button "Bloquear Mesa" at bounding box center [457, 77] width 59 height 20
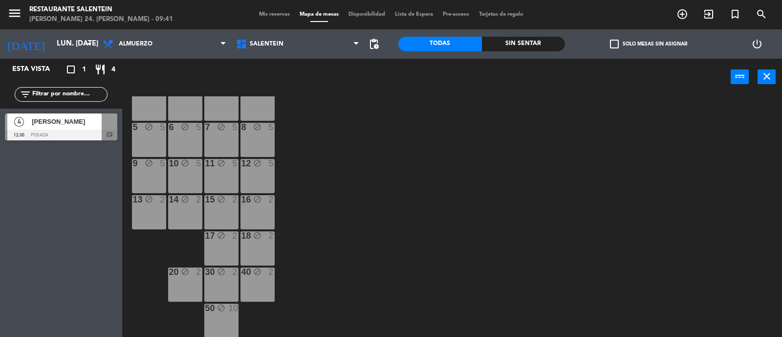
scroll to position [0, 0]
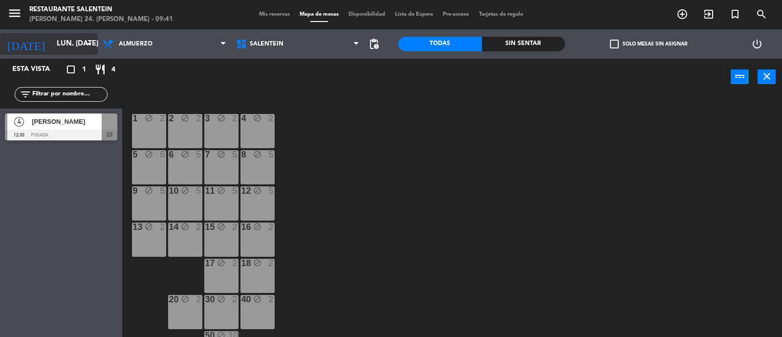
click at [61, 48] on input "lun. [DATE]" at bounding box center [99, 44] width 94 height 19
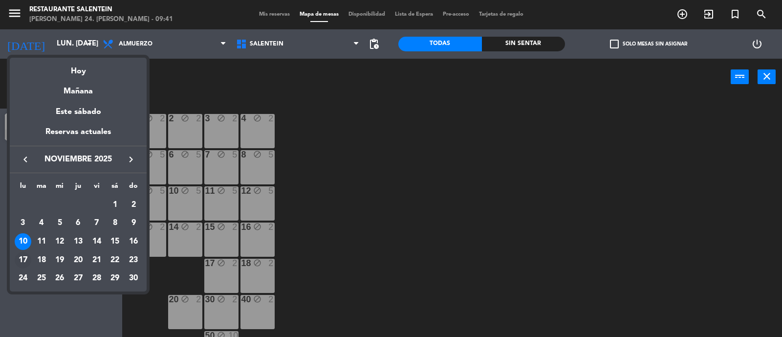
click at [21, 262] on div "17" at bounding box center [23, 260] width 17 height 17
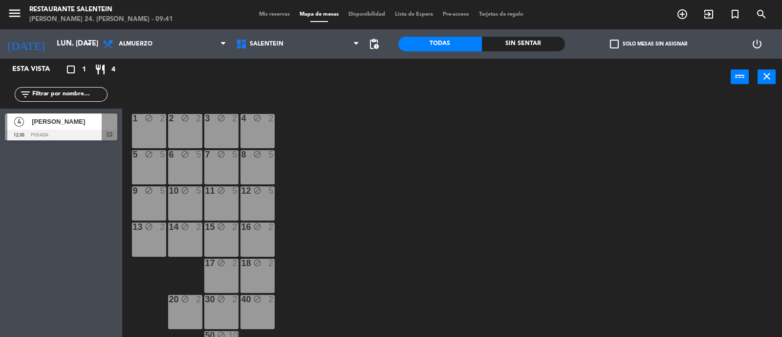
type input "lun. [DATE]"
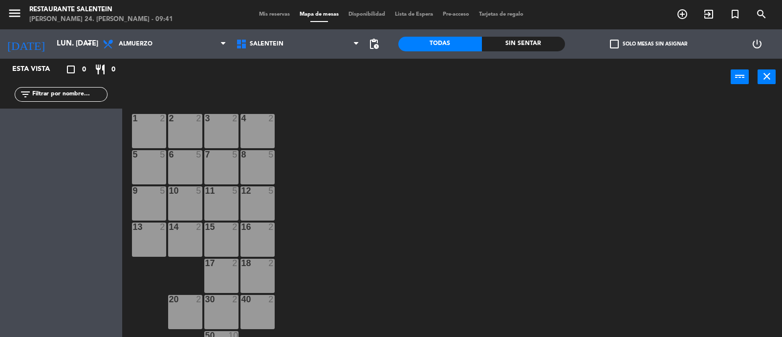
click at [161, 123] on div "1 2" at bounding box center [149, 131] width 34 height 34
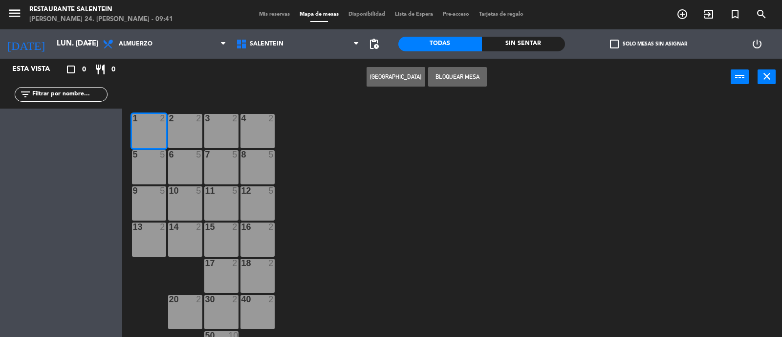
click at [149, 170] on div "5 5" at bounding box center [149, 167] width 34 height 34
click at [150, 205] on div "9 5" at bounding box center [149, 203] width 34 height 34
click at [142, 239] on div "13 2" at bounding box center [149, 239] width 34 height 34
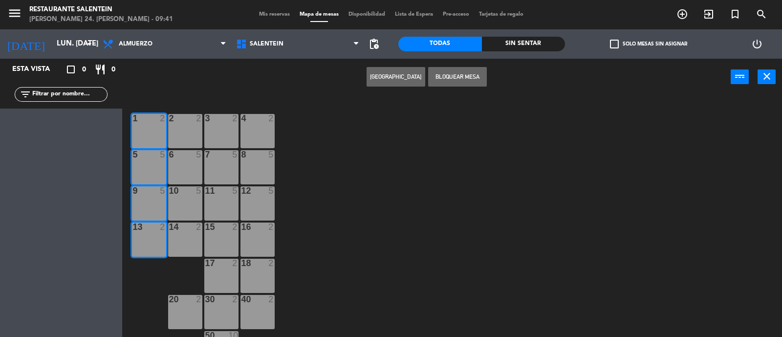
click at [452, 73] on button "Bloquear Mesa" at bounding box center [457, 77] width 59 height 20
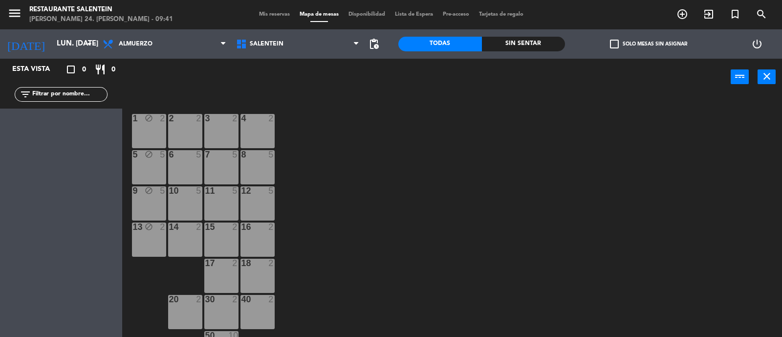
click at [179, 129] on div "2 2" at bounding box center [185, 131] width 34 height 34
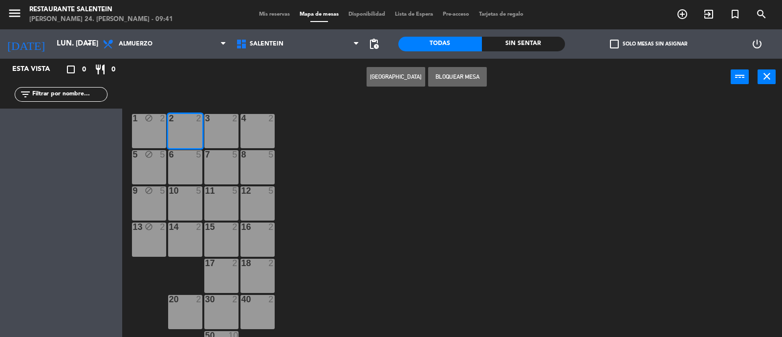
click at [172, 165] on div "6 5" at bounding box center [185, 167] width 34 height 34
click at [183, 187] on div at bounding box center [185, 190] width 16 height 9
click at [182, 236] on div "14 2" at bounding box center [185, 239] width 34 height 34
click at [459, 73] on button "Bloquear Mesa" at bounding box center [457, 77] width 59 height 20
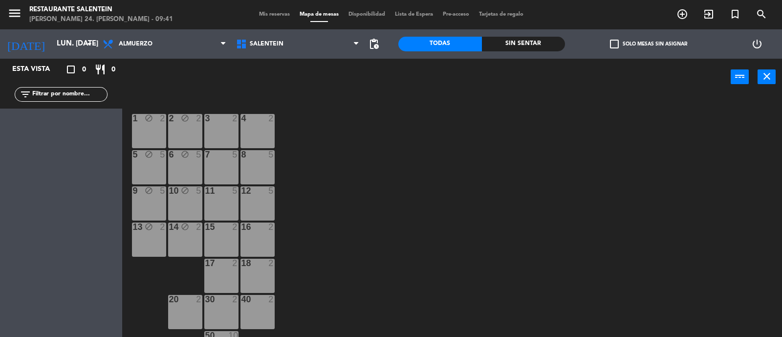
scroll to position [63, 0]
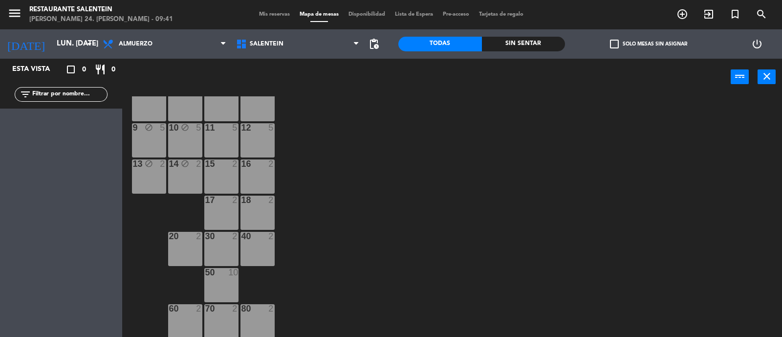
click at [194, 238] on div "2" at bounding box center [201, 236] width 16 height 9
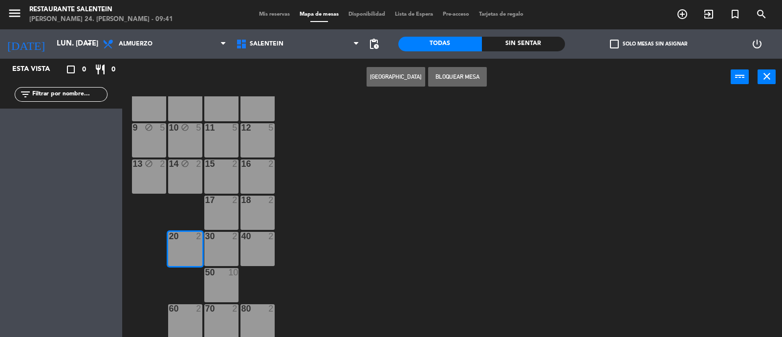
click at [178, 321] on div "60 2" at bounding box center [185, 321] width 34 height 34
click at [467, 74] on button "Bloquear Mesa" at bounding box center [457, 77] width 59 height 20
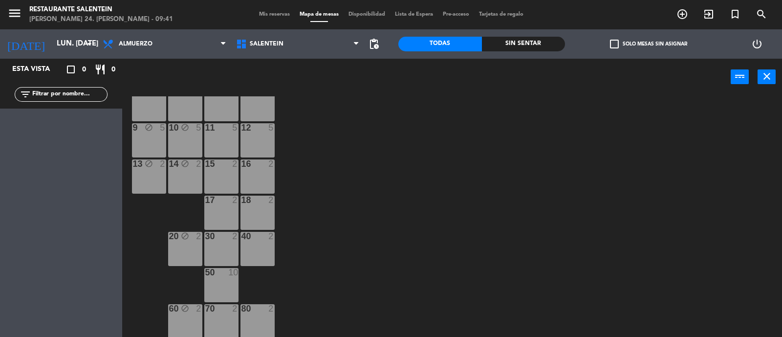
scroll to position [0, 0]
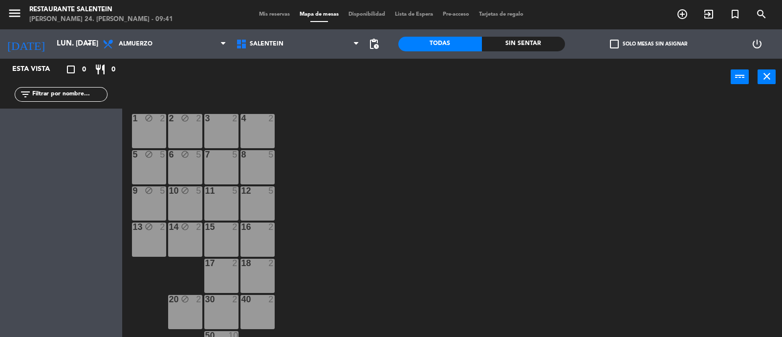
click at [218, 132] on div "3 2" at bounding box center [221, 131] width 34 height 34
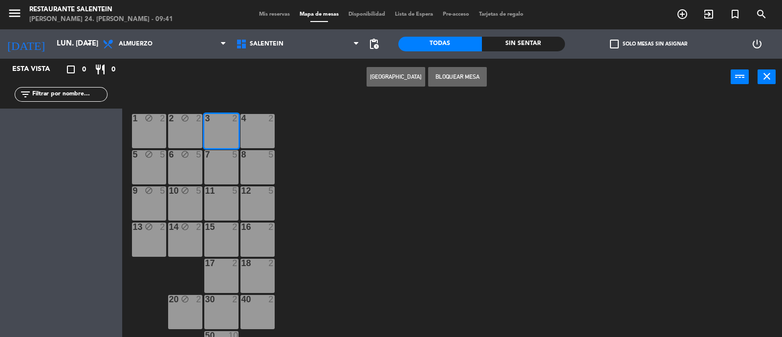
click at [220, 163] on div "7 5" at bounding box center [221, 167] width 34 height 34
click at [218, 199] on div "11 5" at bounding box center [221, 203] width 34 height 34
click at [221, 227] on div at bounding box center [221, 226] width 16 height 9
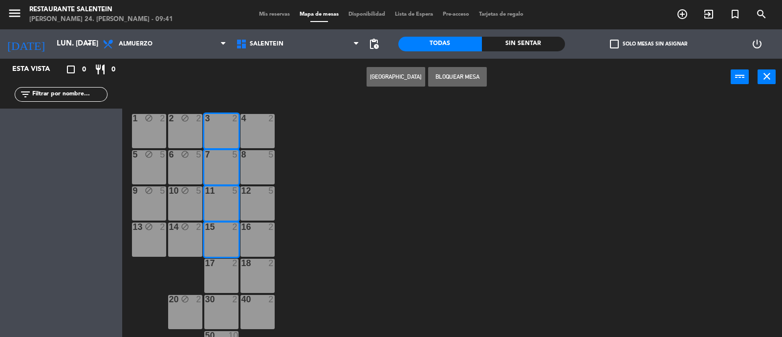
click at [219, 267] on div "17 2" at bounding box center [221, 264] width 34 height 10
click at [222, 298] on div at bounding box center [221, 299] width 16 height 9
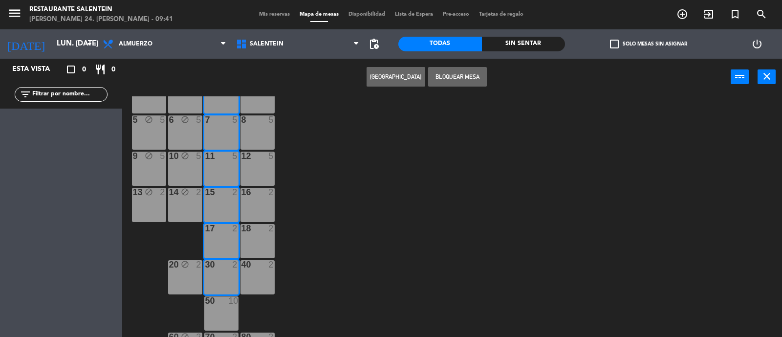
scroll to position [63, 0]
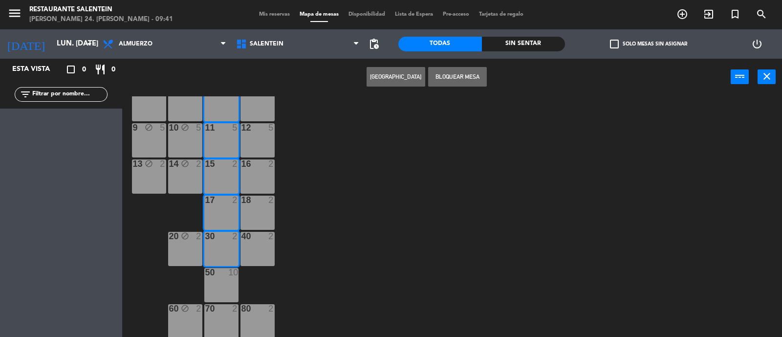
click at [228, 283] on div "50 10" at bounding box center [221, 285] width 34 height 34
click at [222, 318] on div "70 2" at bounding box center [221, 321] width 34 height 34
click at [452, 75] on button "Bloquear Mesa" at bounding box center [457, 77] width 59 height 20
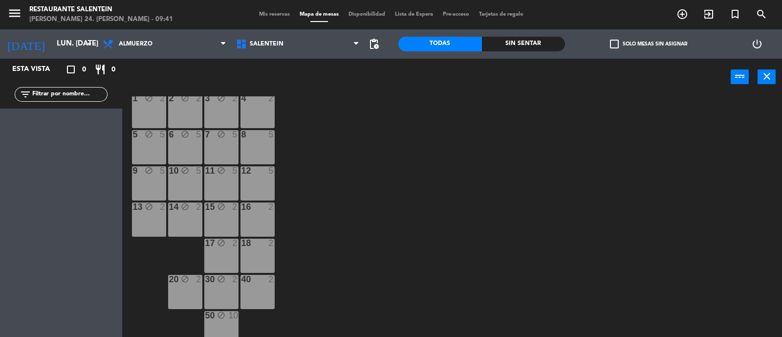
scroll to position [2, 0]
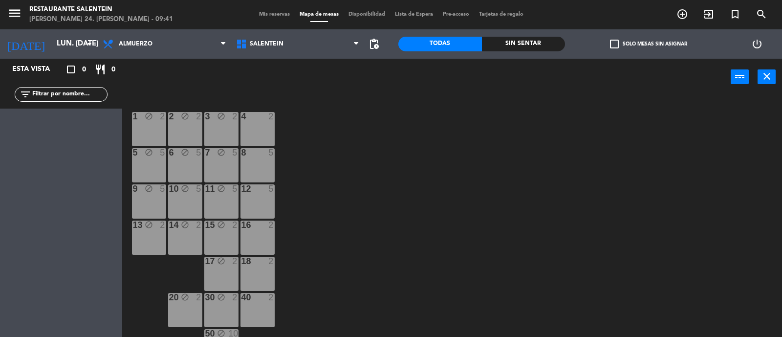
click at [267, 121] on div "4 2" at bounding box center [258, 117] width 34 height 10
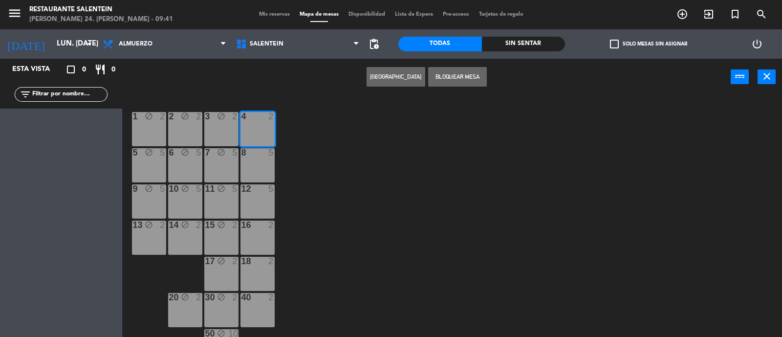
click at [259, 160] on div "8 5" at bounding box center [258, 165] width 34 height 34
click at [252, 198] on div "12 5" at bounding box center [258, 201] width 34 height 34
drag, startPoint x: 253, startPoint y: 229, endPoint x: 256, endPoint y: 243, distance: 14.4
click at [254, 231] on div "16 2" at bounding box center [258, 238] width 34 height 34
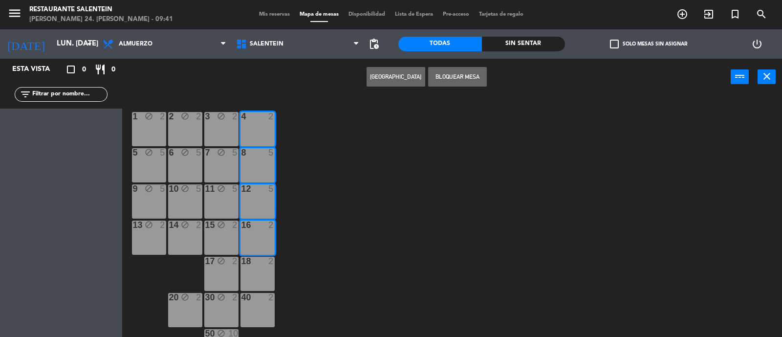
click at [259, 270] on div "18 2" at bounding box center [258, 274] width 34 height 34
click at [254, 295] on div at bounding box center [257, 297] width 16 height 9
click at [447, 74] on button "Bloquear Mesa" at bounding box center [457, 77] width 59 height 20
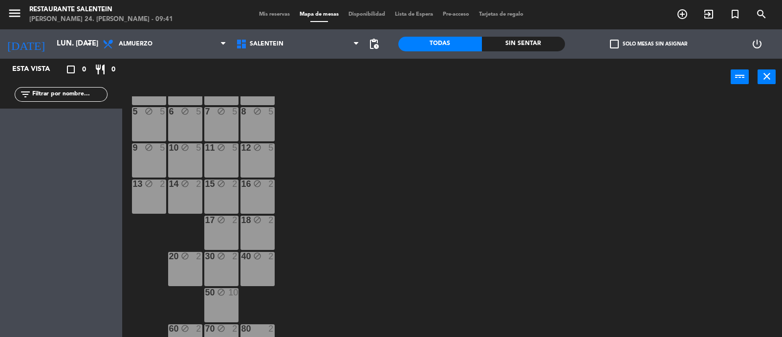
scroll to position [63, 0]
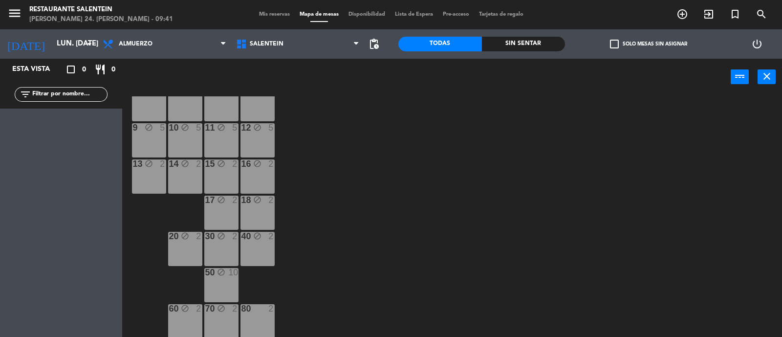
click at [258, 317] on div "80 2" at bounding box center [258, 321] width 34 height 34
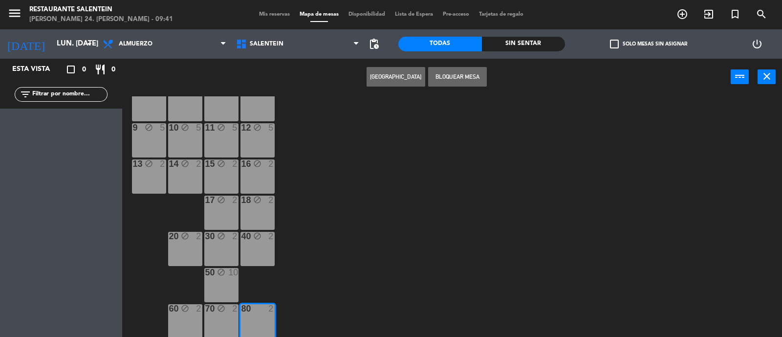
click at [468, 81] on button "Bloquear Mesa" at bounding box center [457, 77] width 59 height 20
